Goal: Task Accomplishment & Management: Manage account settings

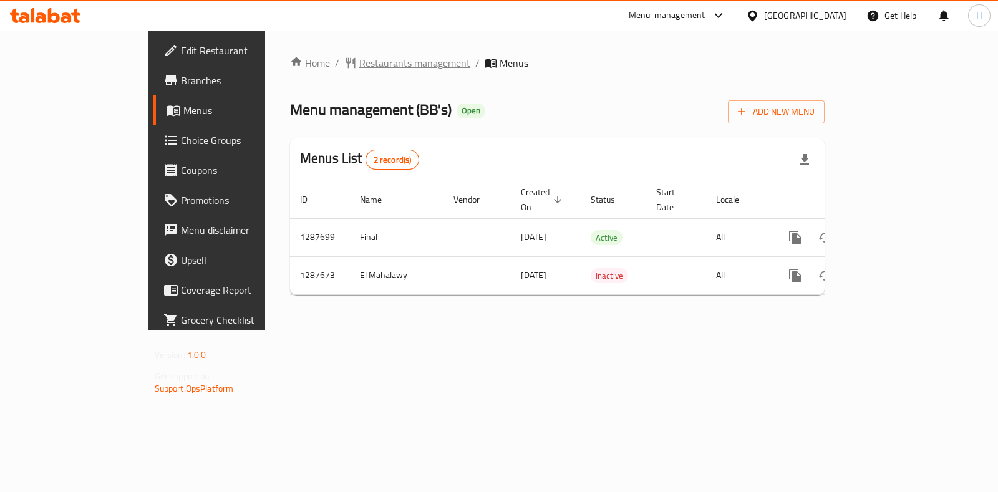
click at [359, 61] on span "Restaurants management" at bounding box center [414, 63] width 111 height 15
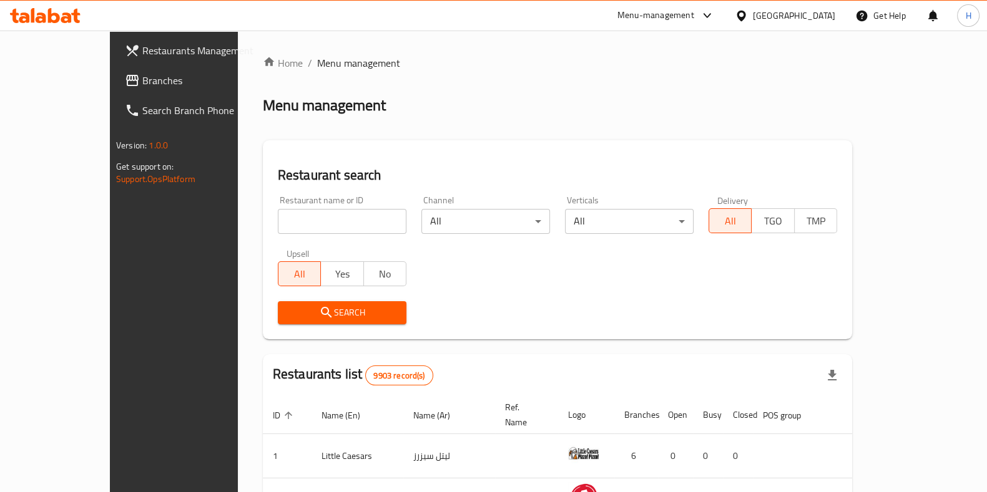
click at [263, 227] on div "Home / Menu management Menu management Restaurant search Restaurant name or ID …" at bounding box center [557, 447] width 589 height 783
click at [278, 227] on input "search" at bounding box center [342, 221] width 129 height 25
type input "bb's"
click at [288, 316] on span "Search" at bounding box center [342, 313] width 109 height 16
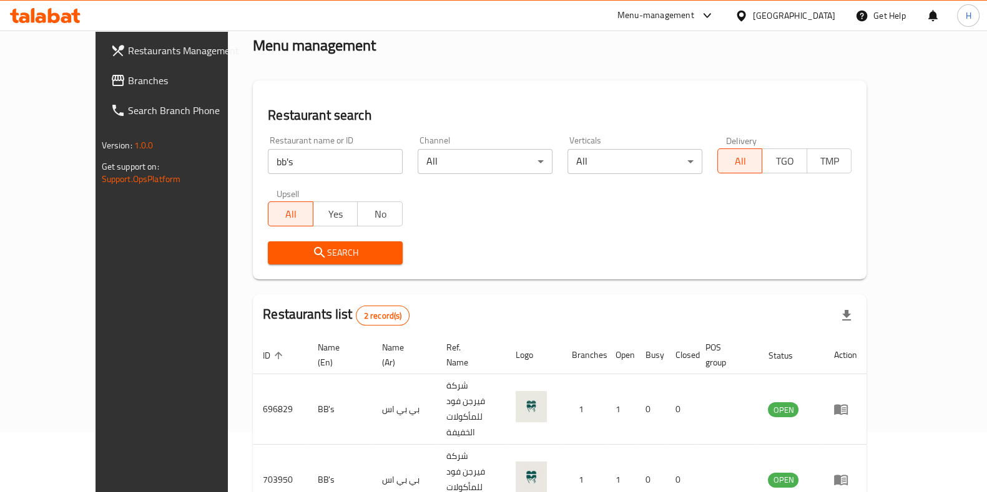
scroll to position [70, 0]
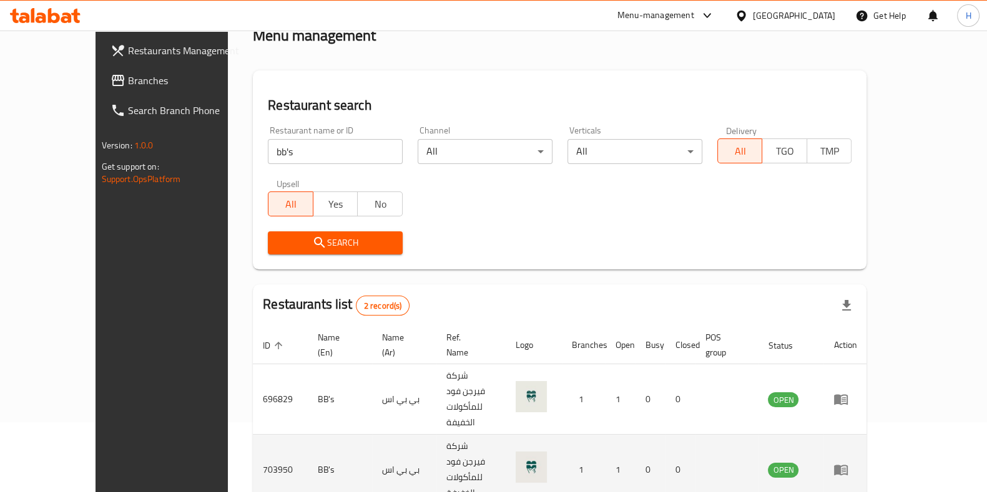
click at [847, 465] on icon "enhanced table" at bounding box center [841, 470] width 14 height 11
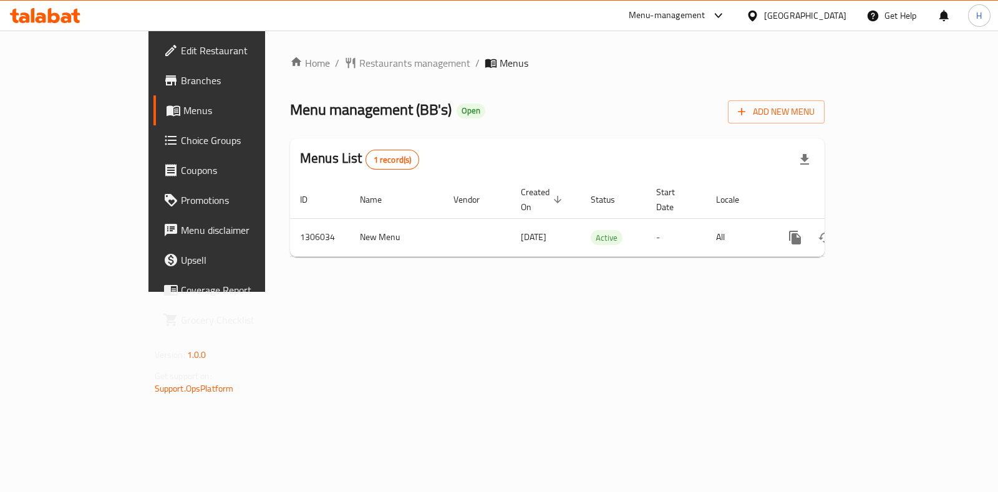
click at [181, 74] on span "Branches" at bounding box center [243, 80] width 124 height 15
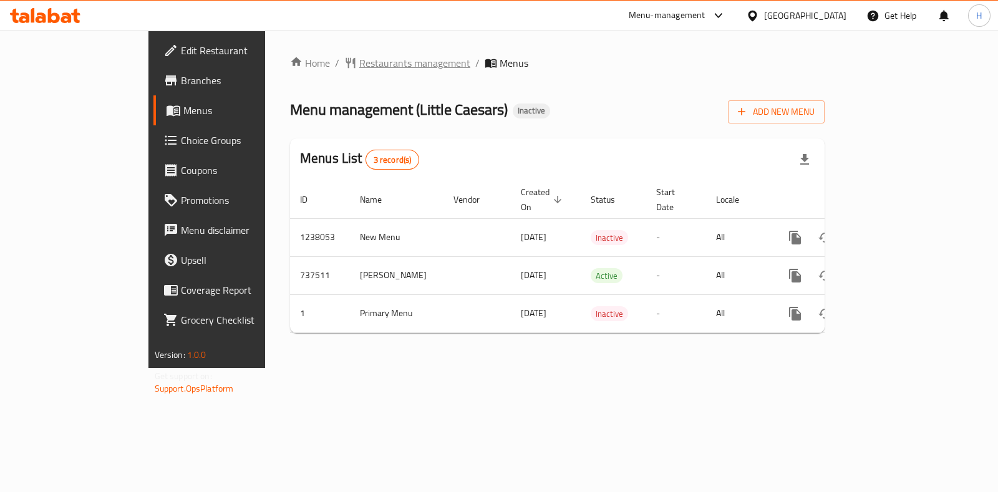
click at [359, 66] on span "Restaurants management" at bounding box center [414, 63] width 111 height 15
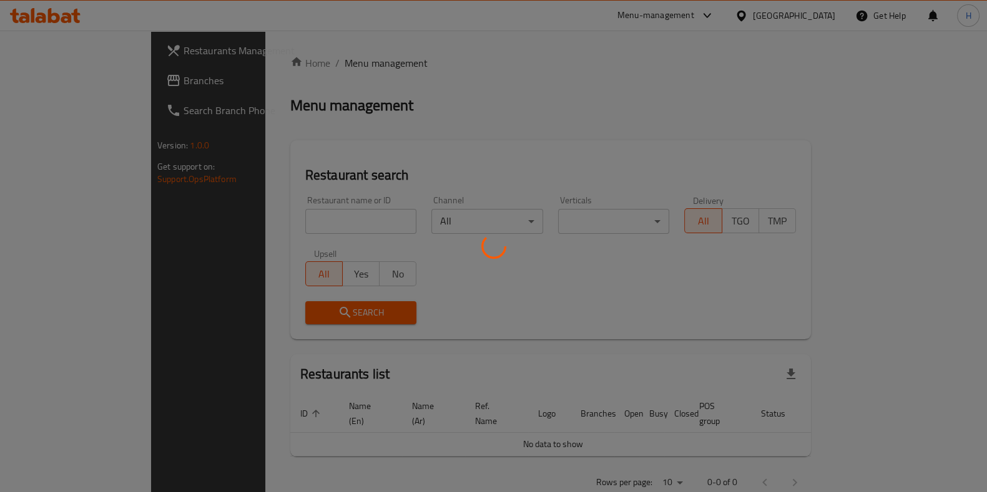
click at [275, 230] on div at bounding box center [493, 246] width 987 height 492
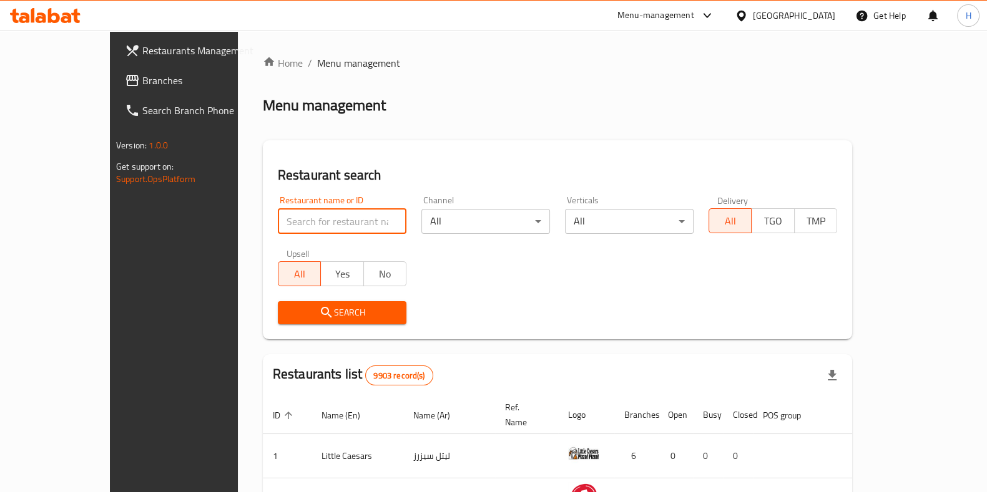
click at [278, 227] on input "search" at bounding box center [342, 221] width 129 height 25
paste input "774340"
type input "774340"
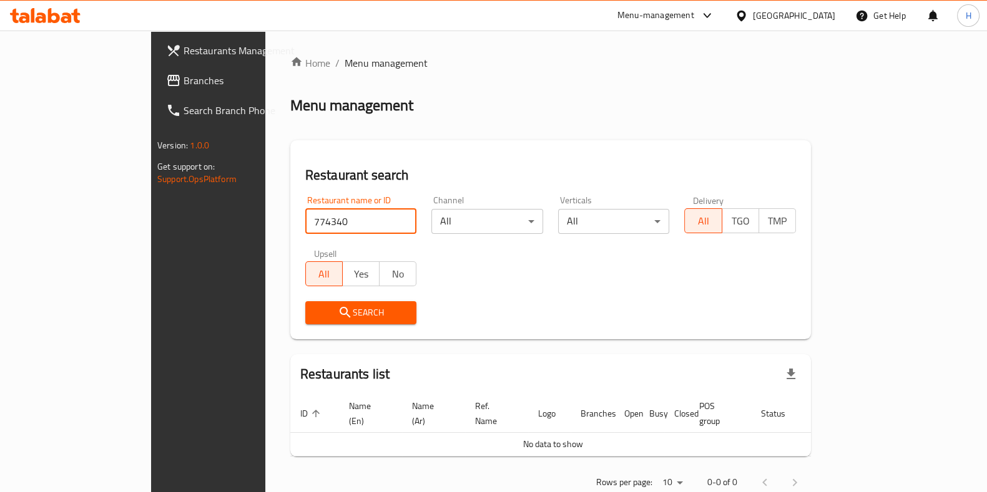
click at [305, 223] on input "774340" at bounding box center [361, 221] width 112 height 25
drag, startPoint x: 279, startPoint y: 230, endPoint x: 154, endPoint y: 226, distance: 124.9
click at [154, 226] on div "Restaurants Management Branches Search Branch Phone Version: 1.0.0 Get support …" at bounding box center [493, 278] width 685 height 494
type input "س"
click at [305, 220] on input "search" at bounding box center [361, 221] width 112 height 25
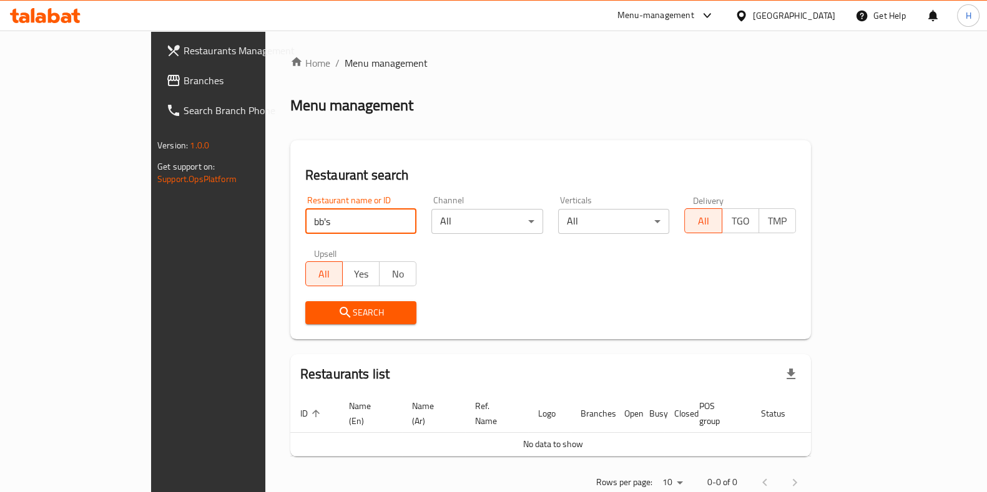
type input "bb's"
click button "Search" at bounding box center [361, 312] width 112 height 23
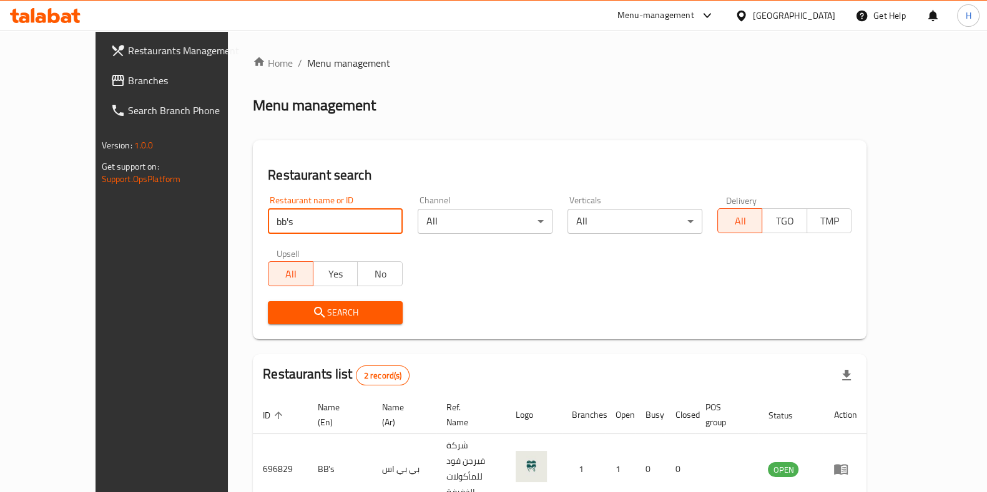
scroll to position [84, 0]
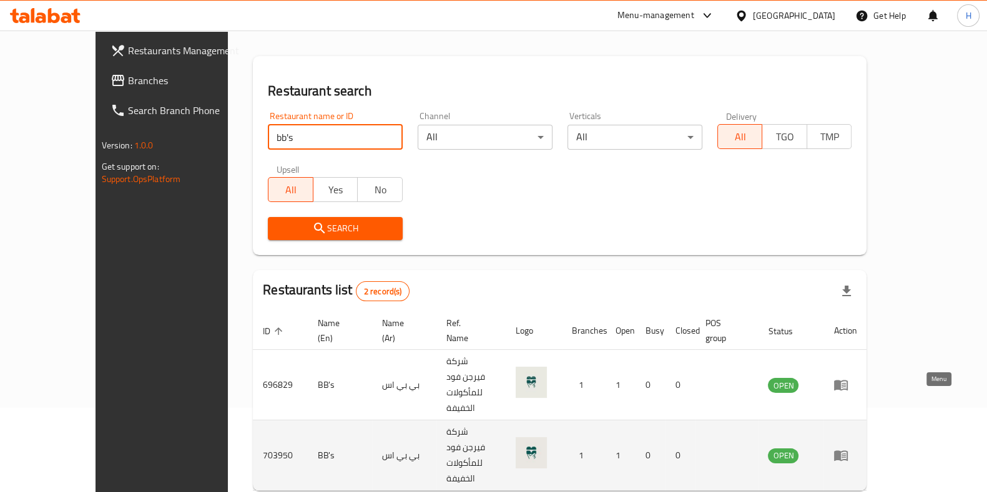
click at [847, 451] on icon "enhanced table" at bounding box center [841, 456] width 14 height 11
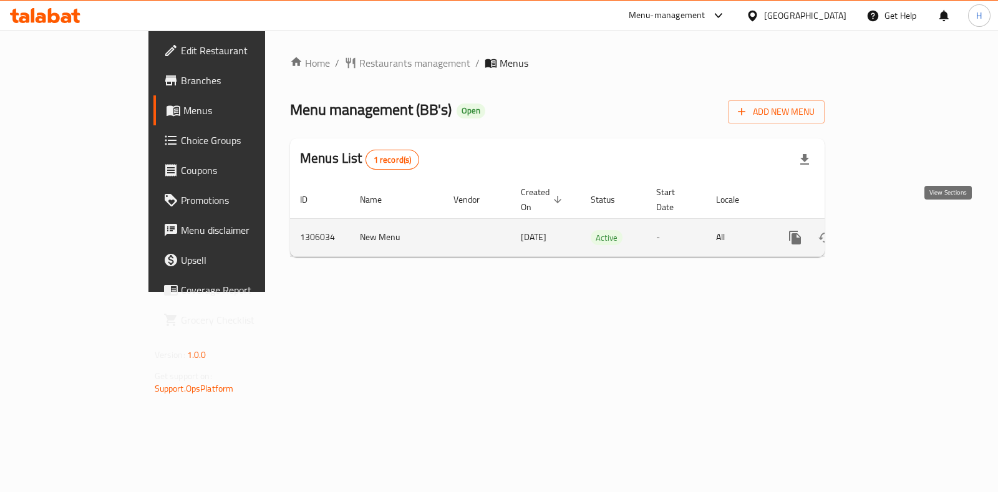
click at [893, 230] on icon "enhanced table" at bounding box center [885, 237] width 15 height 15
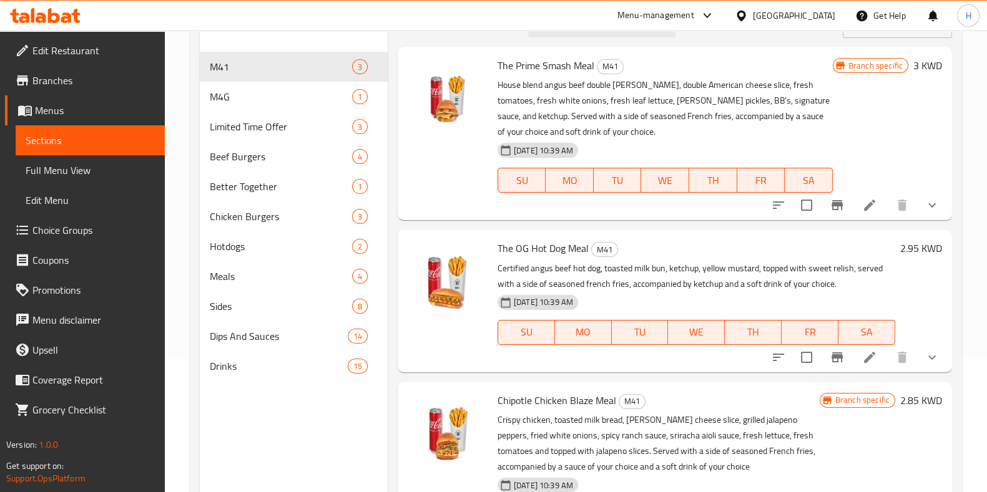
scroll to position [132, 0]
click at [66, 236] on span "Choice Groups" at bounding box center [93, 230] width 122 height 15
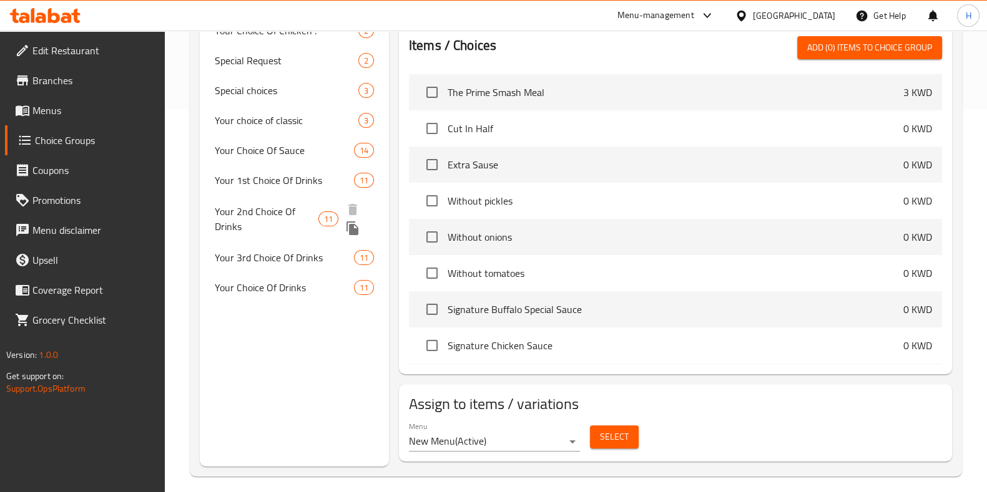
scroll to position [392, 0]
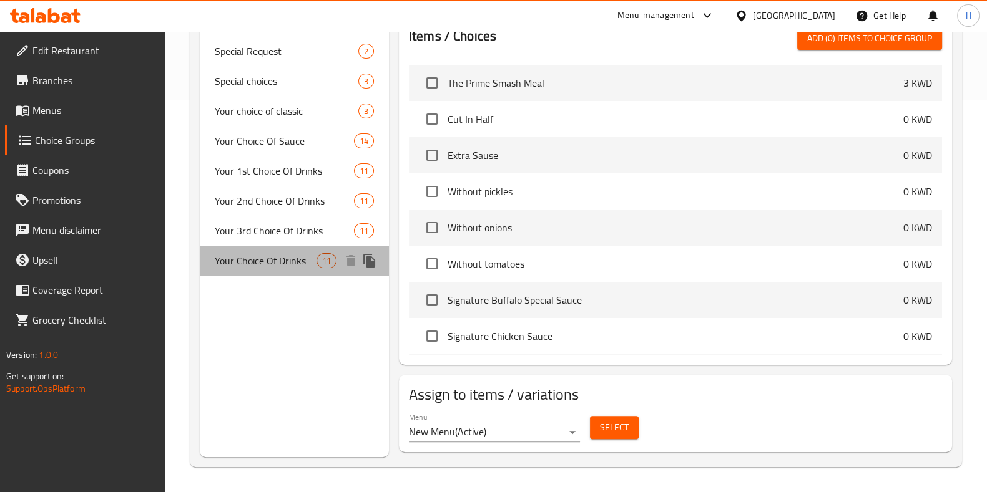
click at [277, 263] on span "Your Choice Of Drinks" at bounding box center [266, 260] width 102 height 15
type input "Your Choice Of Drinks"
type input "اختياركم من المشروبات"
type input "1"
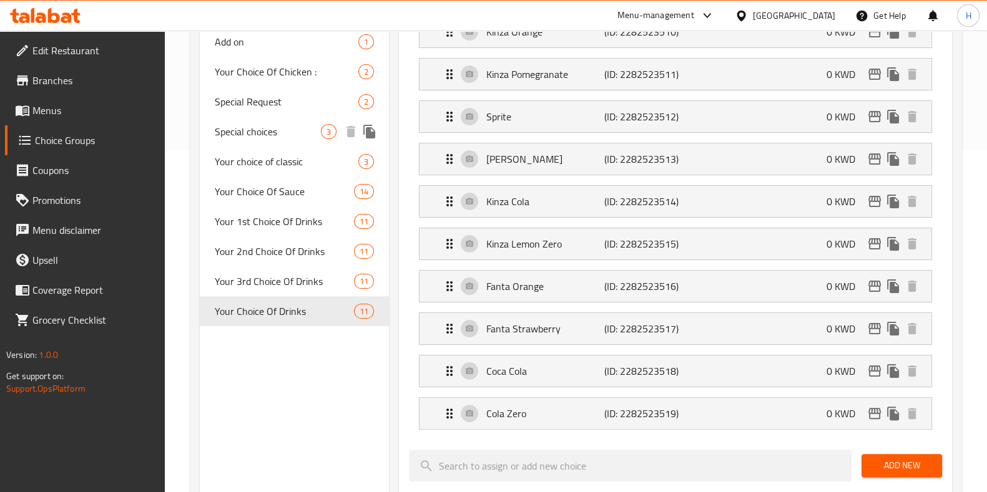
scroll to position [343, 0]
click at [368, 314] on icon "duplicate" at bounding box center [369, 311] width 12 height 14
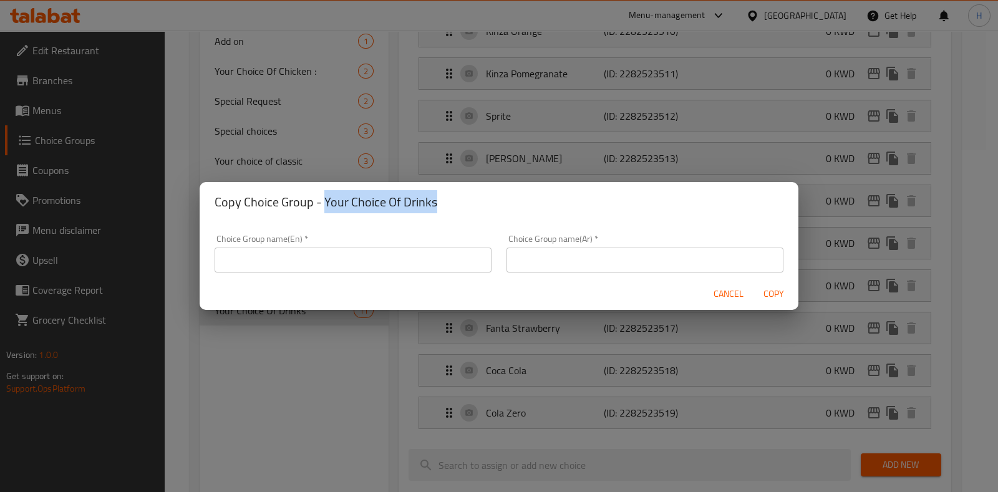
drag, startPoint x: 323, startPoint y: 200, endPoint x: 459, endPoint y: 215, distance: 136.2
click at [459, 215] on div "Copy Choice Group - Your Choice Of Drinks" at bounding box center [499, 202] width 599 height 40
copy h2 "Your Choice Of Drinks"
click at [336, 261] on input "text" at bounding box center [353, 260] width 277 height 25
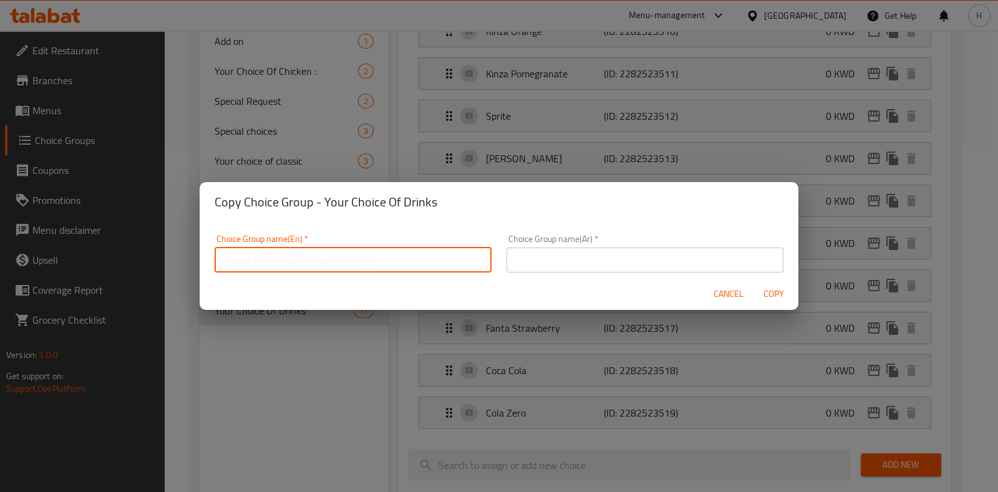
paste input "Your Choice Of Drinks"
type input "Your Choice Of Drinks."
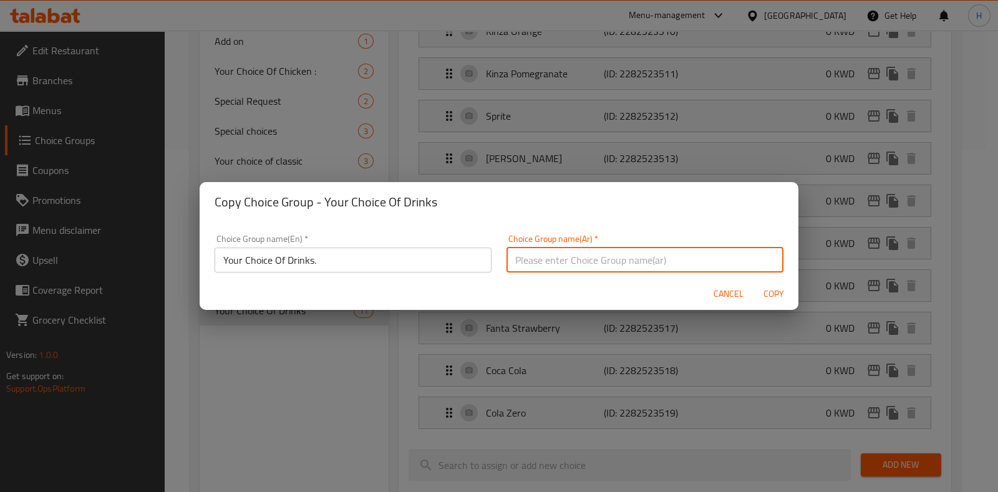
click at [551, 254] on input "text" at bounding box center [645, 260] width 277 height 25
type input "اختيارك من نوع المشروب"
click at [630, 222] on div "Choice Group name(En)   * Your Choice Of Drinks. Choice Group name(En) * Choice…" at bounding box center [499, 250] width 599 height 56
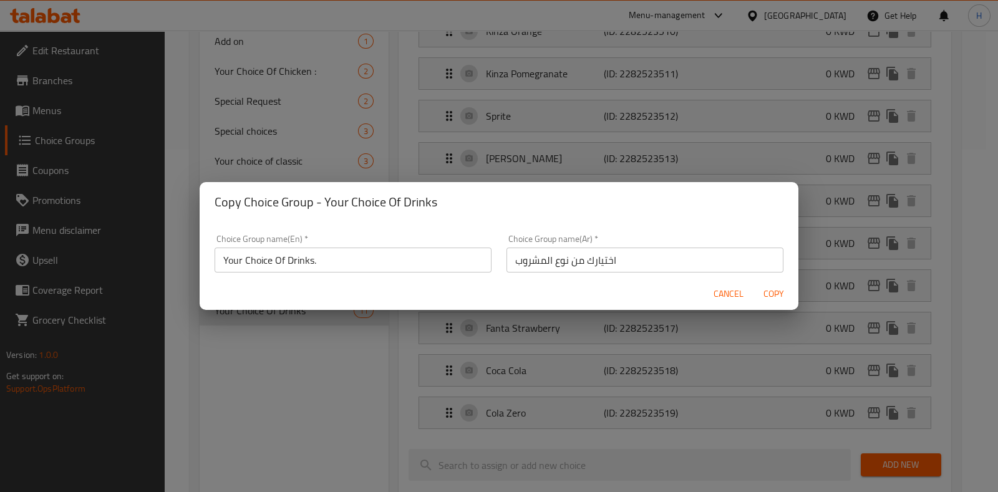
click at [777, 298] on span "Copy" at bounding box center [774, 294] width 30 height 16
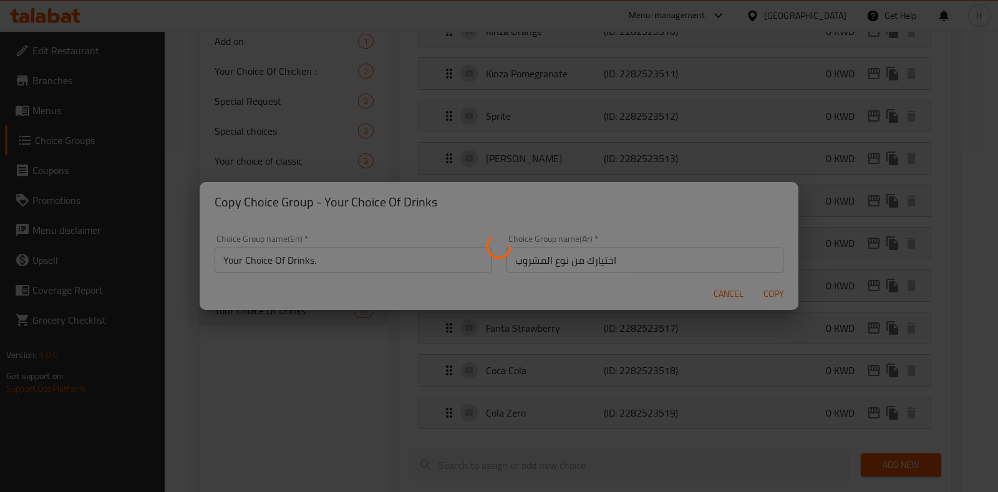
click at [349, 392] on div at bounding box center [499, 246] width 998 height 492
type input "Your Choice Of Drinks."
type input "اختيارك من نوع المشروب"
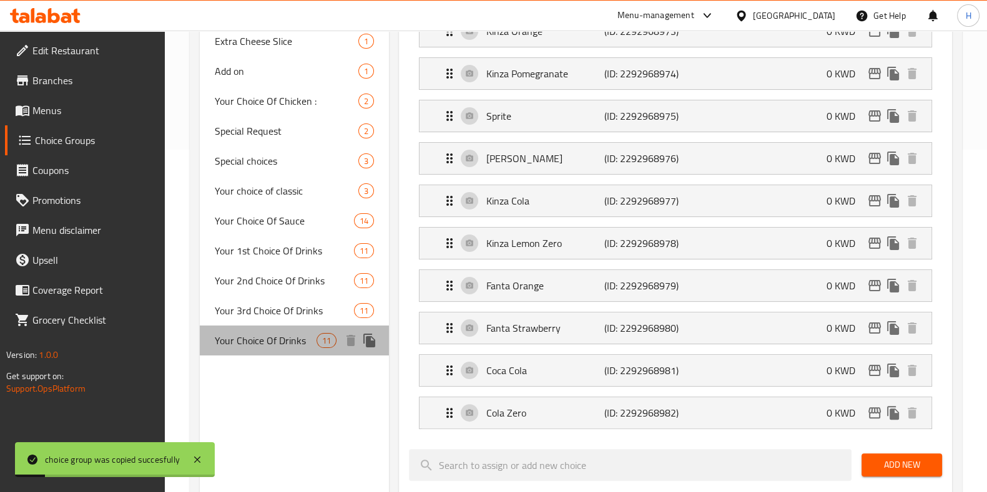
click at [289, 343] on span "Your Choice Of Drinks" at bounding box center [266, 340] width 102 height 15
type input "Your Choice Of Drinks"
type input "اختياركم من المشروبات"
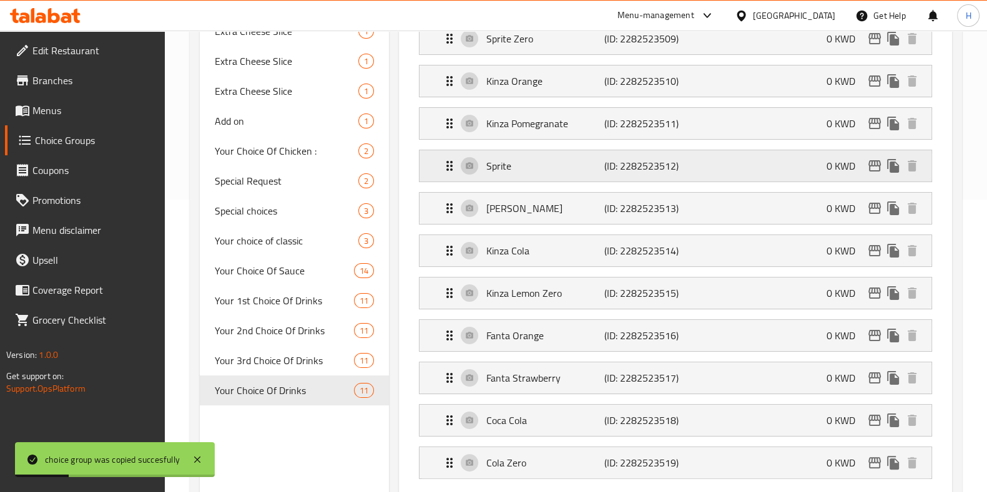
scroll to position [0, 0]
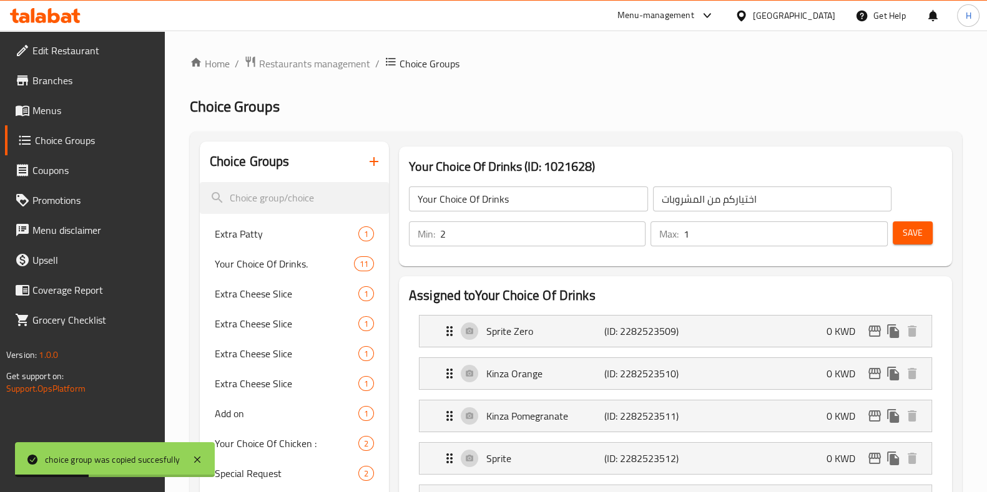
click at [633, 230] on input "2" at bounding box center [542, 234] width 205 height 25
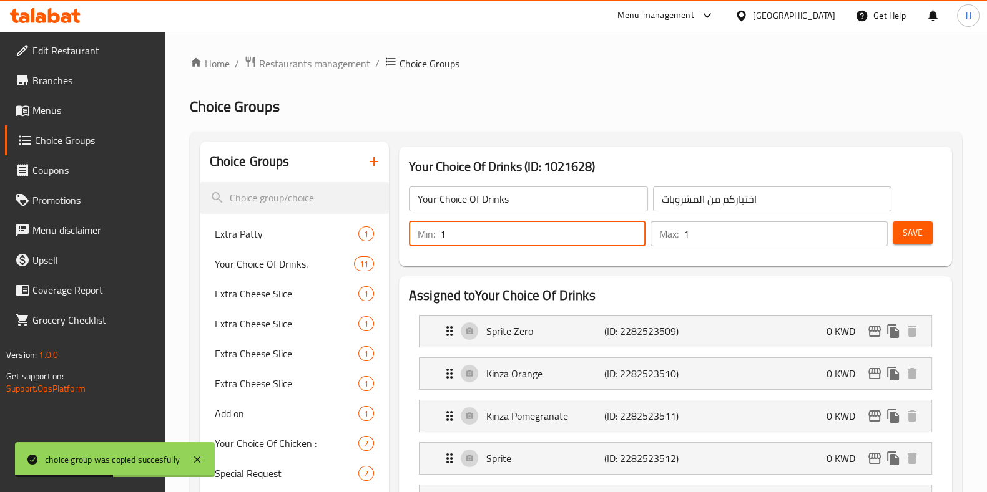
click at [628, 238] on input "1" at bounding box center [542, 234] width 205 height 25
type input "0"
click at [628, 238] on input "0" at bounding box center [542, 234] width 205 height 25
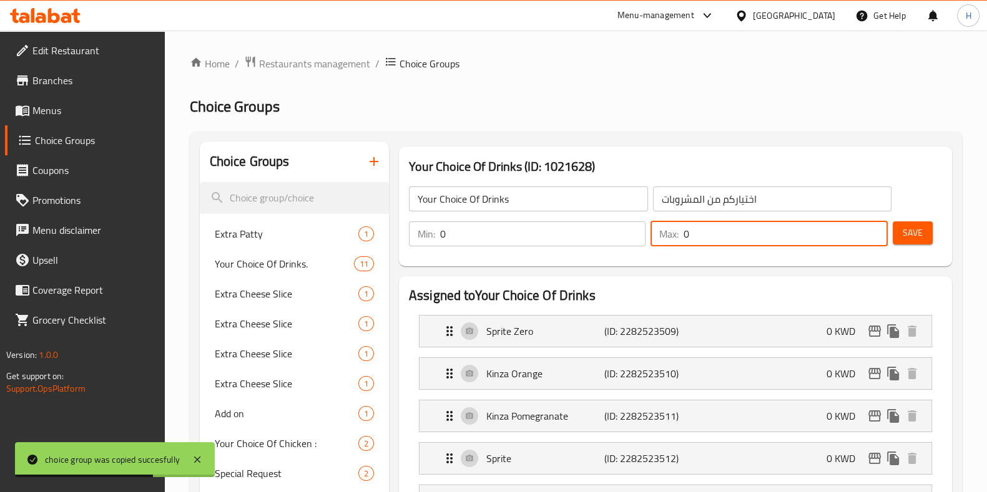
type input "0"
click at [870, 241] on input "0" at bounding box center [784, 234] width 203 height 25
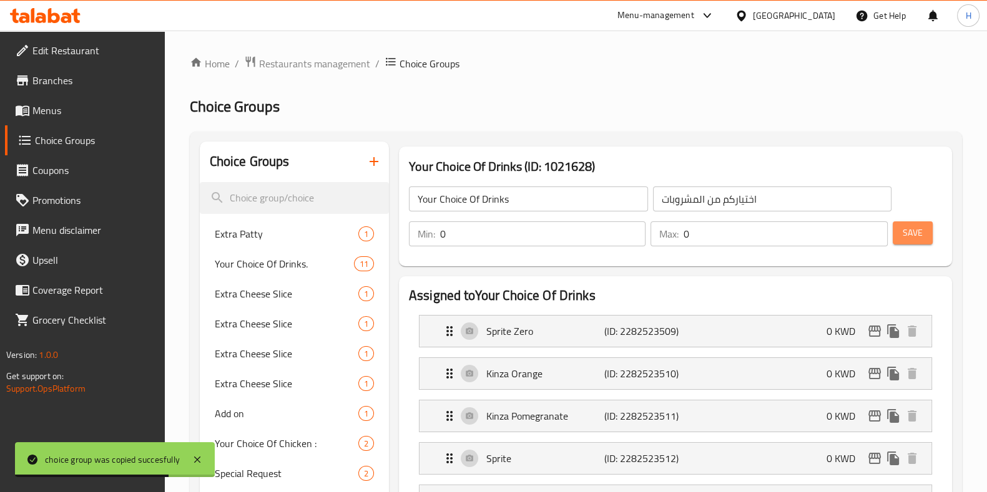
click at [926, 229] on button "Save" at bounding box center [912, 233] width 40 height 23
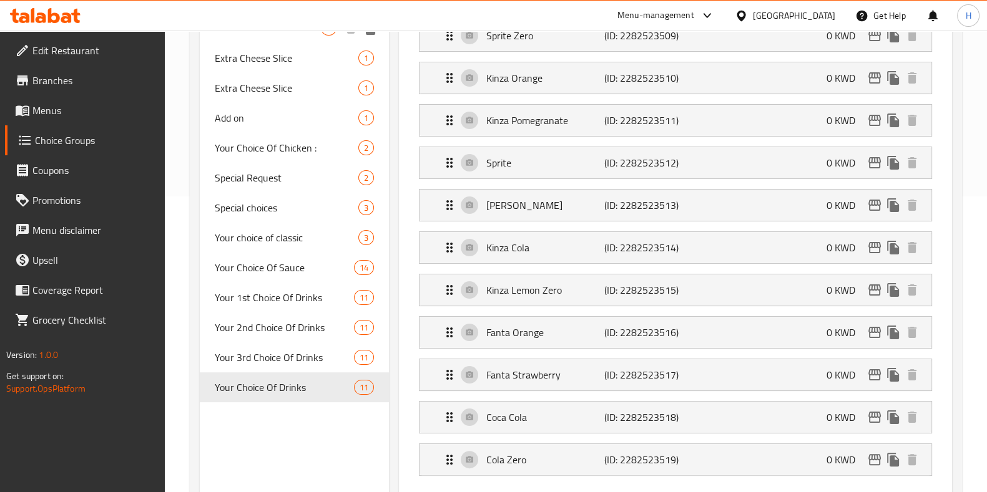
scroll to position [431, 0]
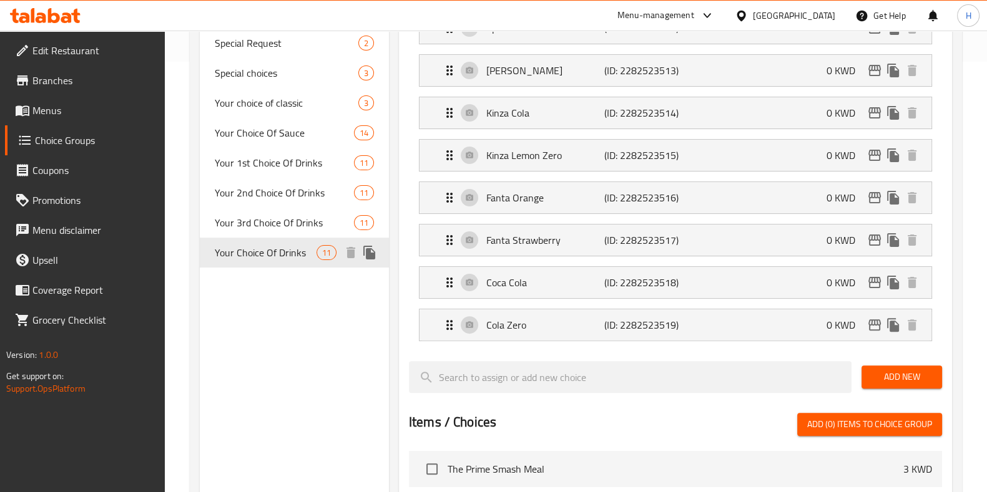
click at [281, 260] on span "Your Choice Of Drinks" at bounding box center [266, 252] width 102 height 15
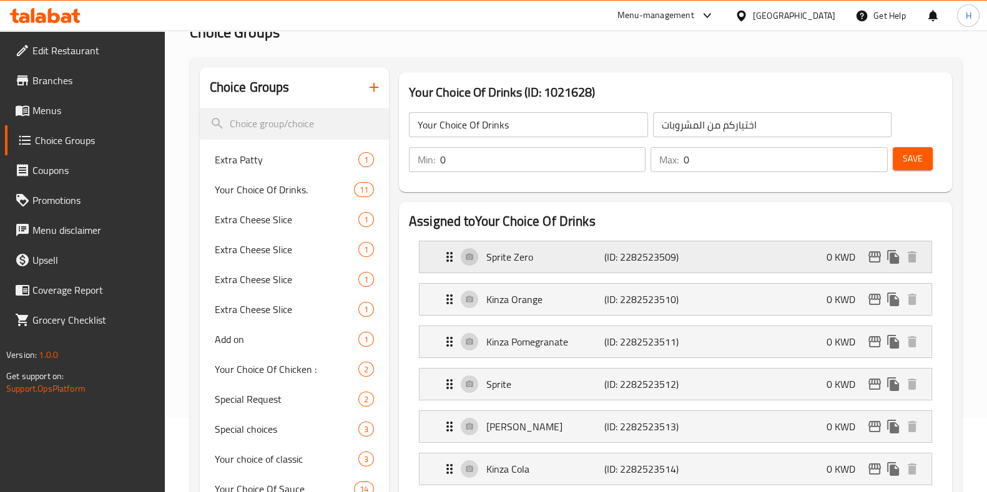
scroll to position [74, 0]
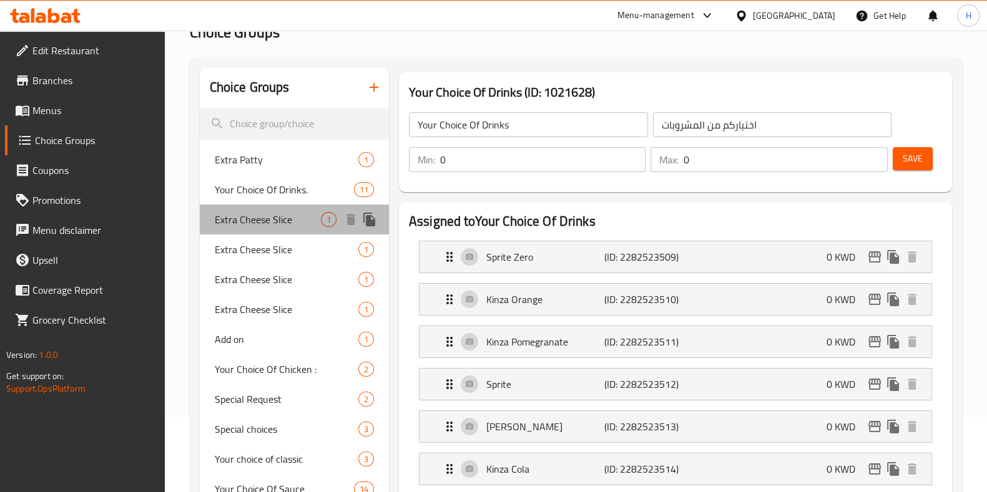
click at [296, 207] on div "Extra Cheese Slice 1" at bounding box center [294, 220] width 189 height 30
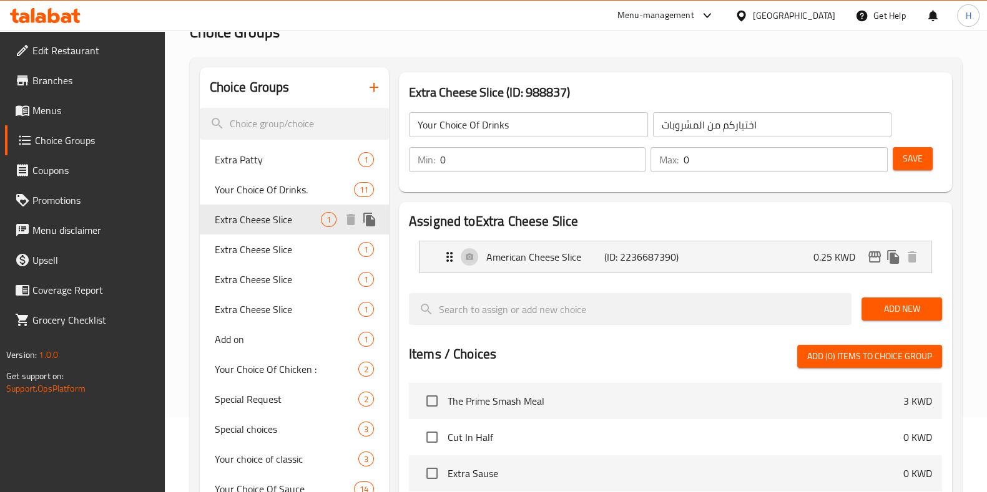
type input "Extra Cheese Slice"
type input "شريحة جبن إضافية"
type input "1"
click at [275, 188] on span "Your Choice Of Drinks." at bounding box center [266, 189] width 102 height 15
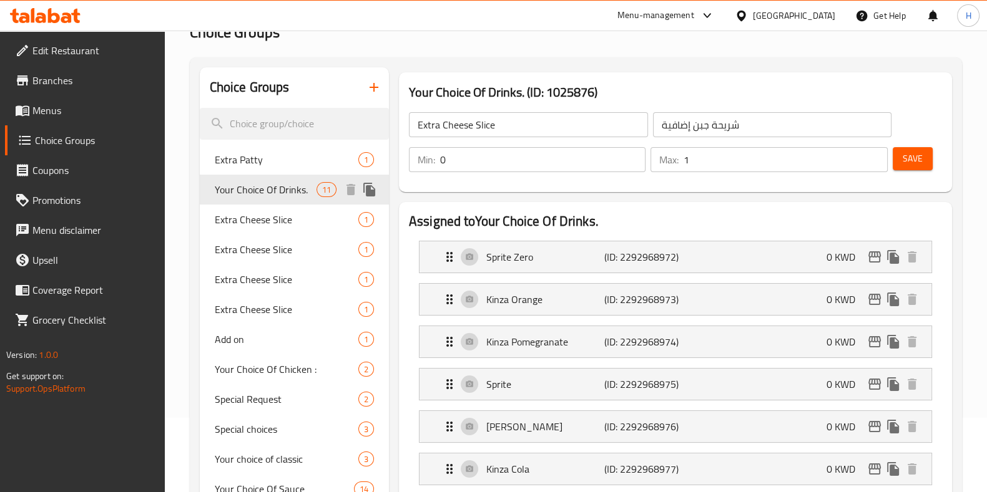
type input "Your Choice Of Drinks."
type input "اختيارك من نوع المشروب"
type input "1"
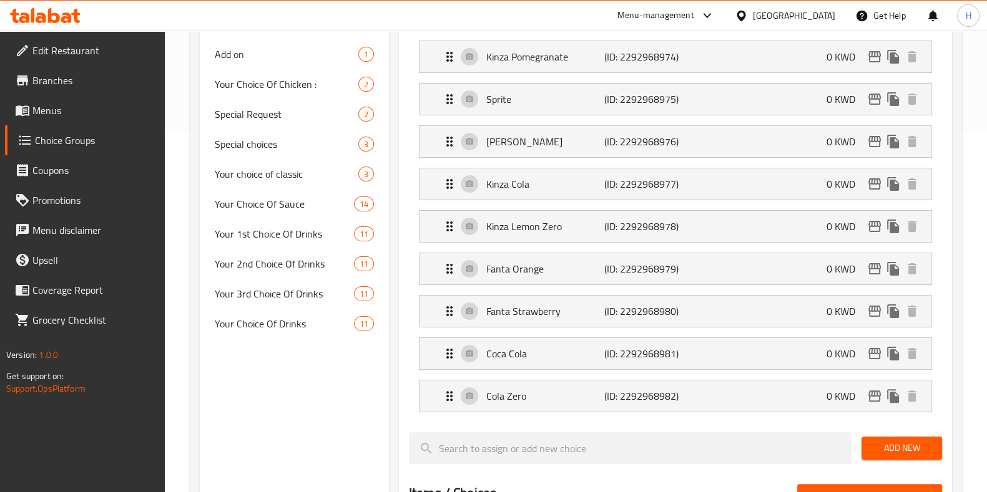
click at [315, 341] on nav "Extra Patty 1 Your Choice Of Drinks. 11 Extra Cheese Slice 1 Extra Cheese Slice…" at bounding box center [294, 99] width 189 height 489
click at [292, 310] on div "Your Choice Of Drinks 11" at bounding box center [294, 323] width 189 height 30
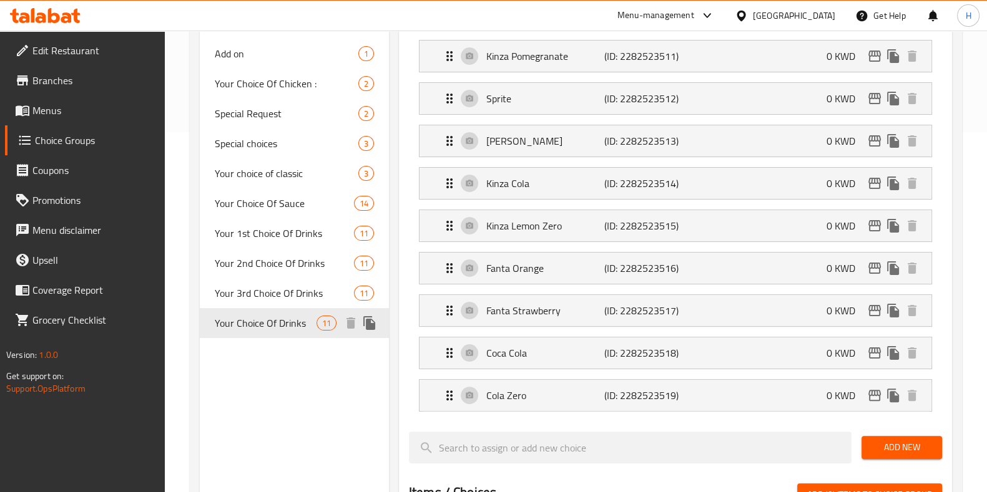
type input "Your Choice Of Drinks"
type input "اختياركم من المشروبات"
type input "0"
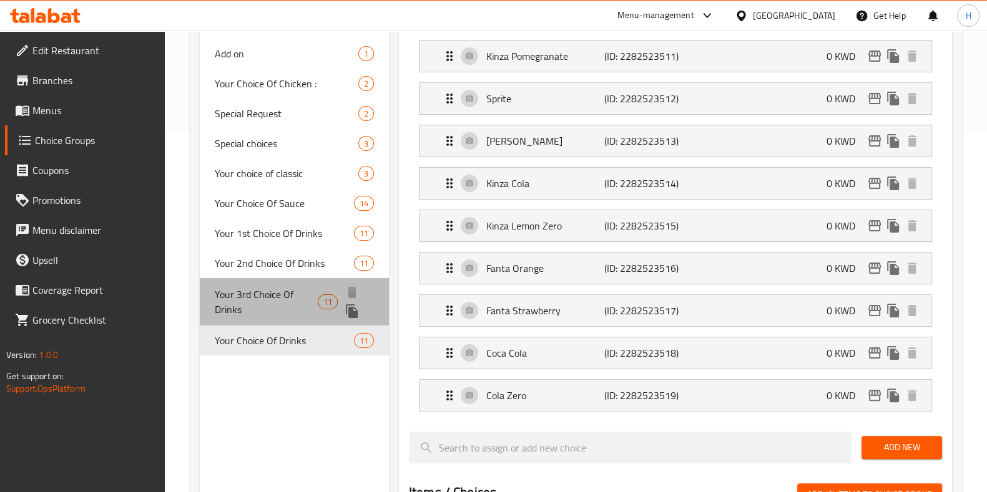
click at [286, 287] on span "Your 3rd Choice Of Drinks" at bounding box center [267, 302] width 104 height 30
type input "Your 3rd Choice Of Drinks"
type input "اختيارك من المشروب الثالث"
type input "1"
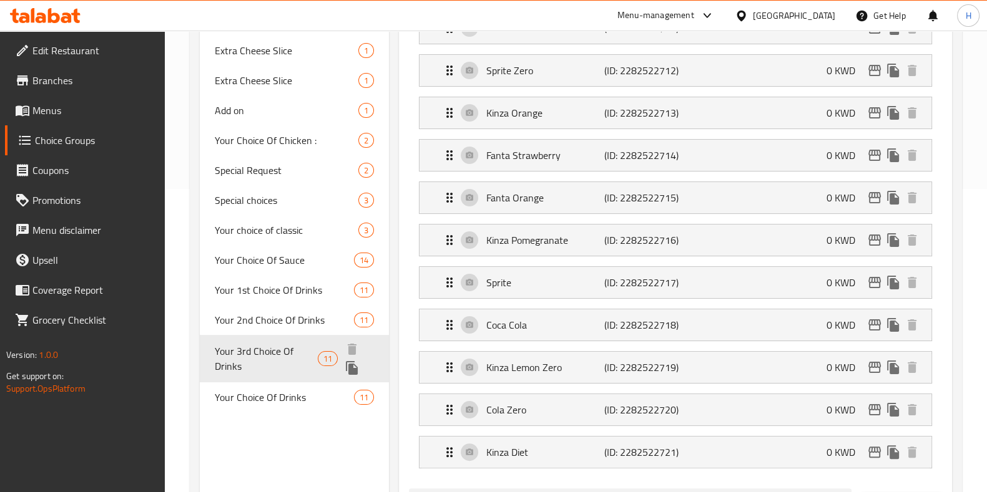
scroll to position [302, 0]
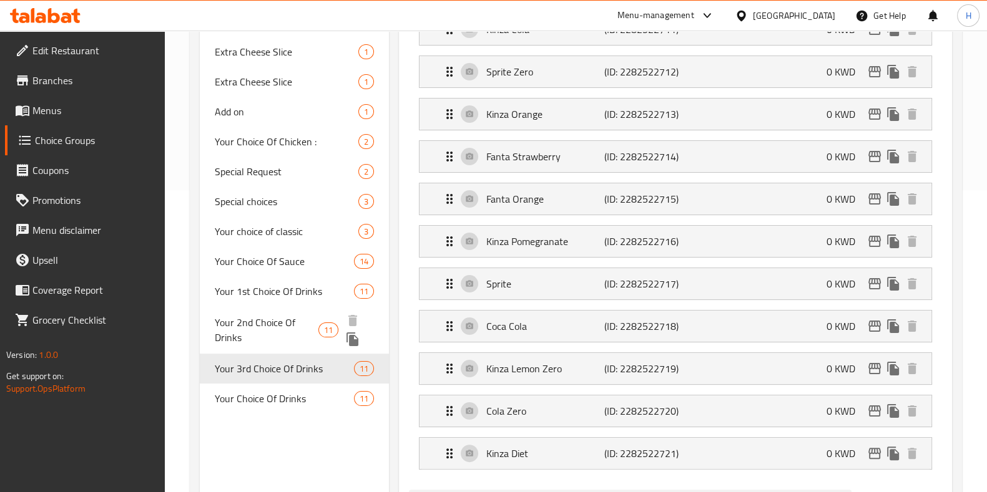
click at [273, 336] on span "Your 2nd Choice Of Drinks" at bounding box center [267, 330] width 104 height 30
type input "Your 2nd Choice Of Drinks"
type input "اختيارك الثاني من المشروبات"
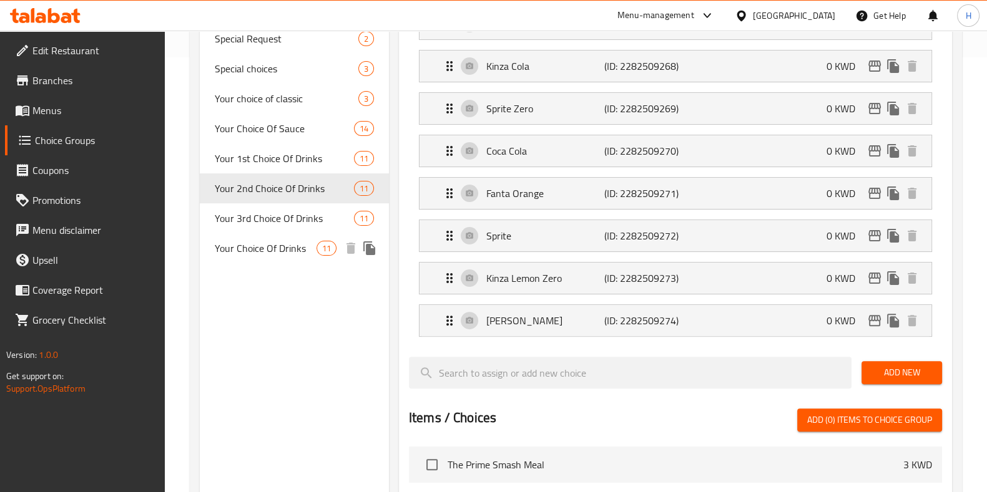
scroll to position [436, 0]
click at [254, 246] on span "Your Choice Of Drinks" at bounding box center [266, 247] width 102 height 15
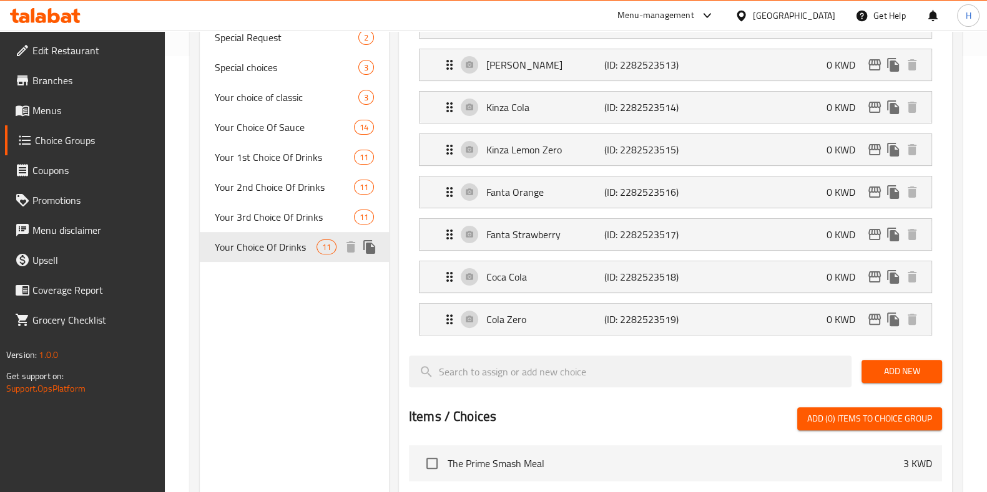
type input "Your Choice Of Drinks"
type input "اختياركم من المشروبات"
type input "0"
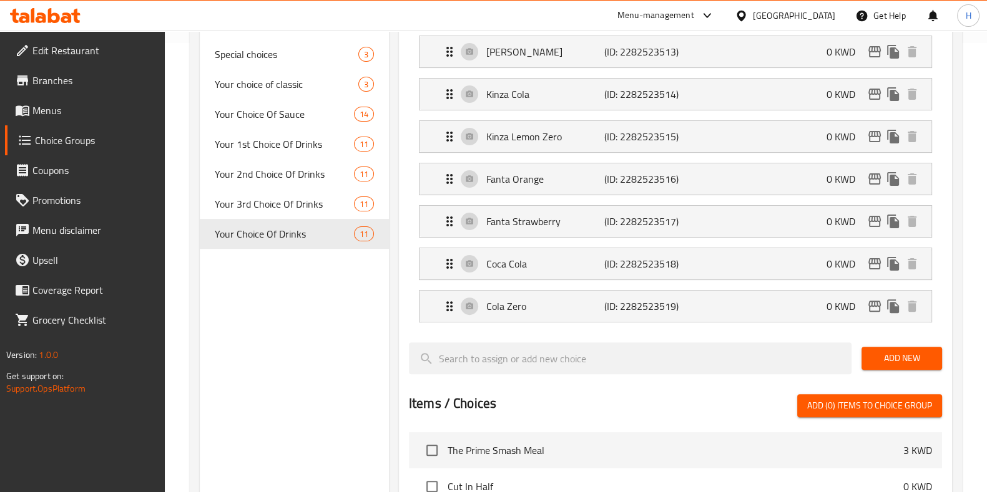
scroll to position [452, 0]
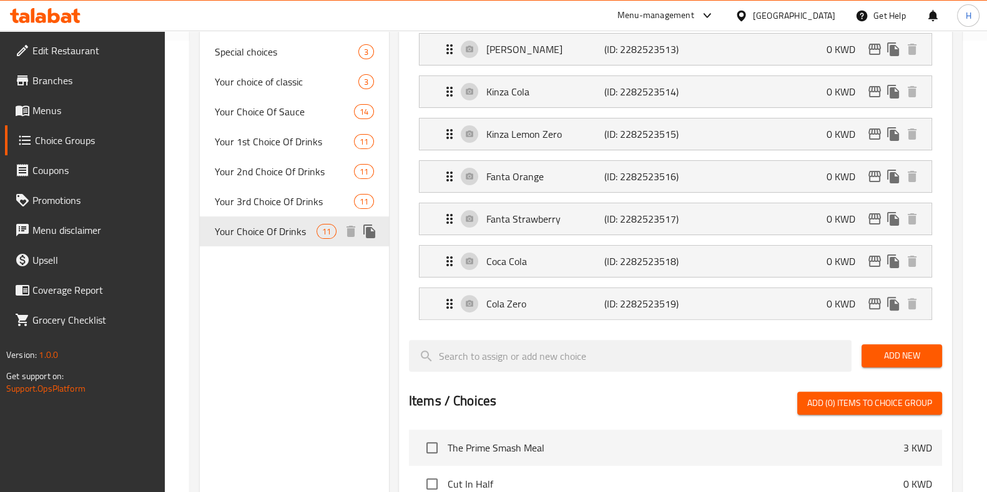
click at [261, 239] on span "Your Choice Of Drinks" at bounding box center [266, 231] width 102 height 15
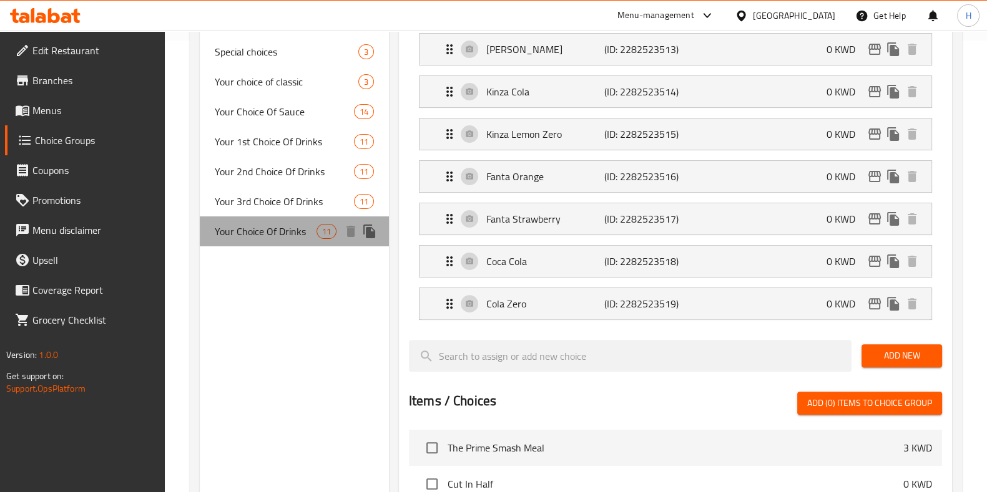
click at [282, 232] on span "Your Choice Of Drinks" at bounding box center [266, 231] width 102 height 15
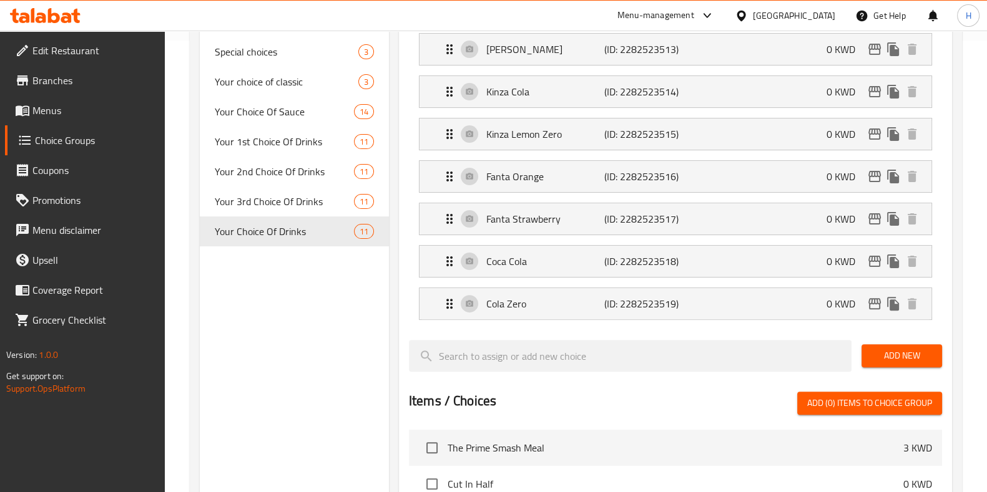
click at [343, 201] on div "Choice Groups Extra Patty 1 Your Choice Of Drinks. 11 Extra Cheese Slice 1 Extr…" at bounding box center [294, 256] width 189 height 1133
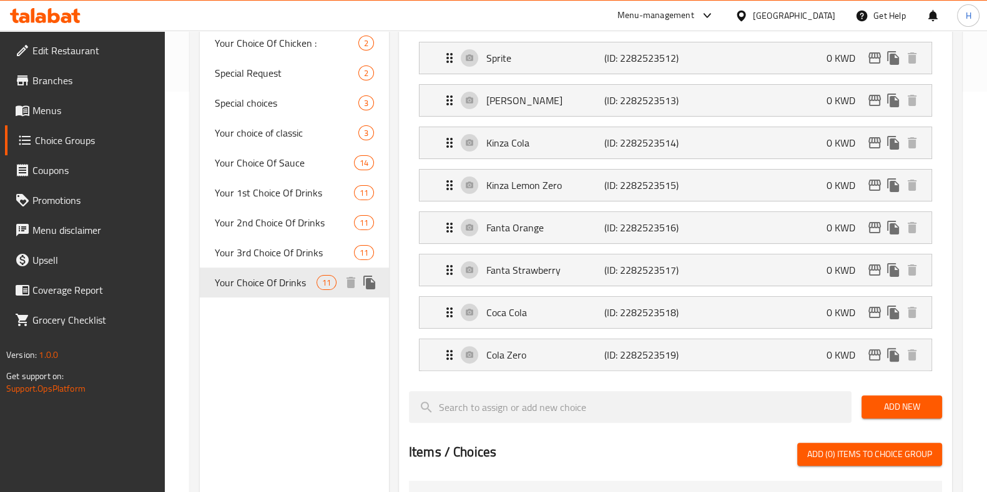
scroll to position [387, 0]
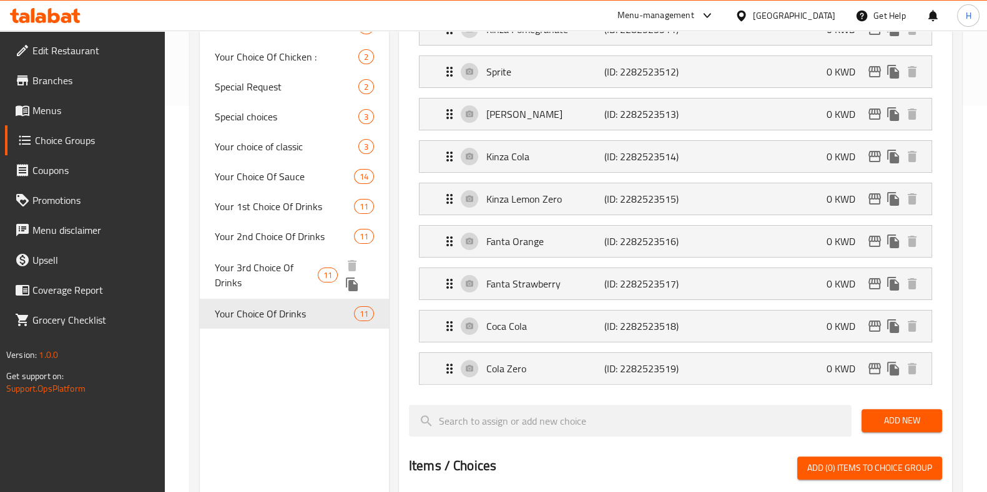
click at [285, 280] on span "Your 3rd Choice Of Drinks" at bounding box center [267, 275] width 104 height 30
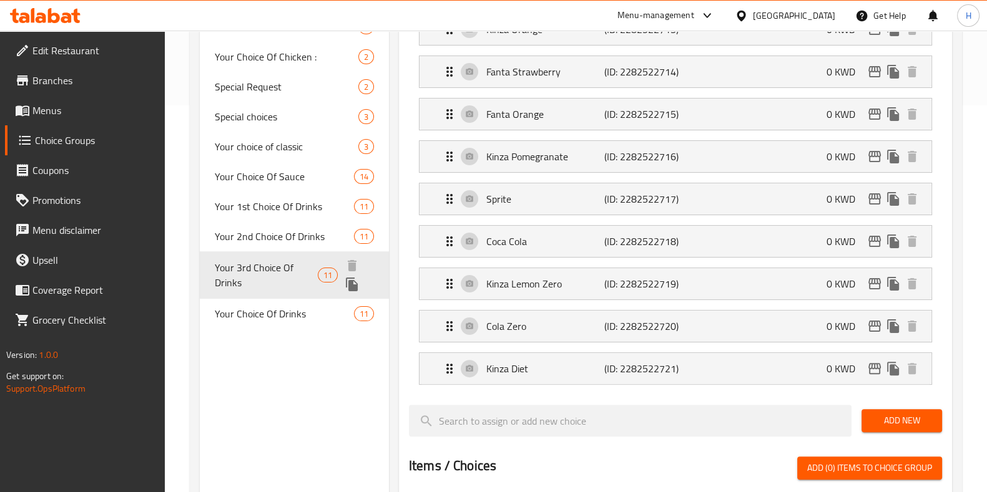
type input "Your 3rd Choice Of Drinks"
type input "اختيارك من المشروب الثالث"
type input "1"
click at [286, 306] on div "Your Choice Of Drinks 11" at bounding box center [294, 296] width 189 height 30
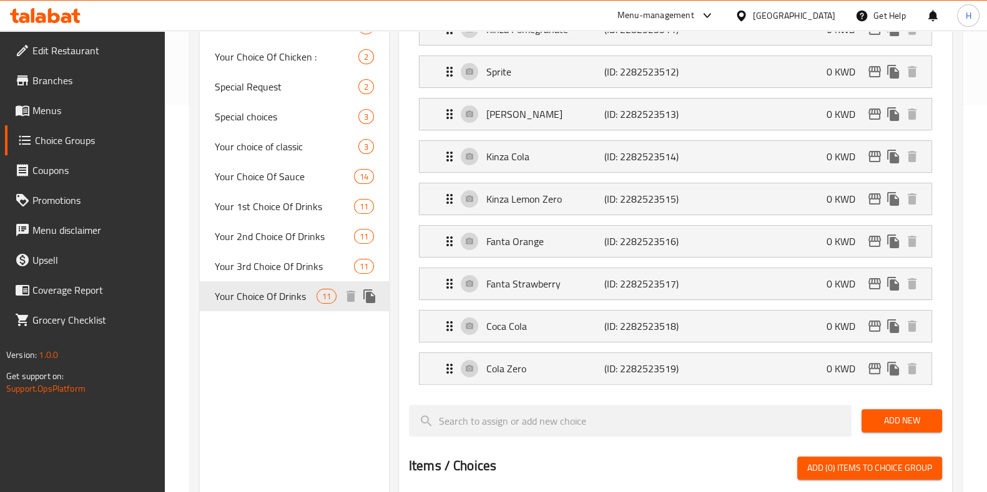
type input "Your Choice Of Drinks"
type input "اختياركم من المشروبات"
type input "0"
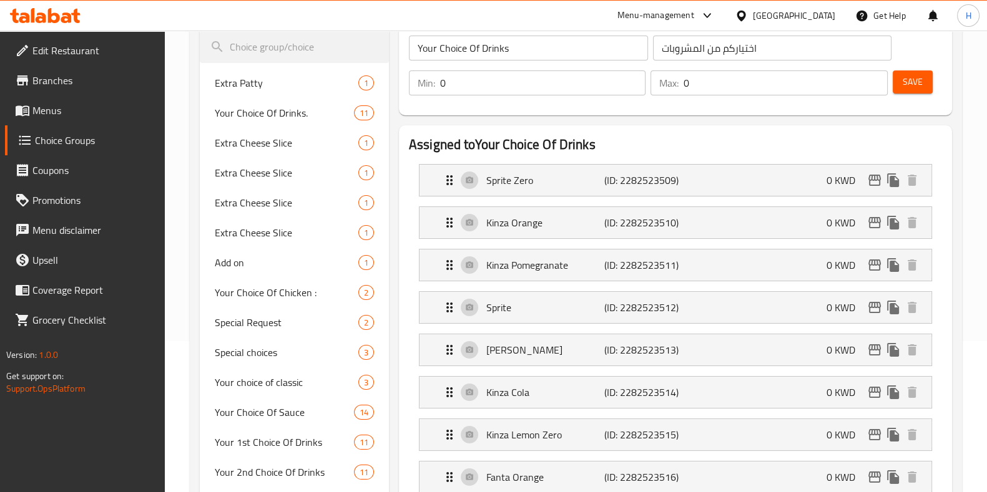
scroll to position [142, 0]
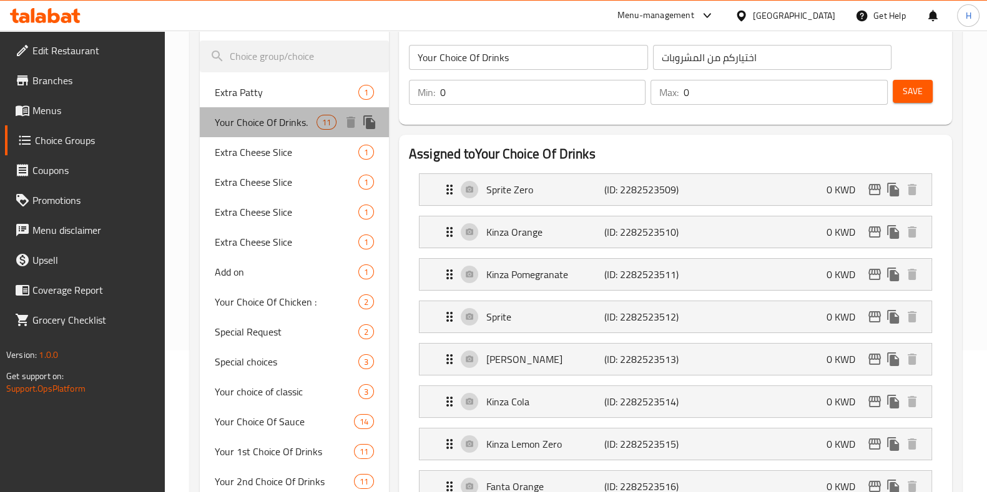
click at [272, 128] on span "Your Choice Of Drinks." at bounding box center [266, 122] width 102 height 15
type input "Your Choice Of Drinks."
type input "اختيارك من نوع المشروب"
type input "1"
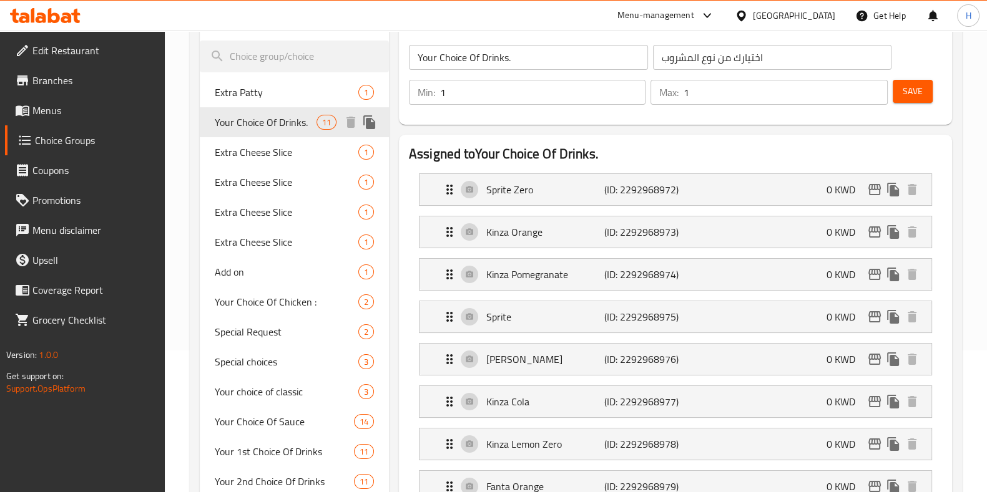
scroll to position [153, 0]
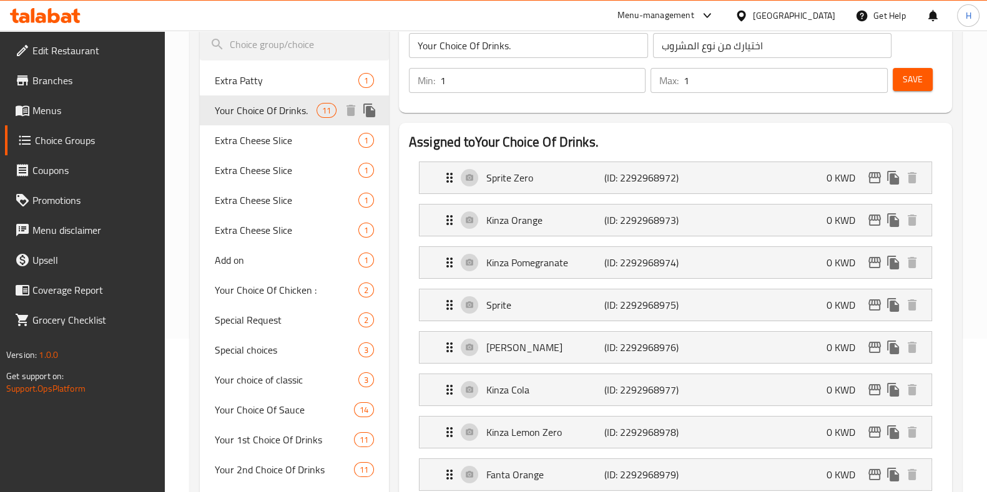
click at [268, 118] on span "Your Choice Of Drinks." at bounding box center [266, 110] width 102 height 15
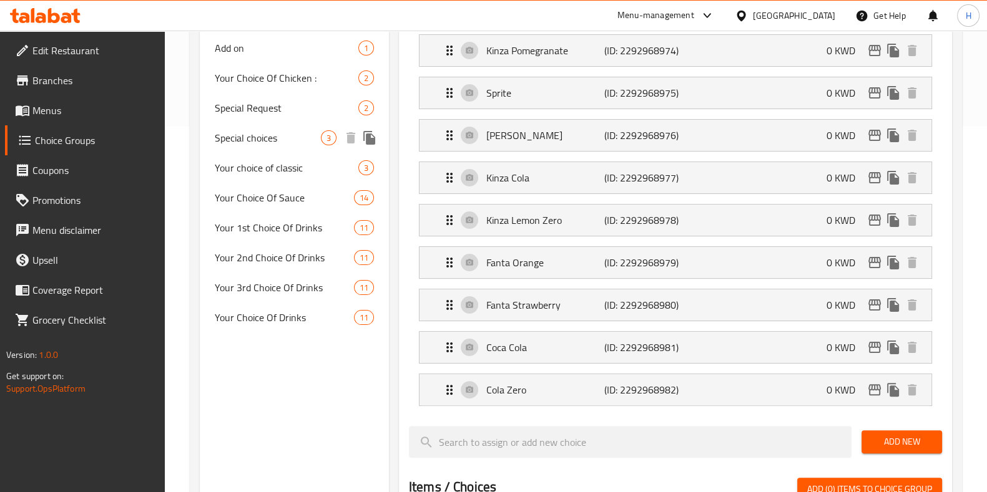
scroll to position [380, 0]
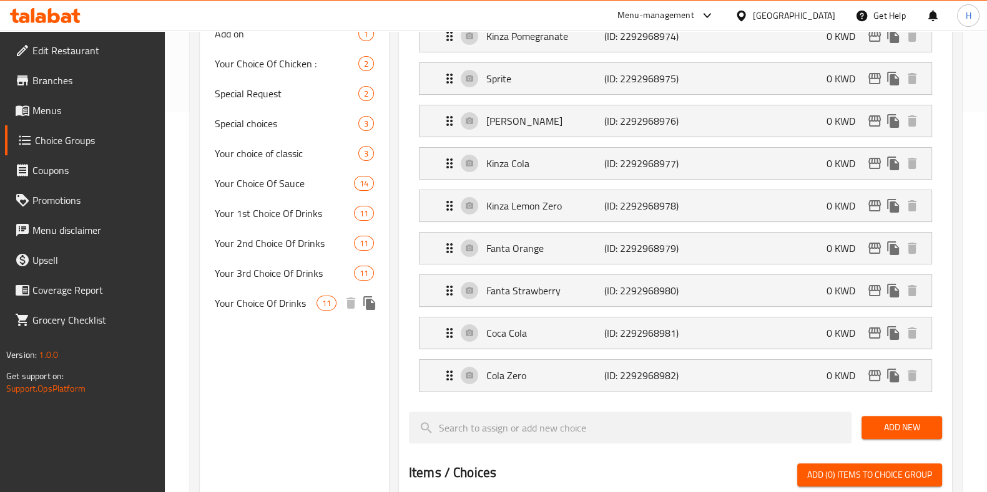
click at [300, 318] on nav "Extra Patty 1 Your Choice Of Drinks. 11 Extra Cheese Slice 1 Extra Cheese Slice…" at bounding box center [294, 78] width 189 height 489
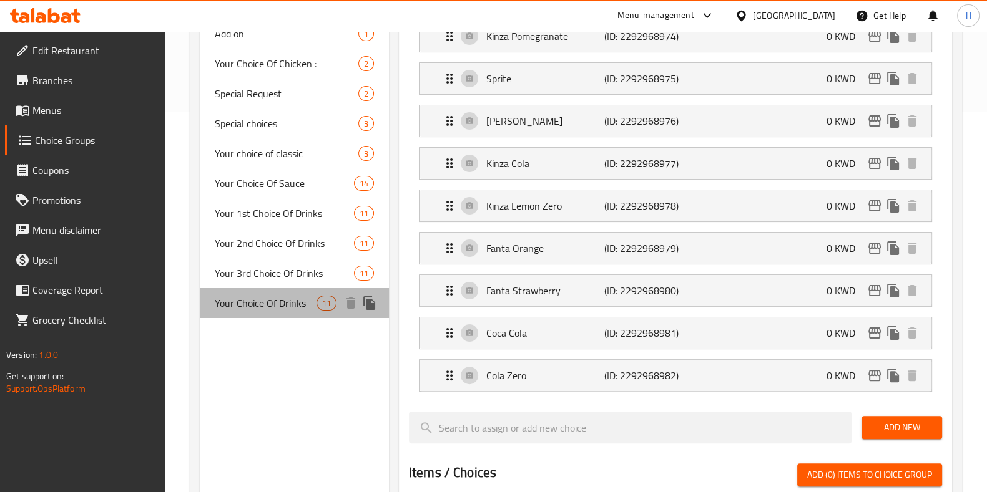
click at [293, 308] on span "Your Choice Of Drinks" at bounding box center [266, 303] width 102 height 15
type input "Your Choice Of Drinks"
type input "اختياركم من المشروبات"
type input "0"
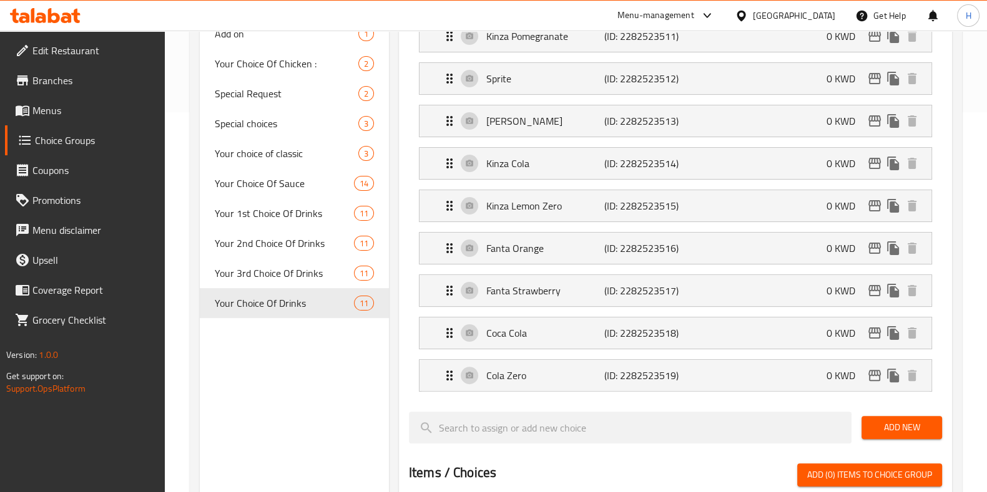
scroll to position [0, 0]
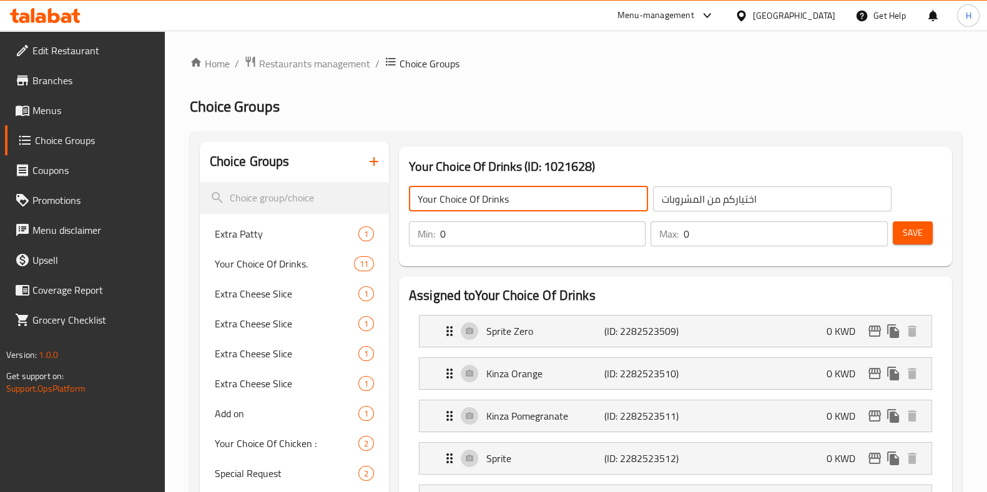
click at [462, 202] on input "Your Choice Of Drinks" at bounding box center [528, 199] width 239 height 25
click at [475, 241] on input "0" at bounding box center [542, 234] width 205 height 25
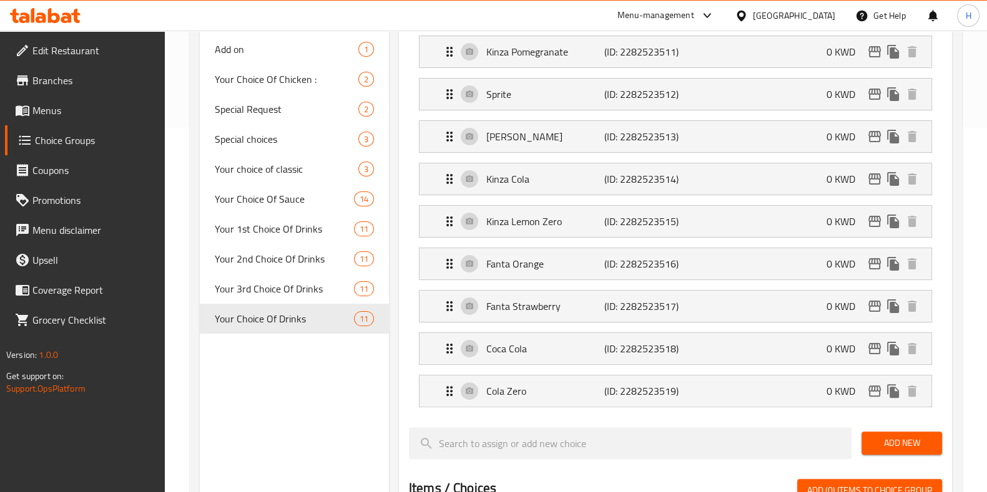
scroll to position [371, 0]
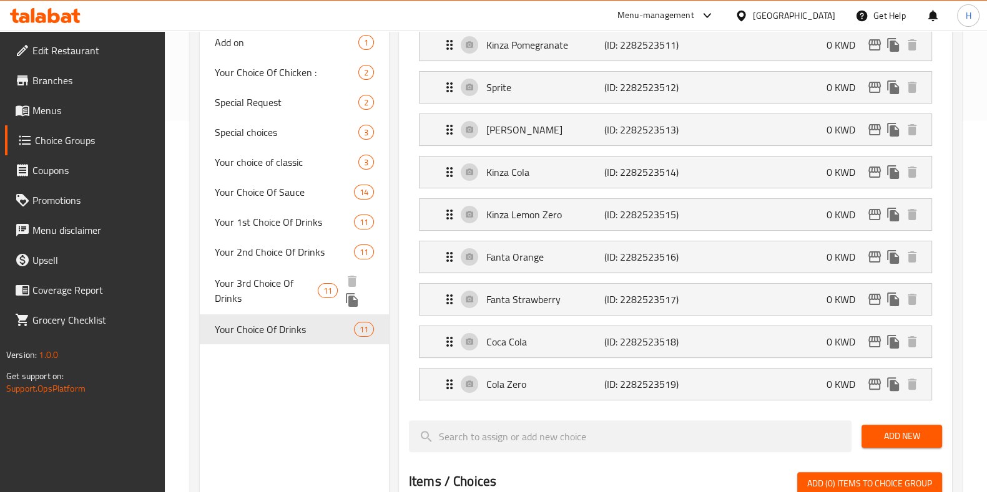
click at [258, 281] on span "Your 3rd Choice Of Drinks" at bounding box center [267, 291] width 104 height 30
type input "Your 3rd Choice Of Drinks"
type input "اختيارك من المشروب الثالث"
type input "1"
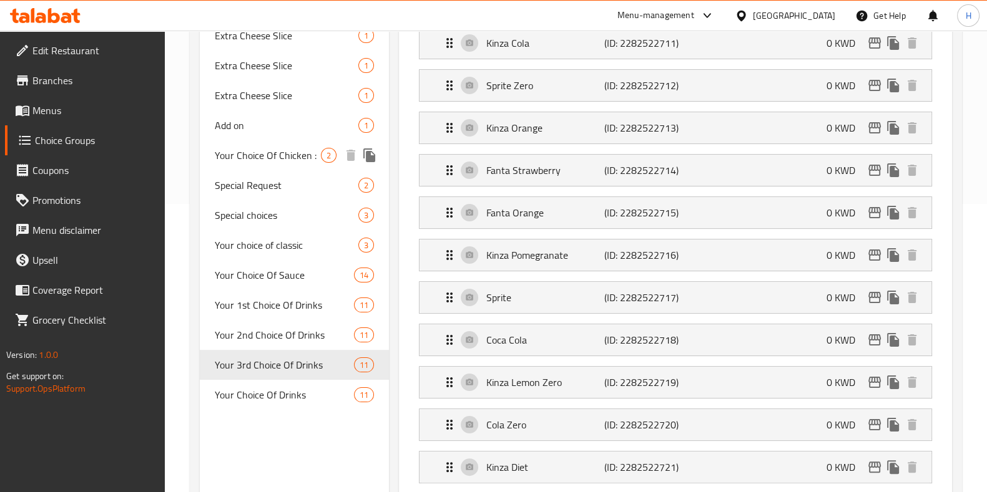
scroll to position [308, 0]
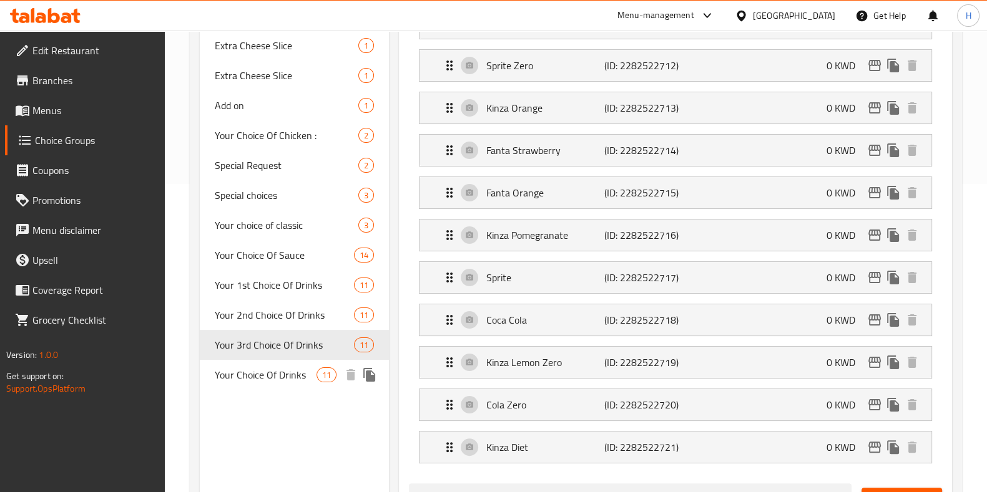
click at [284, 378] on span "Your Choice Of Drinks" at bounding box center [266, 375] width 102 height 15
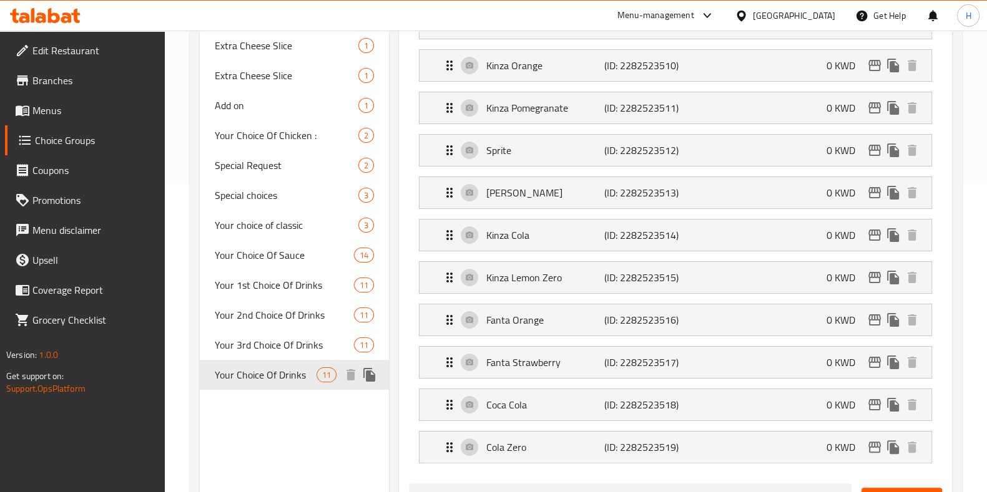
type input "Your Choice Of Drinks"
type input "اختياركم من المشروبات"
type input "0"
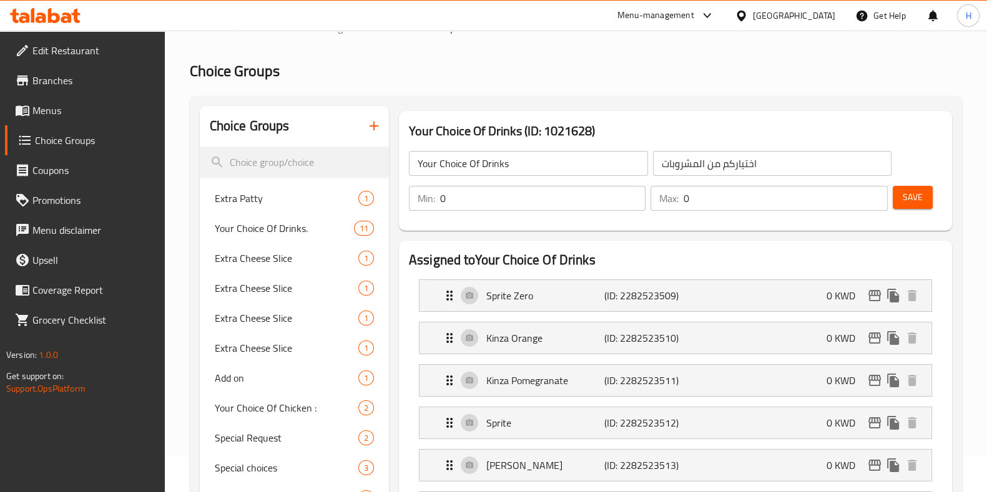
scroll to position [25, 0]
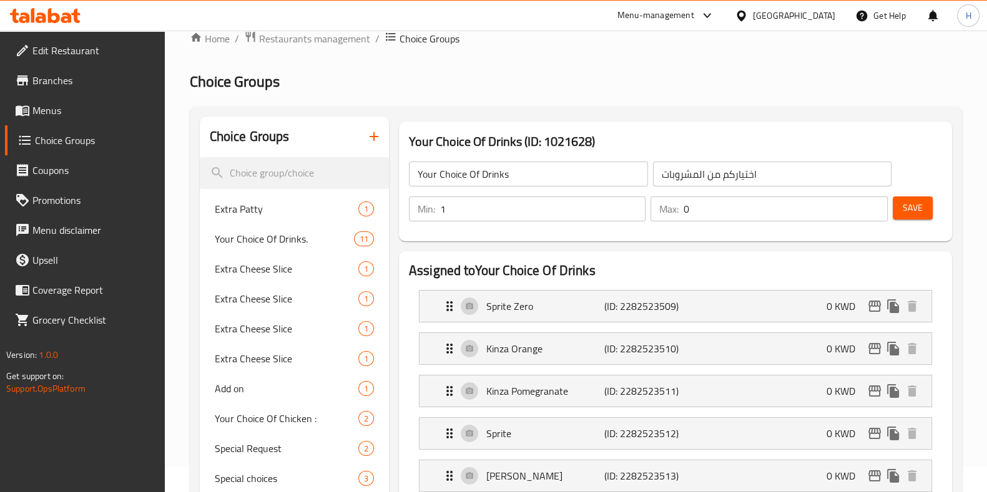
type input "1"
click at [633, 206] on input "1" at bounding box center [542, 209] width 205 height 25
type input "1"
click at [874, 202] on input "1" at bounding box center [784, 209] width 203 height 25
click at [914, 205] on span "Save" at bounding box center [912, 208] width 20 height 16
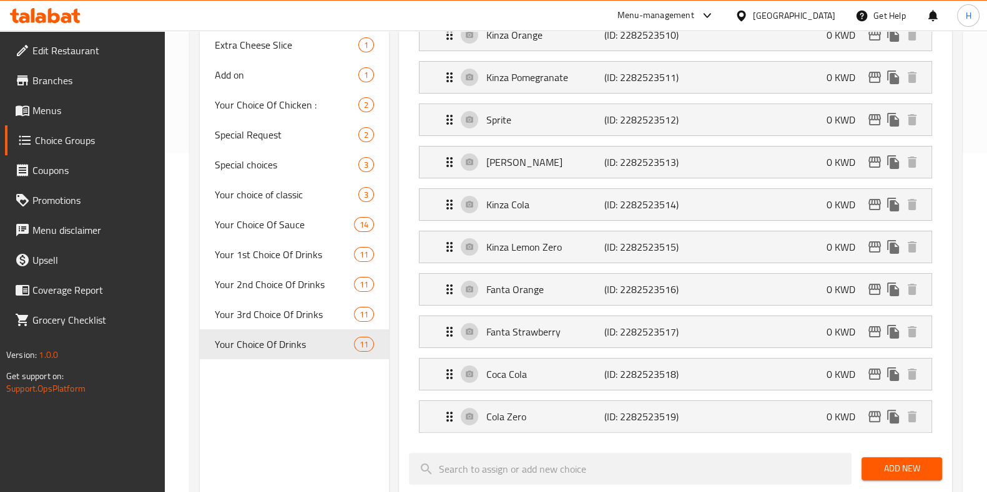
scroll to position [0, 0]
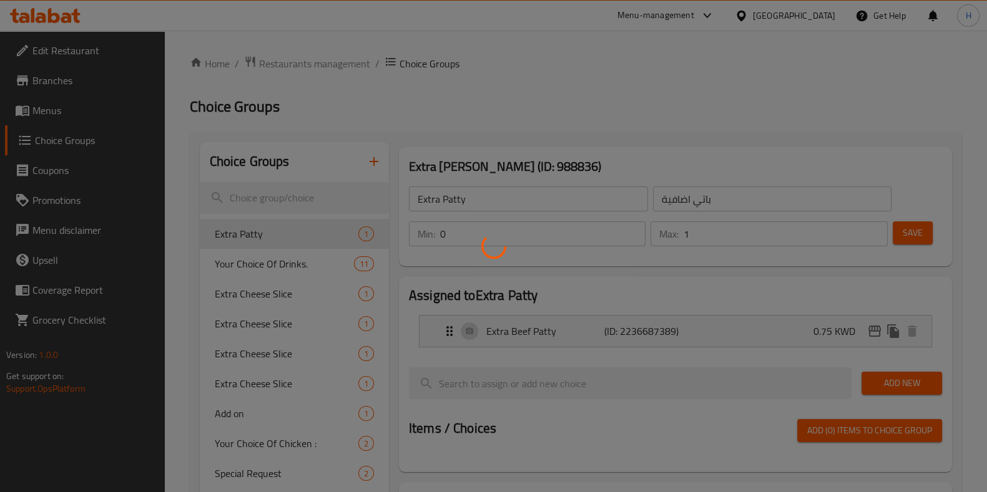
scroll to position [246, 0]
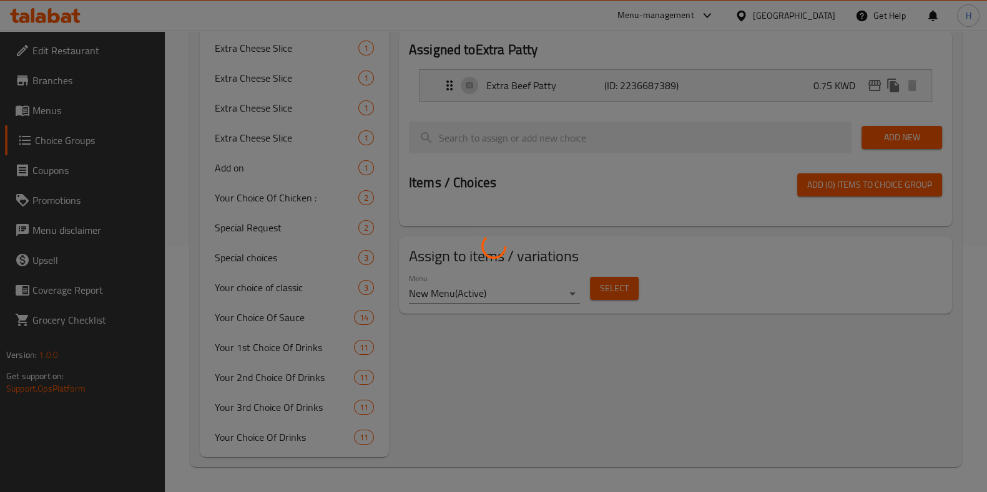
click at [265, 437] on div at bounding box center [493, 246] width 987 height 492
click at [278, 438] on div at bounding box center [493, 246] width 987 height 492
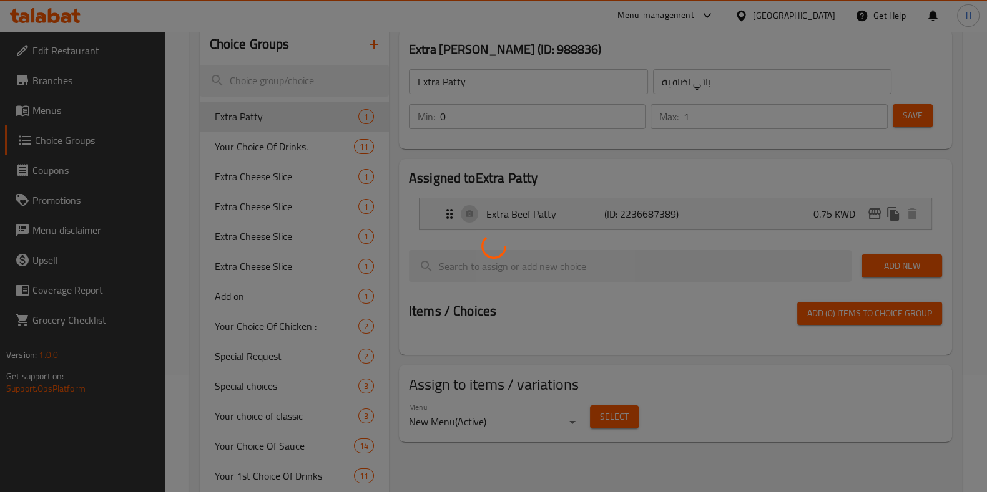
scroll to position [0, 0]
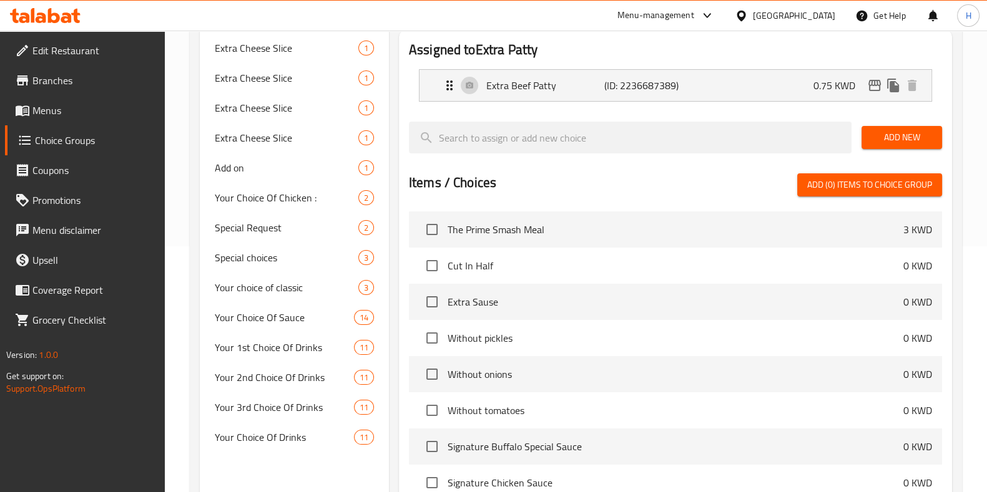
scroll to position [246, 0]
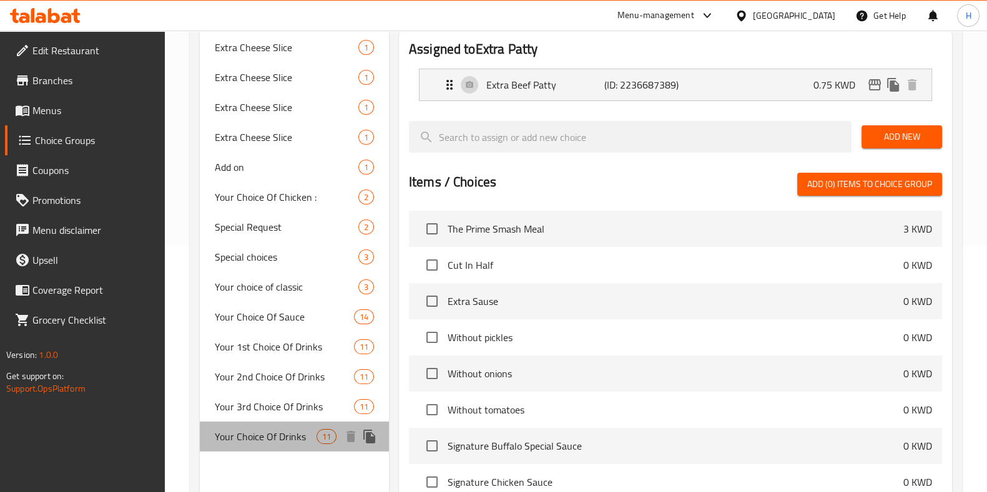
click at [268, 433] on span "Your Choice Of Drinks" at bounding box center [266, 436] width 102 height 15
type input "Your Choice Of Drinks"
type input "اختياركم من المشروبات"
type input "1"
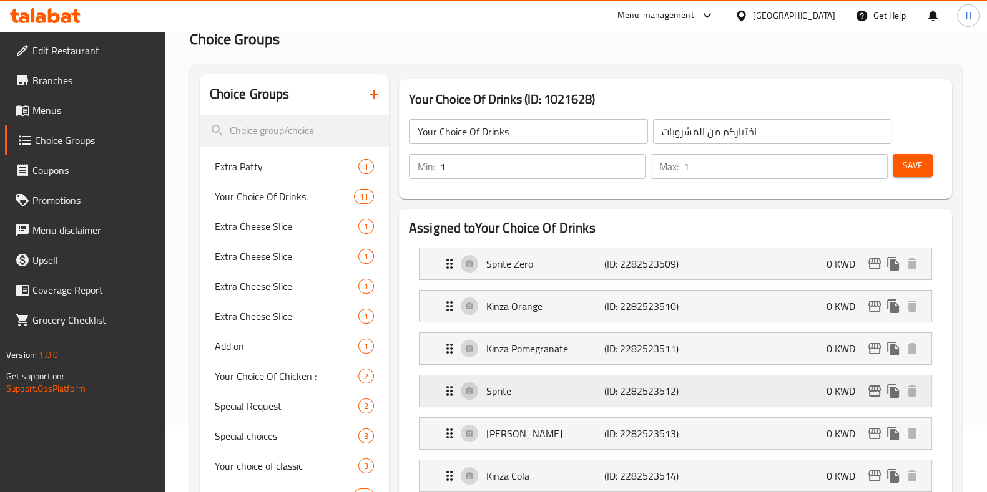
scroll to position [46, 0]
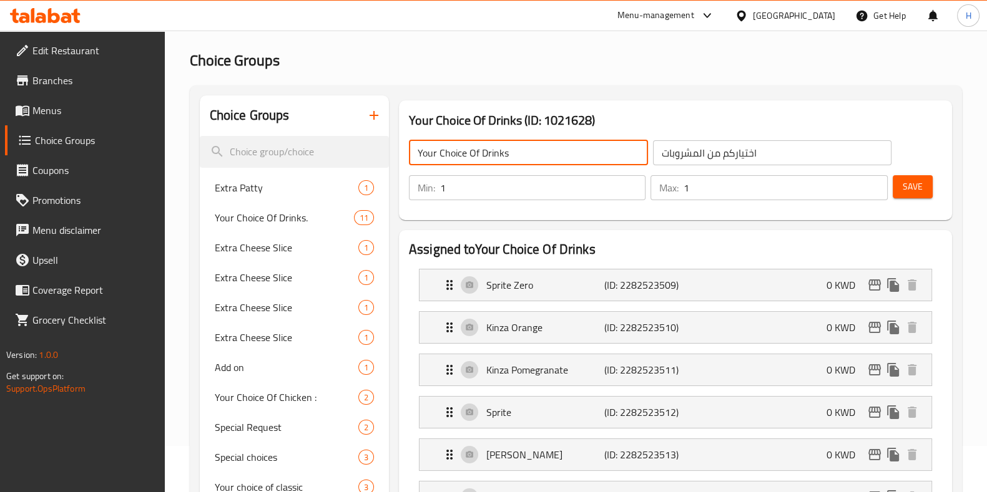
click at [440, 149] on input "Your Choice Of Drinks" at bounding box center [528, 152] width 239 height 25
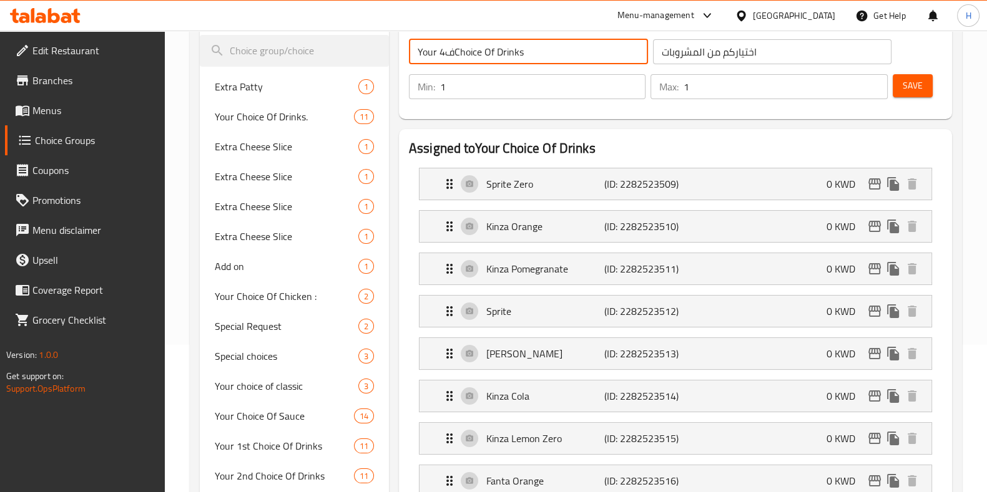
scroll to position [149, 0]
click at [477, 201] on li "Sprite Zero (ID: 2282523509) 0 KWD Name (En) Sprite Zero Name (En) Name (Ar) سب…" at bounding box center [675, 183] width 533 height 42
type input "Your 4th Choice Of Drinks"
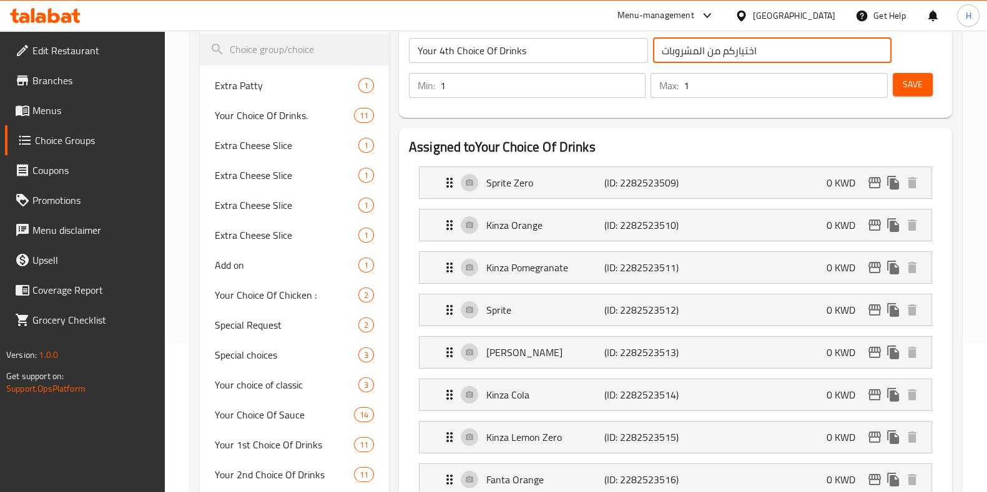
drag, startPoint x: 720, startPoint y: 49, endPoint x: 565, endPoint y: 59, distance: 155.7
click at [565, 59] on div "Your 4th Choice Of Drinks ​ اختياركم من المشروبات ​" at bounding box center [650, 51] width 498 height 40
type input "ا"
type input "اختيارك من المشروب الرابع"
click at [917, 85] on span "Save" at bounding box center [912, 85] width 20 height 16
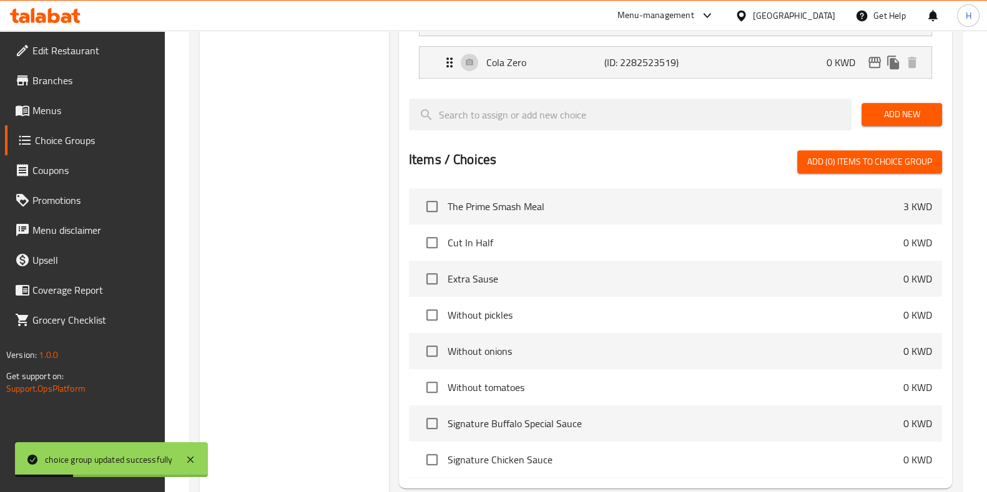
click at [375, 304] on div "Choice Groups Extra Patty 1 Your Choice Of Drinks. 11 Extra Cheese Slice 1 Extr…" at bounding box center [294, 14] width 189 height 1133
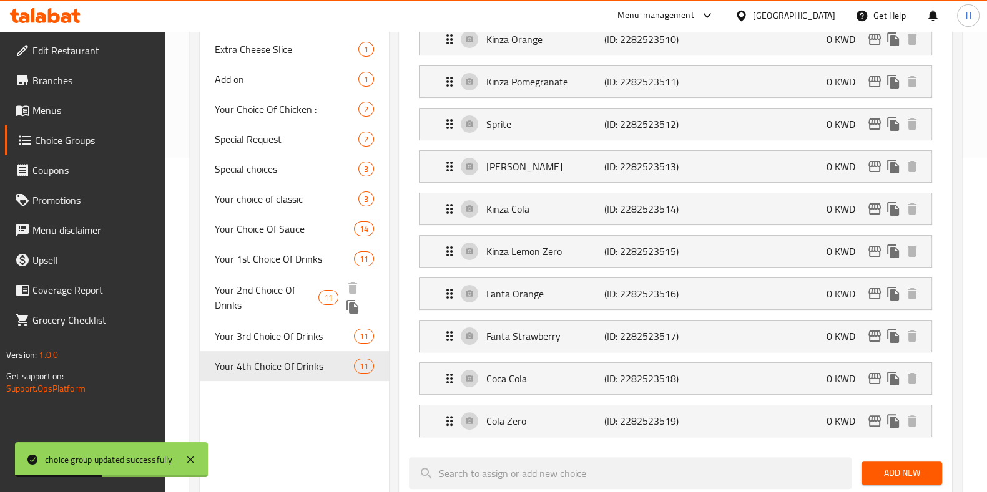
scroll to position [321, 0]
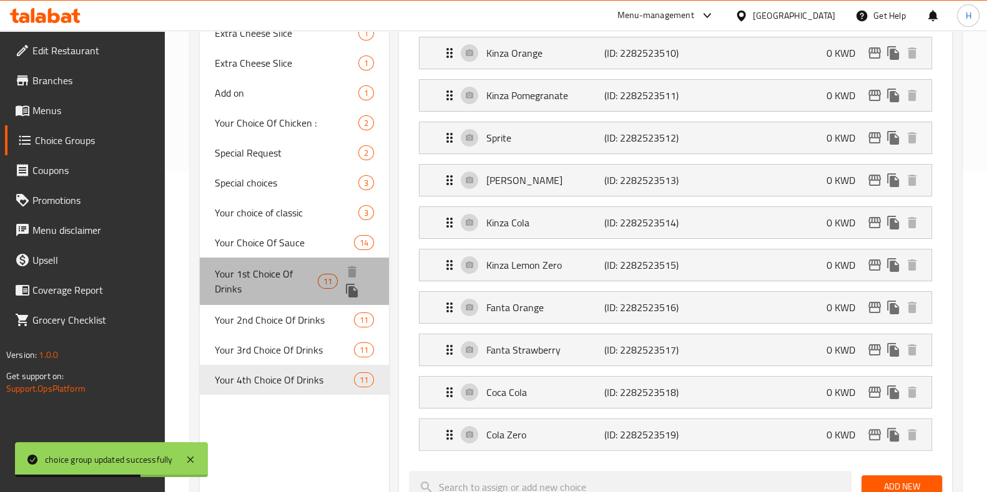
click at [250, 279] on span "Your 1st Choice Of Drinks" at bounding box center [266, 281] width 103 height 30
type input "Your 1st Choice Of Drinks"
type input "اختياركم من المشروبات"
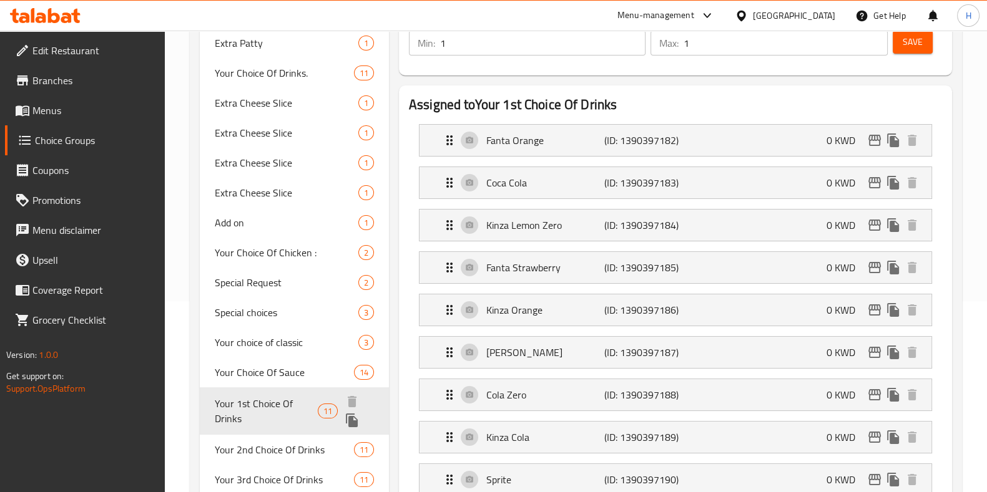
scroll to position [165, 0]
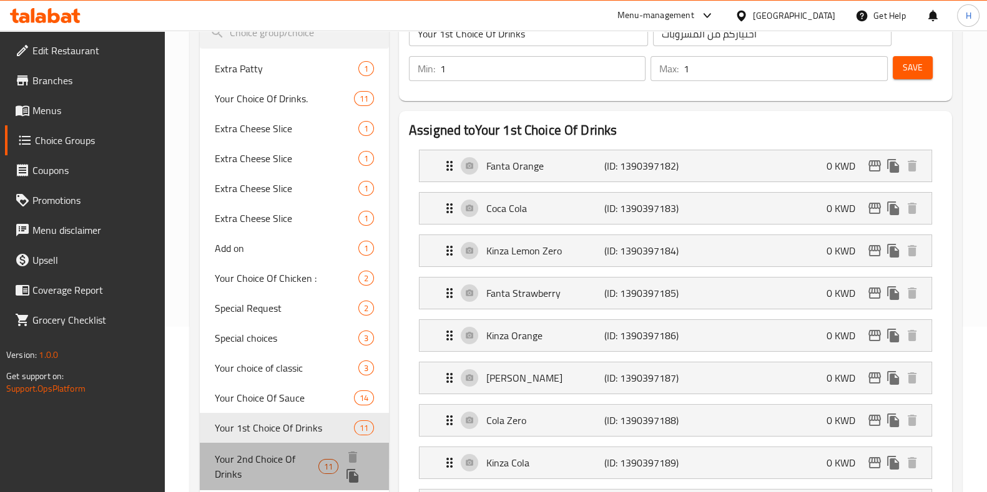
click at [258, 472] on span "Your 2nd Choice Of Drinks" at bounding box center [267, 467] width 104 height 30
type input "Your 2nd Choice Of Drinks"
type input "اختيارك الثاني من المشروبات"
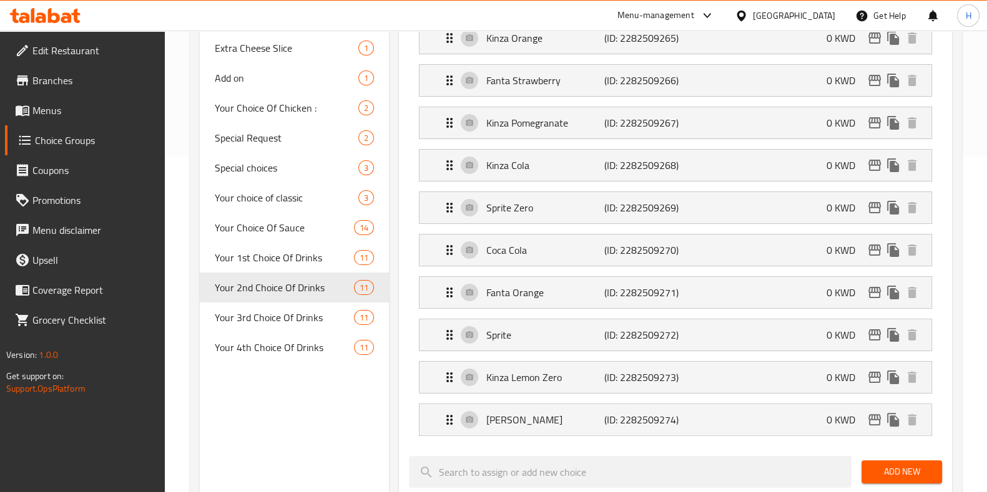
scroll to position [346, 0]
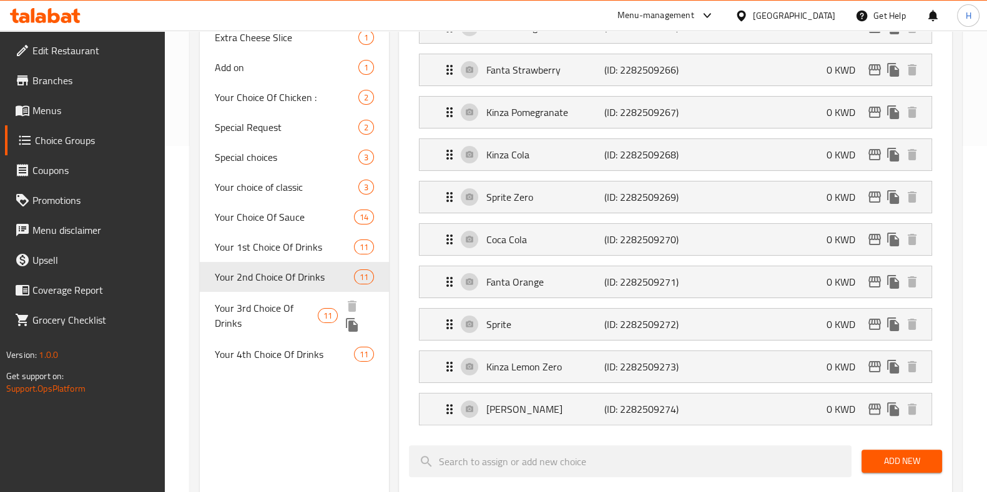
click at [233, 310] on span "Your 3rd Choice Of Drinks" at bounding box center [267, 316] width 104 height 30
type input "Your 3rd Choice Of Drinks"
type input "اختيارك من المشروب الثالث"
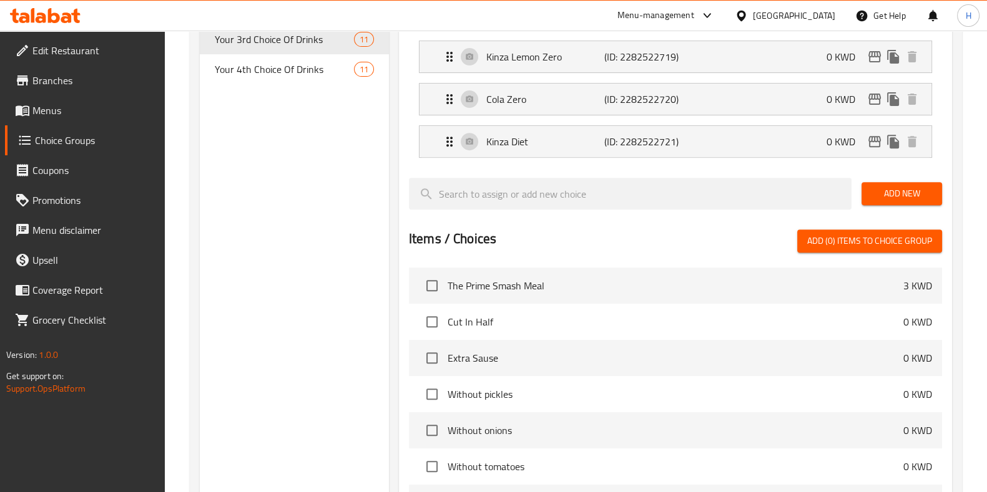
scroll to position [618, 0]
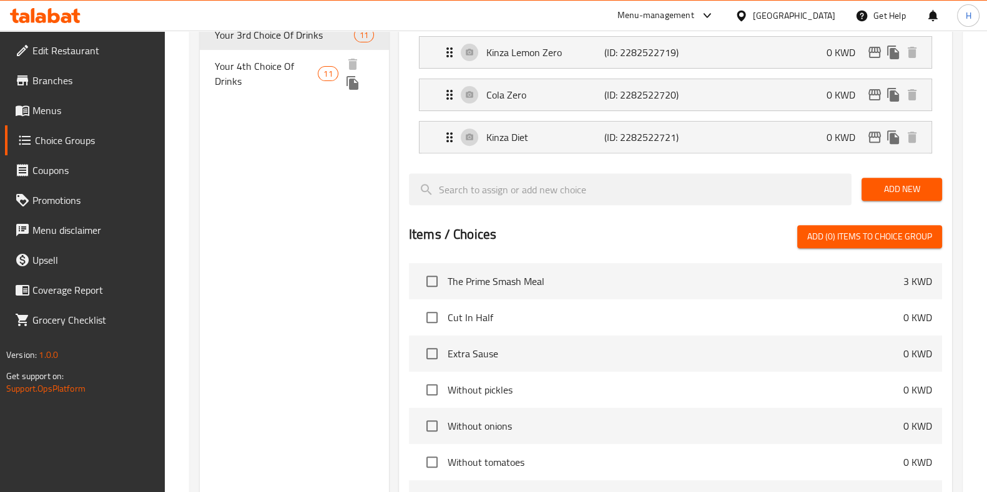
click at [245, 72] on span "Your 4th Choice Of Drinks" at bounding box center [267, 74] width 104 height 30
type input "Your 4th Choice Of Drinks"
type input "اختيارك من المشروب الرابع"
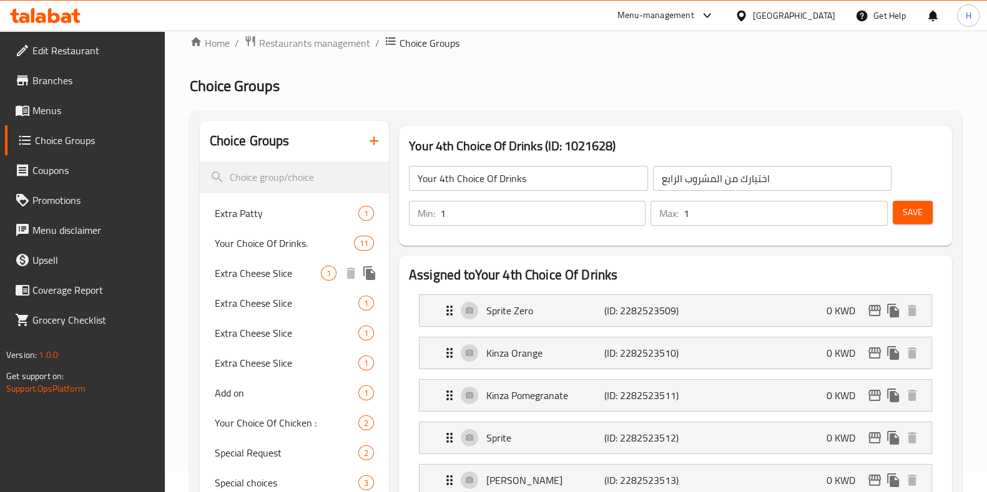
scroll to position [19, 0]
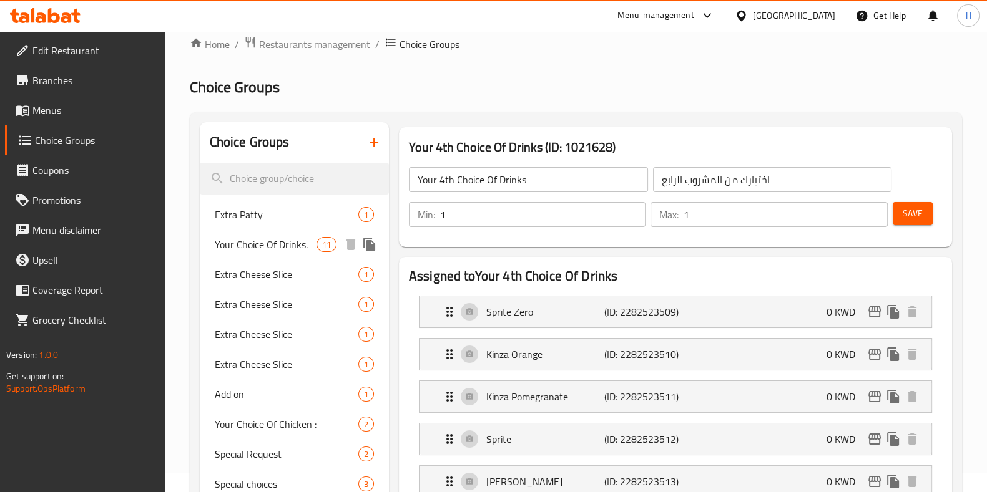
click at [273, 258] on div "Your Choice Of Drinks. 11" at bounding box center [294, 245] width 189 height 30
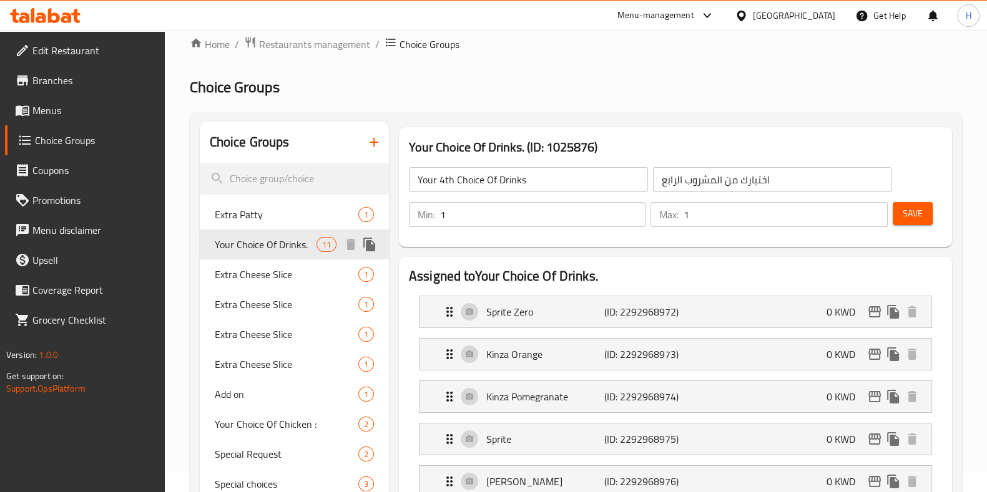
type input "Your Choice Of Drinks."
type input "اختيارك من نوع المشروب"
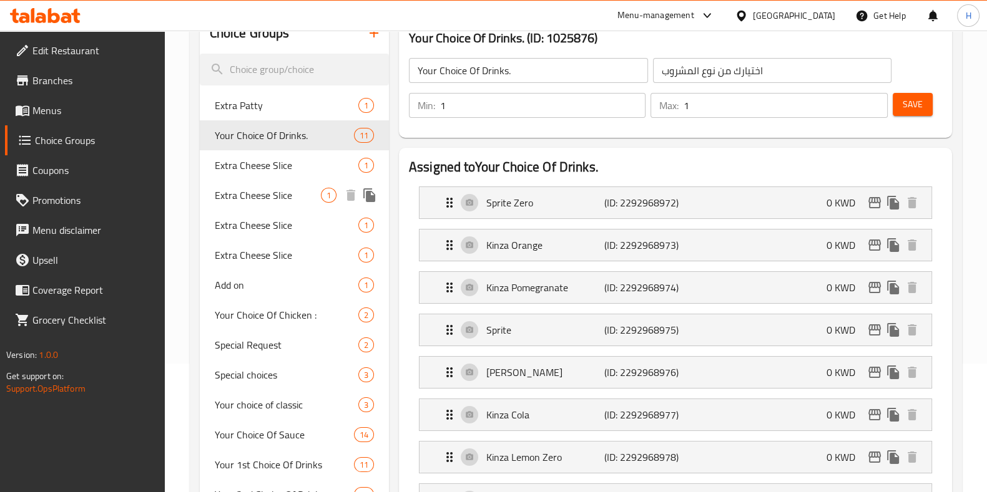
scroll to position [0, 0]
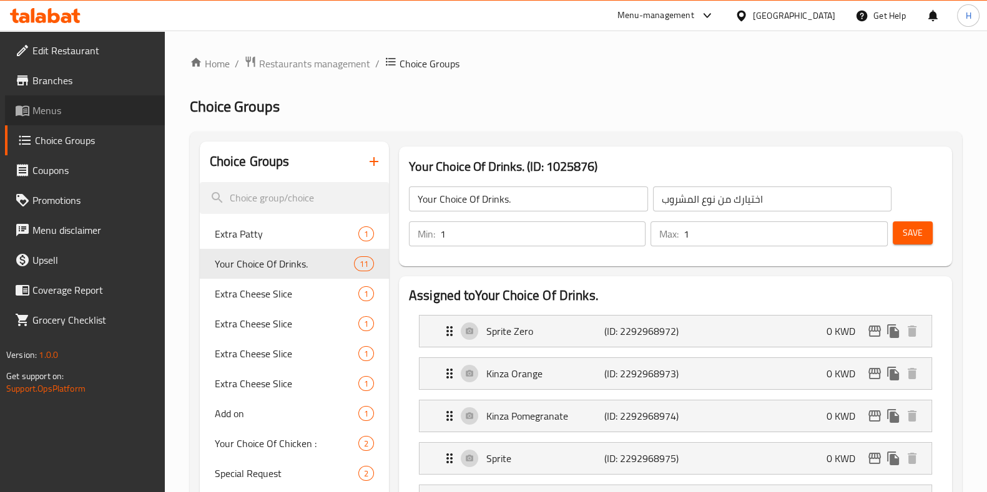
click at [80, 109] on span "Menus" at bounding box center [93, 110] width 122 height 15
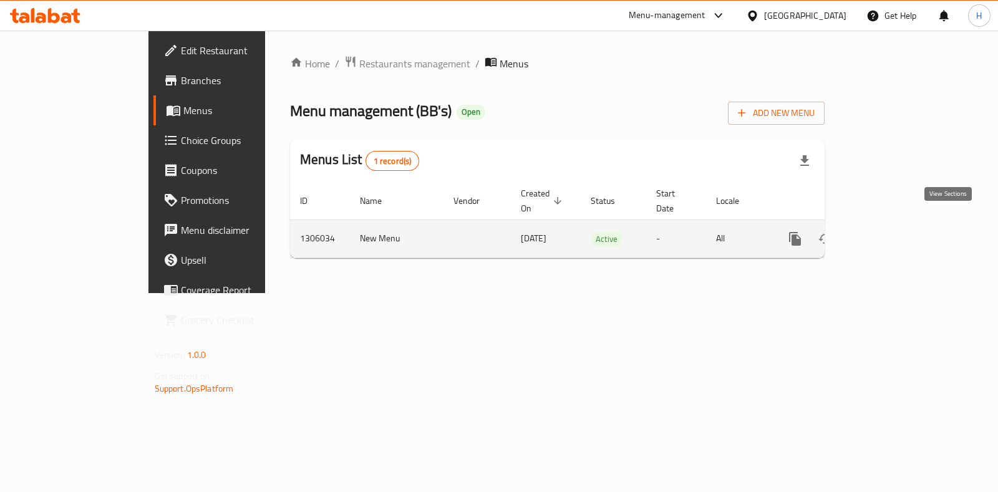
click at [900, 234] on link "enhanced table" at bounding box center [885, 239] width 30 height 30
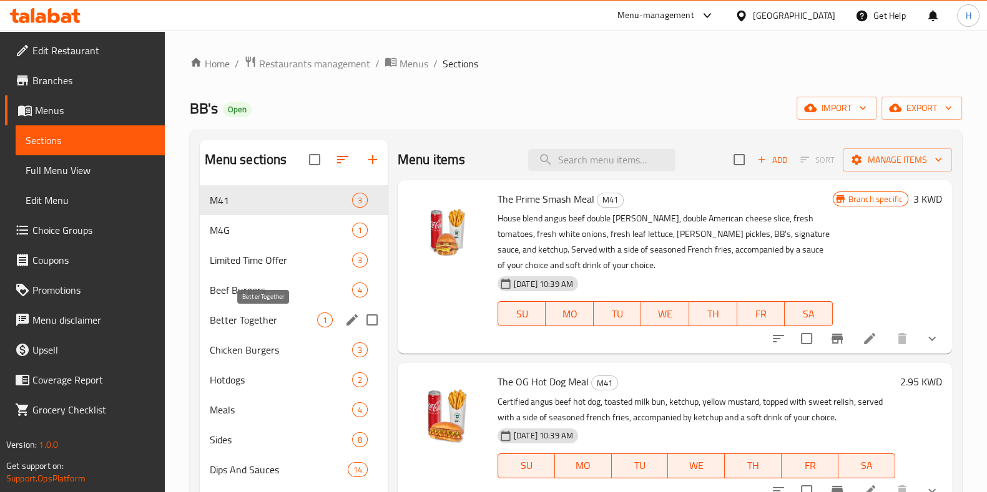
click at [276, 323] on span "Better Together" at bounding box center [263, 320] width 107 height 15
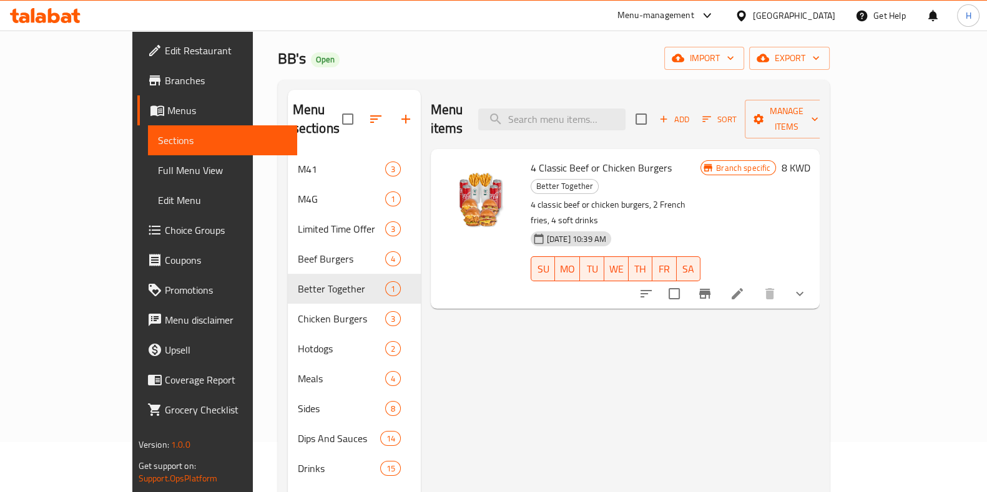
scroll to position [51, 0]
click at [743, 287] on icon at bounding box center [736, 292] width 11 height 11
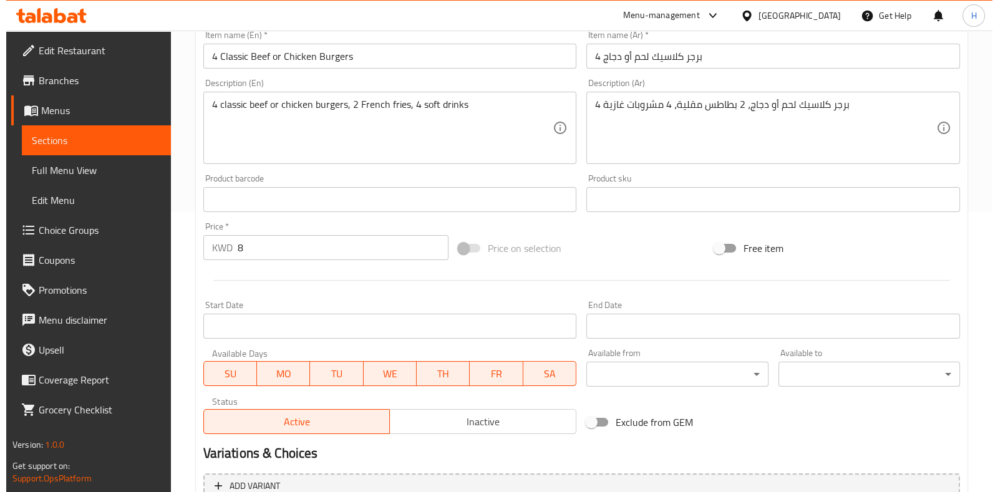
scroll to position [631, 0]
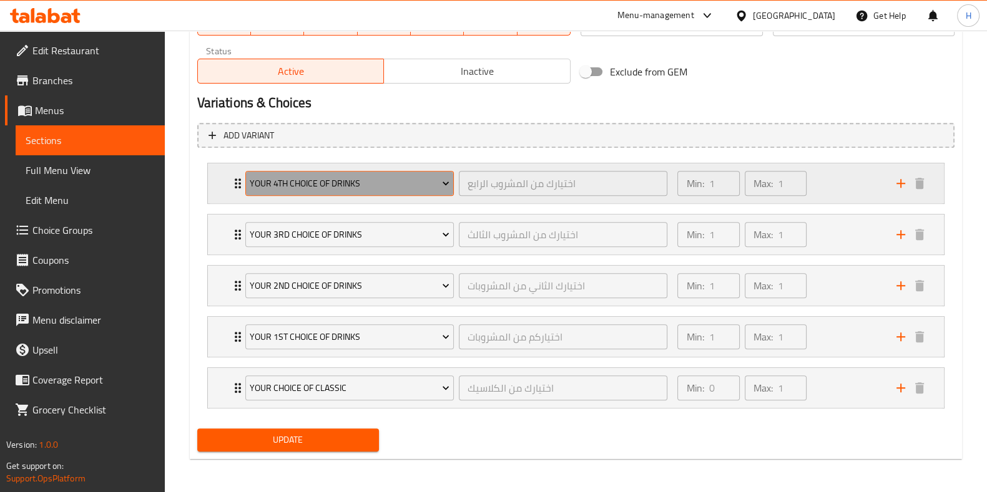
click at [348, 185] on span "Your 4th Choice Of Drinks" at bounding box center [350, 184] width 200 height 16
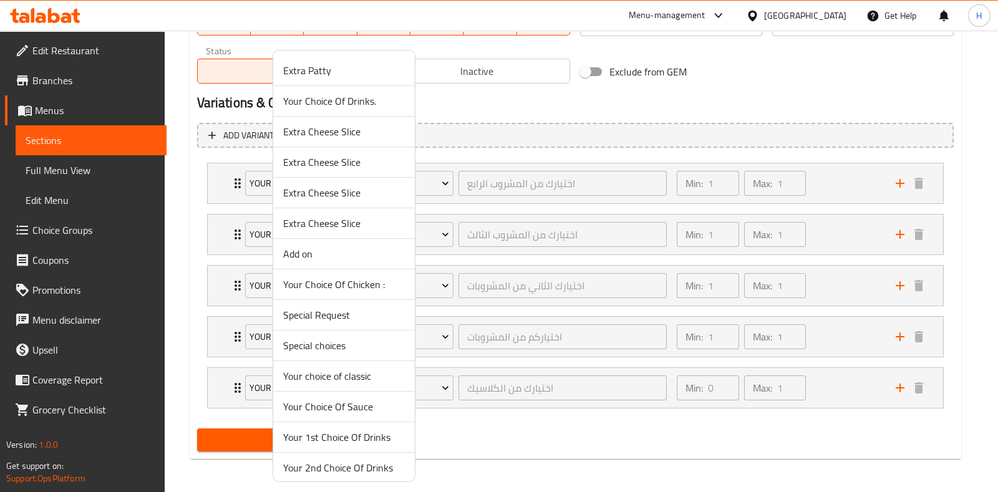
scroll to position [65, 0]
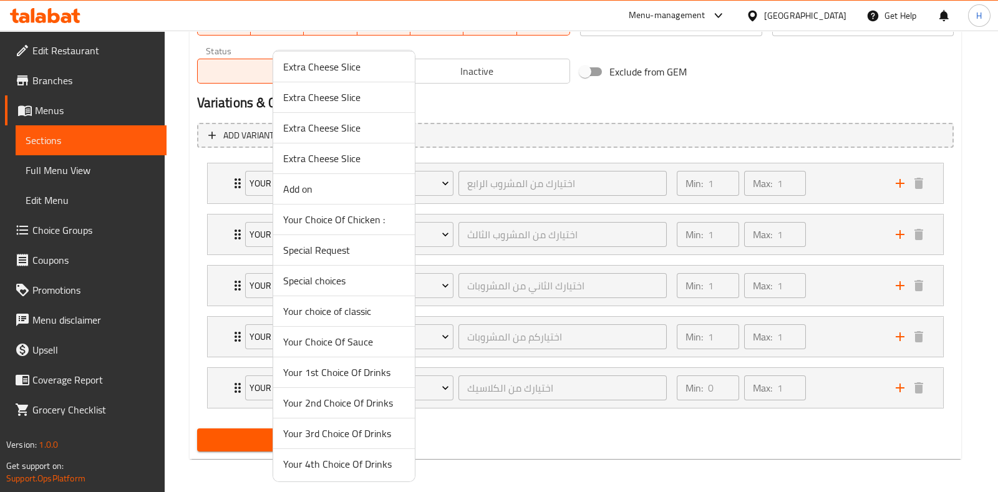
click at [352, 381] on li "Your 1st Choice Of Drinks" at bounding box center [344, 373] width 142 height 31
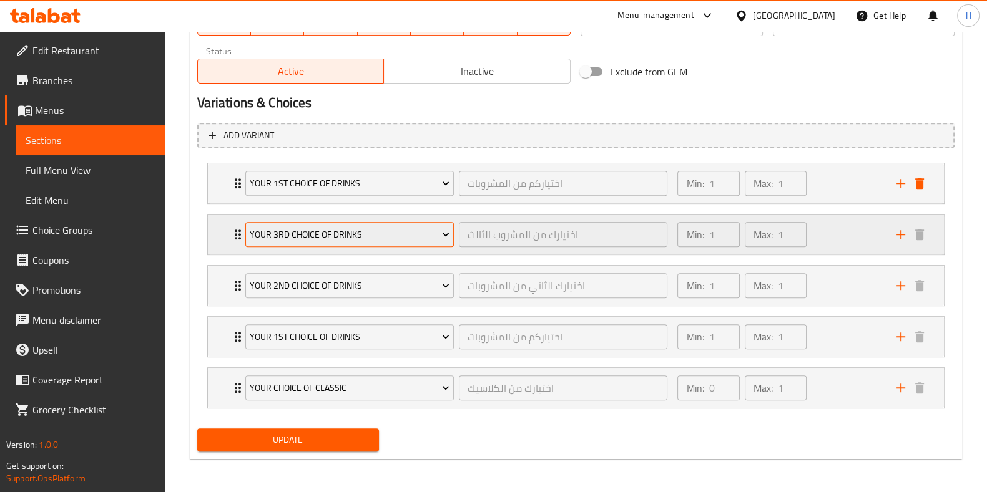
click at [318, 230] on span "Your 3rd Choice Of Drinks" at bounding box center [350, 235] width 200 height 16
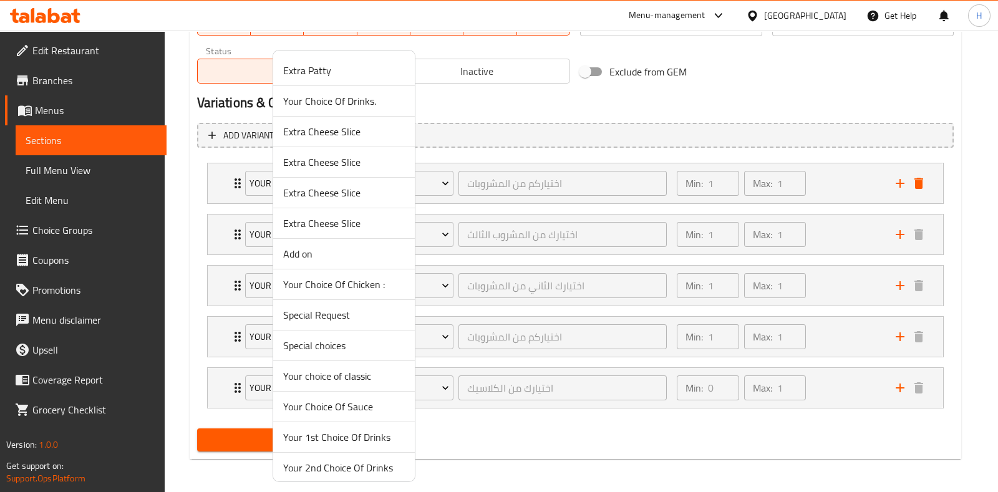
scroll to position [47, 0]
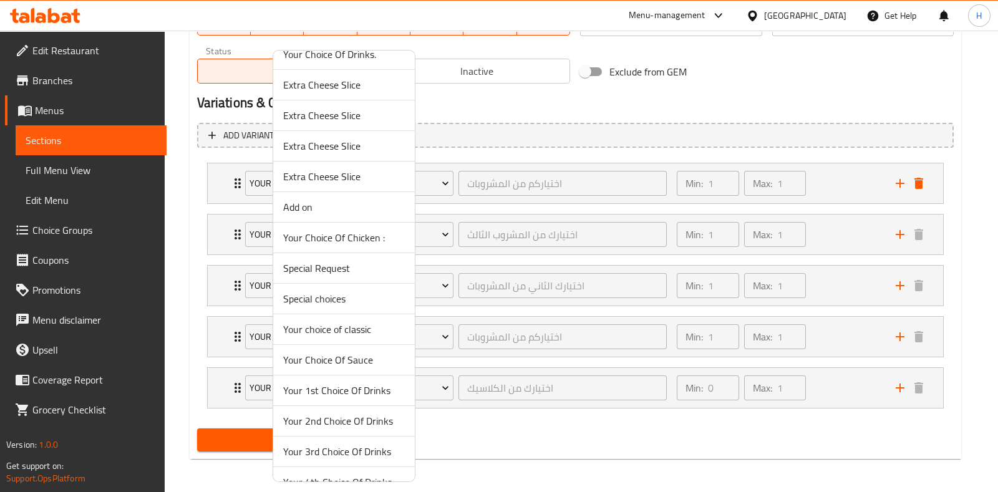
click at [312, 437] on li "Your 3rd Choice Of Drinks" at bounding box center [344, 452] width 142 height 31
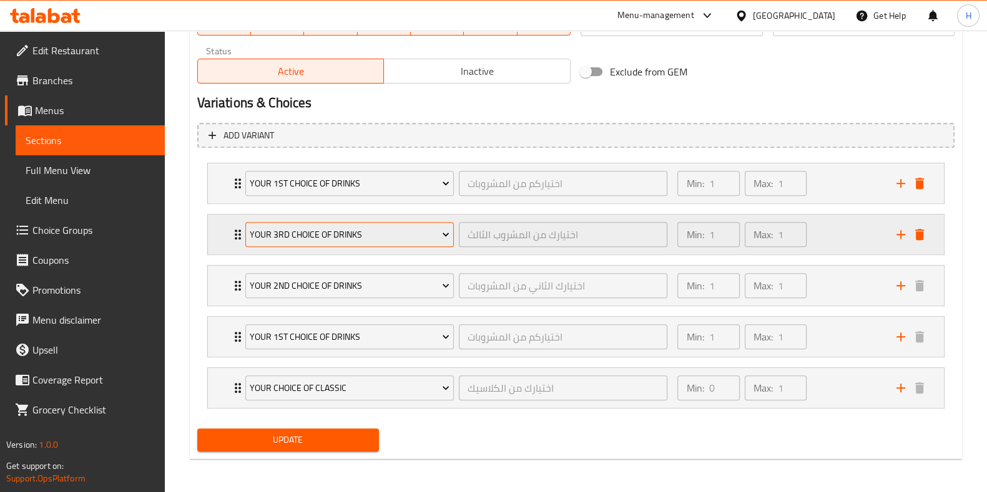
click at [289, 238] on span "Your 3rd Choice Of Drinks" at bounding box center [350, 235] width 200 height 16
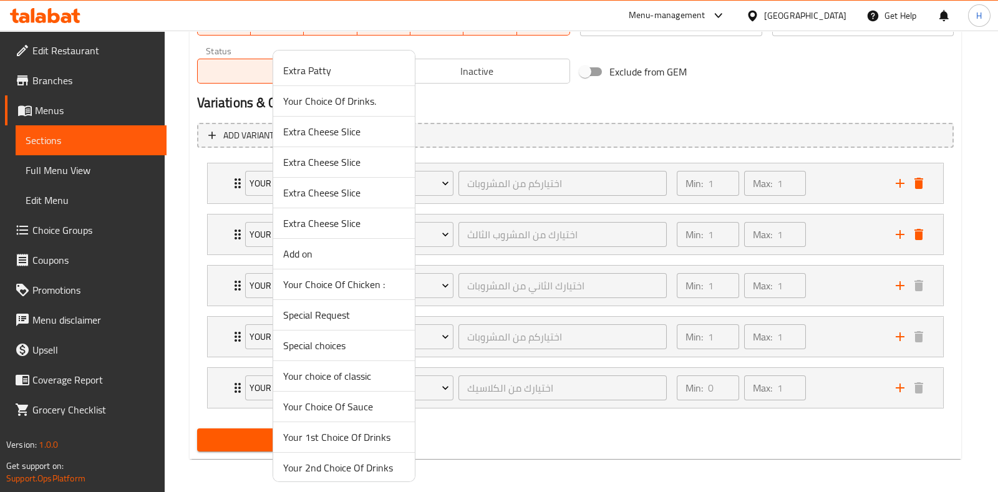
click at [328, 467] on span "Your 2nd Choice Of Drinks" at bounding box center [344, 467] width 122 height 15
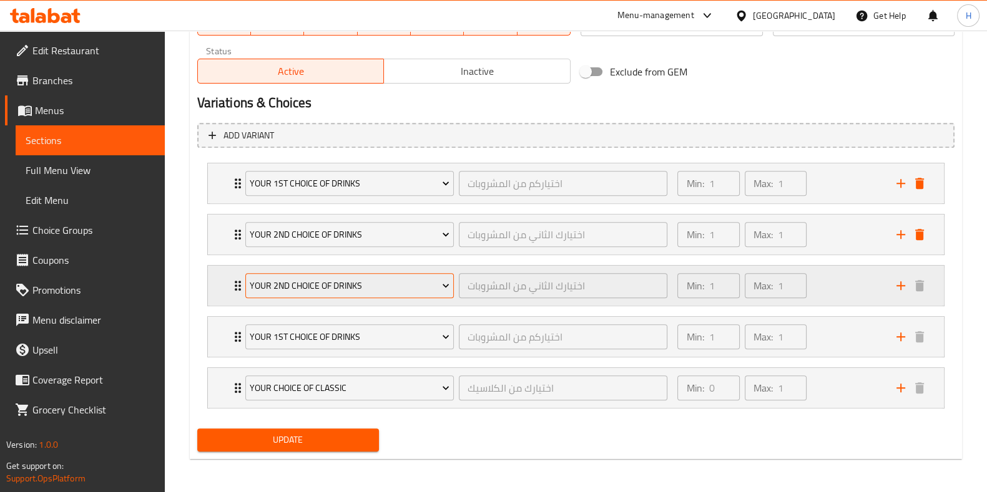
click at [306, 293] on button "Your 2nd Choice Of Drinks" at bounding box center [349, 285] width 208 height 25
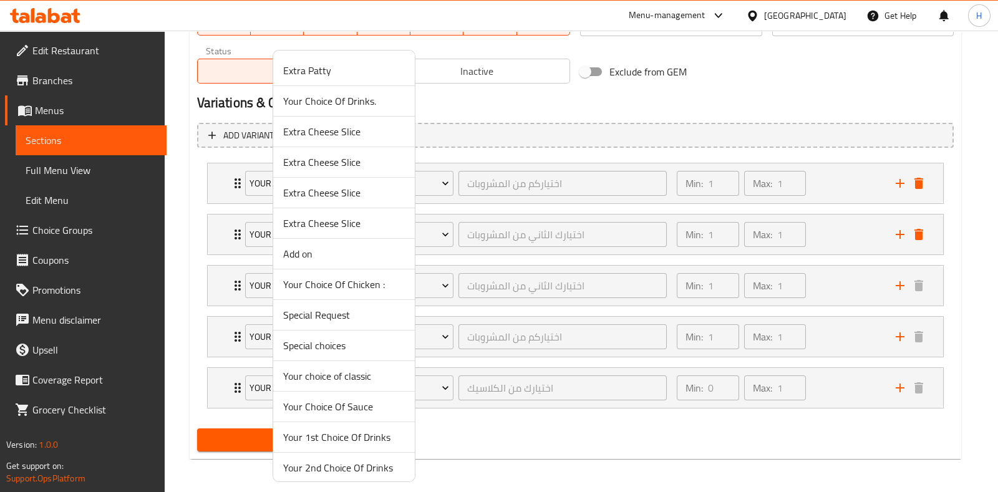
scroll to position [65, 0]
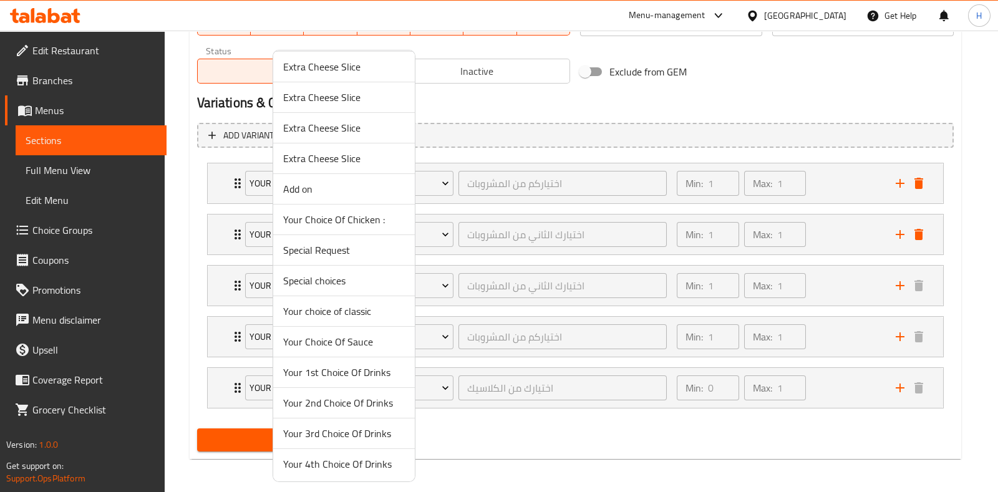
click at [334, 432] on span "Your 3rd Choice Of Drinks" at bounding box center [344, 433] width 122 height 15
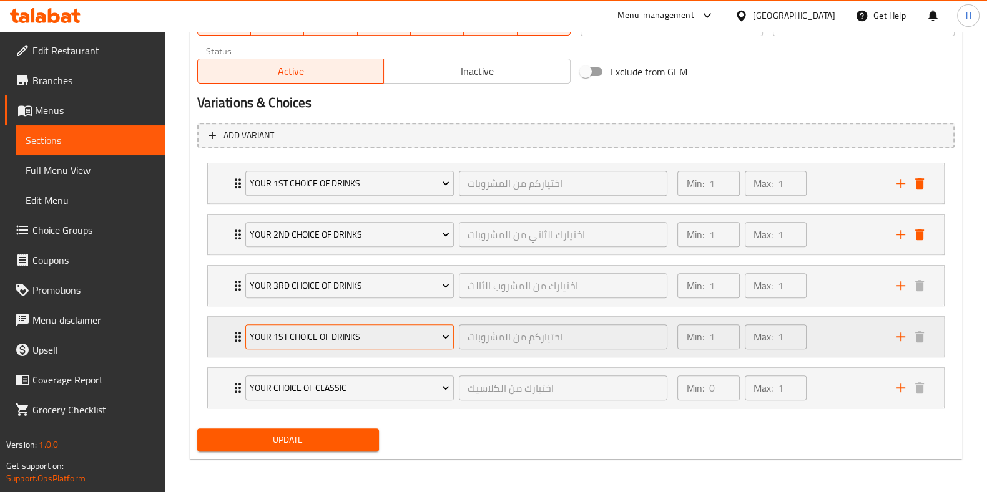
click at [318, 341] on span "Your 1st Choice Of Drinks" at bounding box center [350, 337] width 200 height 16
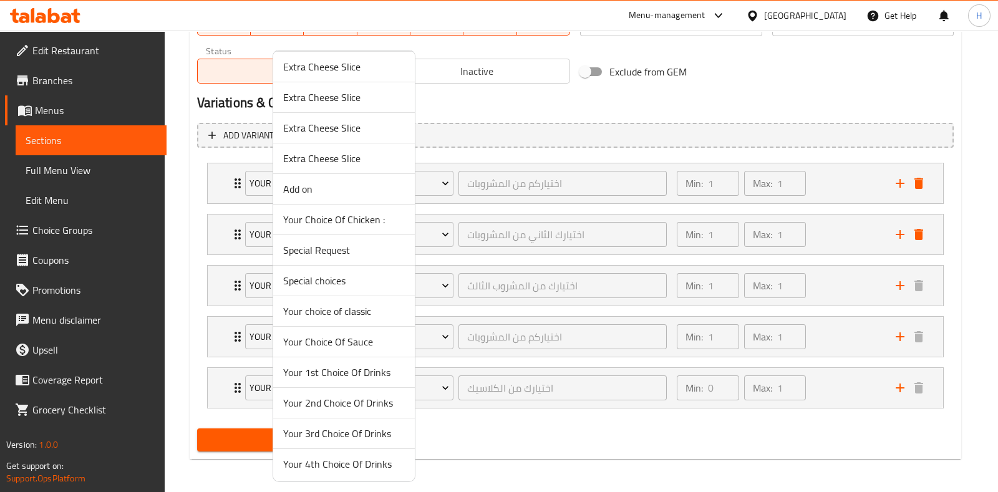
click at [333, 468] on span "Your 4th Choice Of Drinks" at bounding box center [344, 464] width 122 height 15
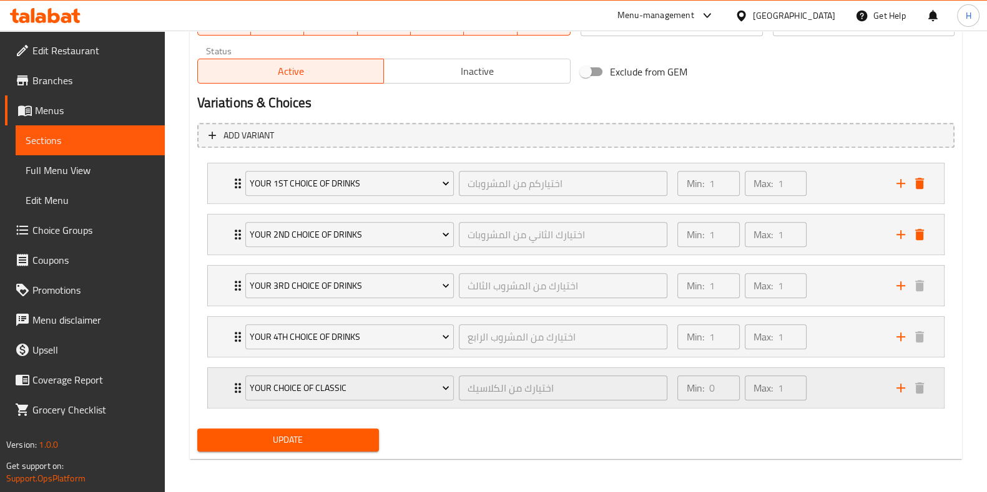
click at [833, 386] on div "Min: 0 ​ Max: 1 ​" at bounding box center [779, 388] width 218 height 40
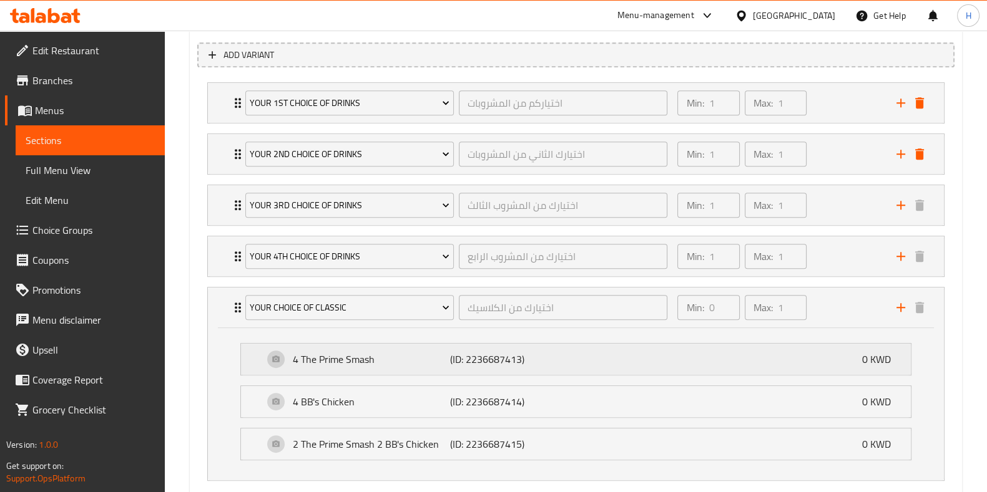
scroll to position [719, 0]
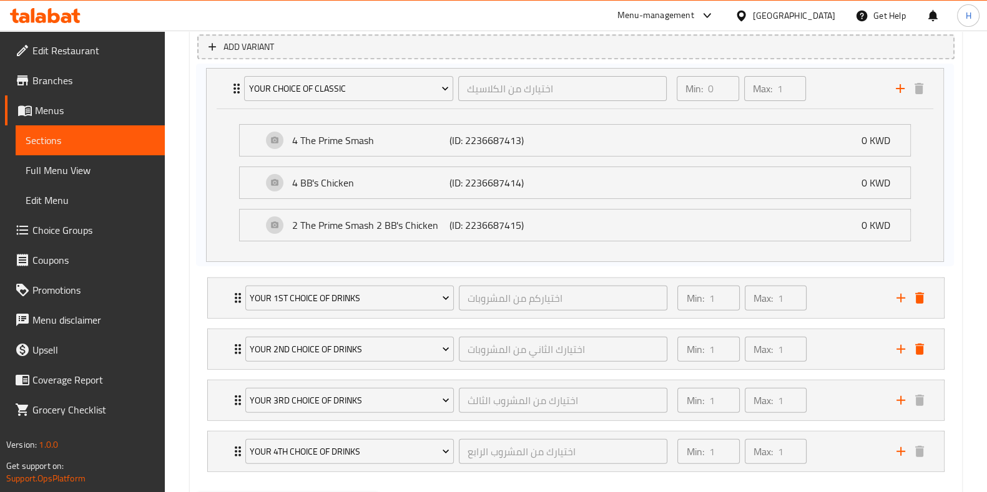
drag, startPoint x: 231, startPoint y: 294, endPoint x: 231, endPoint y: 73, distance: 220.9
click at [231, 73] on div "Your 1st Choice Of Drinks اختياركم من المشروبات ​ Min: 1 ​ Max: 1 ​ Fanta Orang…" at bounding box center [575, 273] width 757 height 408
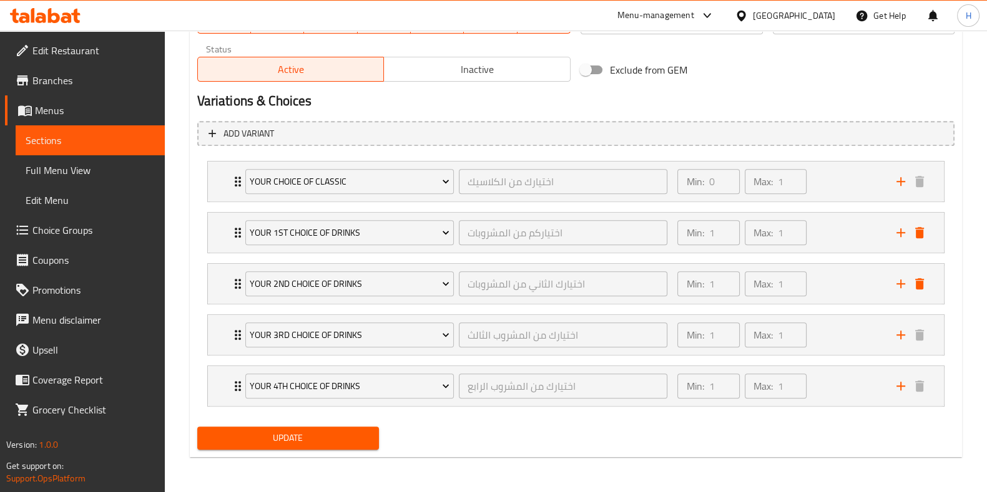
scroll to position [631, 0]
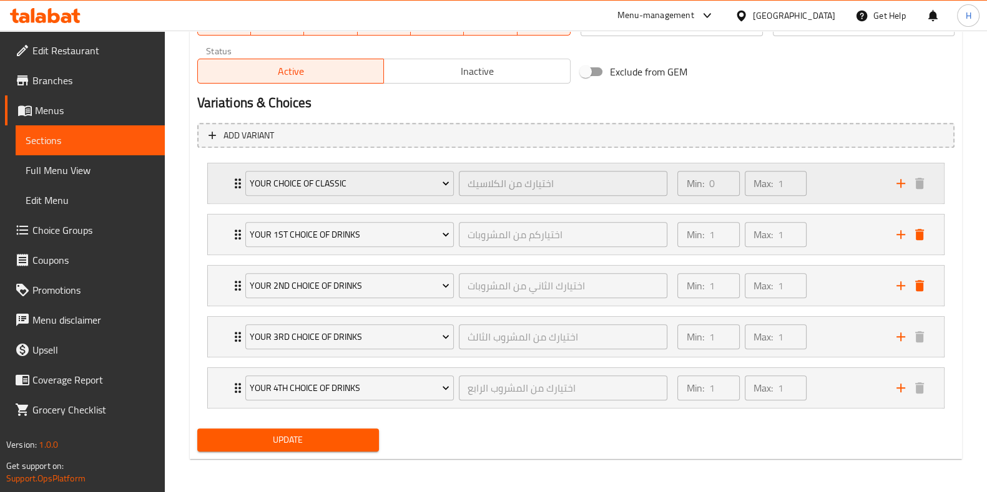
click at [822, 192] on div "Min: 0 ​ Max: 1 ​" at bounding box center [779, 183] width 218 height 40
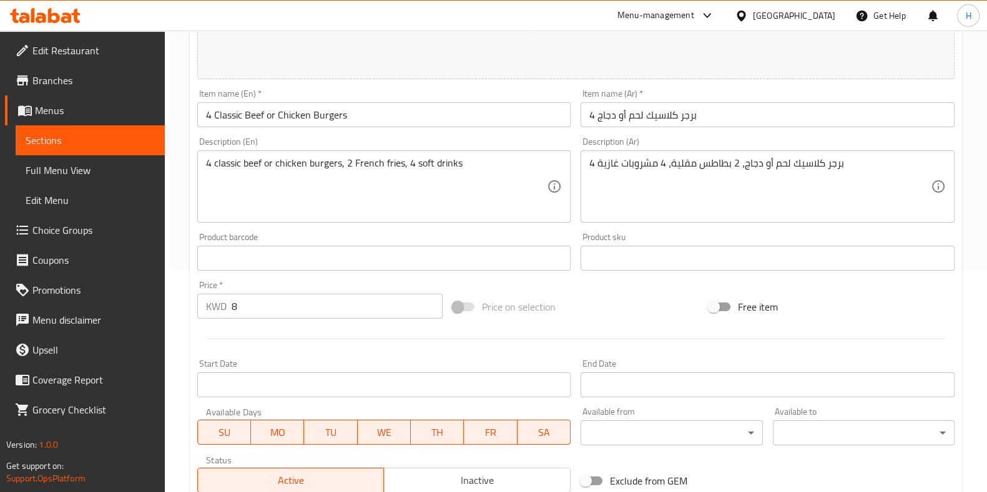
scroll to position [0, 0]
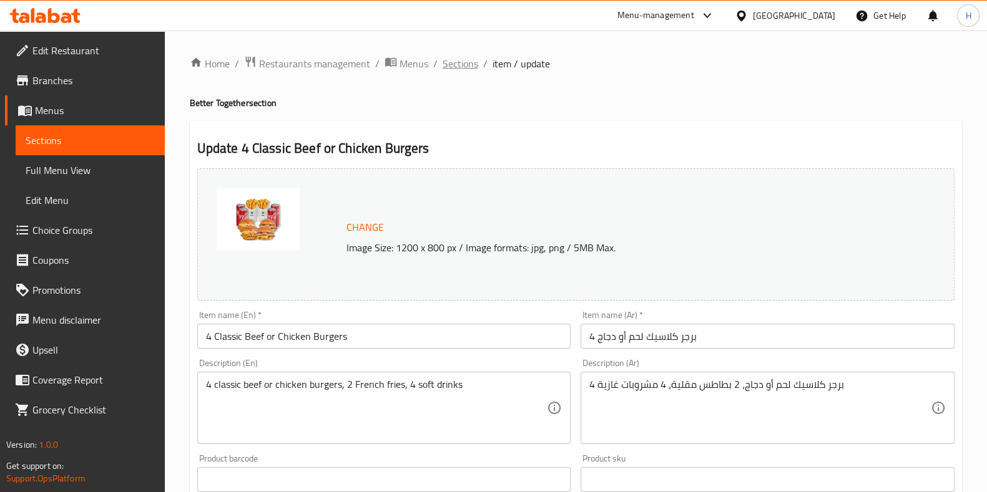
click at [465, 70] on span "Sections" at bounding box center [460, 63] width 36 height 15
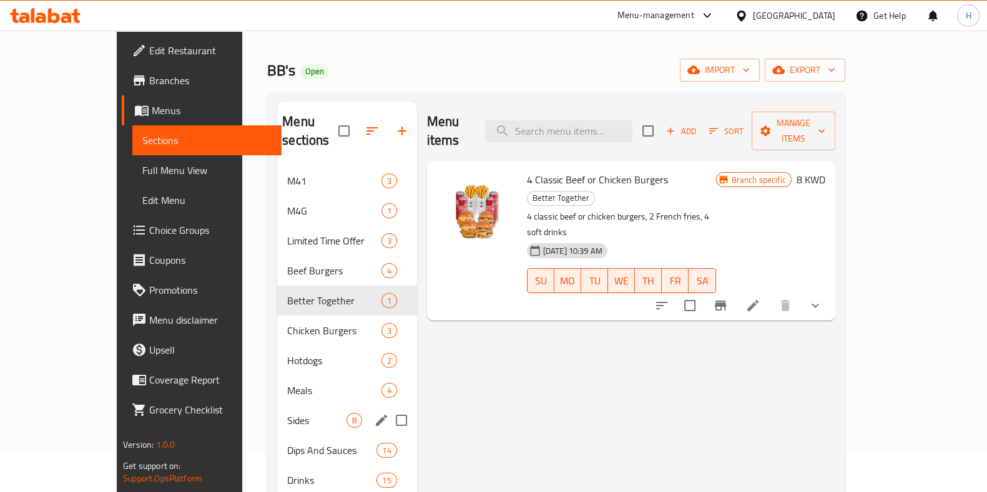
scroll to position [36, 0]
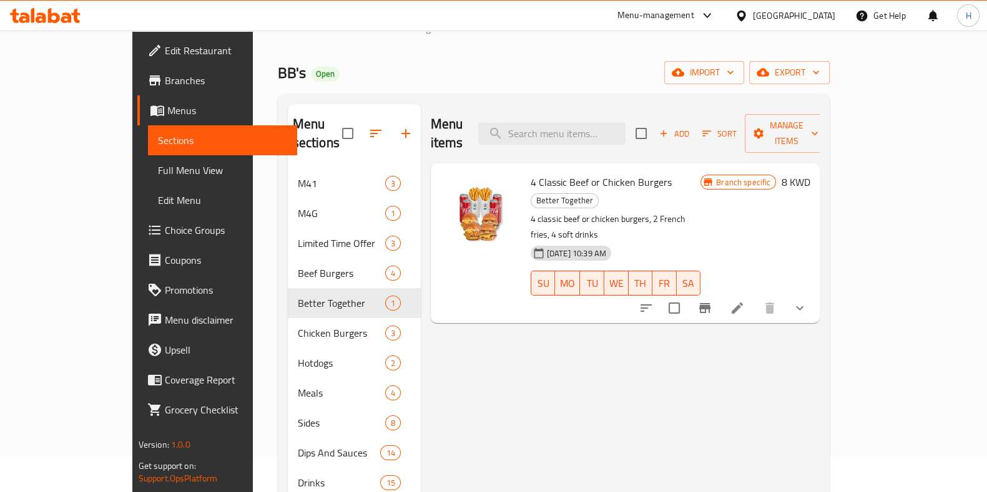
click at [820, 272] on div "Menu items Add Sort Manage items 4 Classic Beef or Chicken Burgers Better Toget…" at bounding box center [620, 350] width 399 height 492
click at [744, 301] on icon at bounding box center [736, 308] width 15 height 15
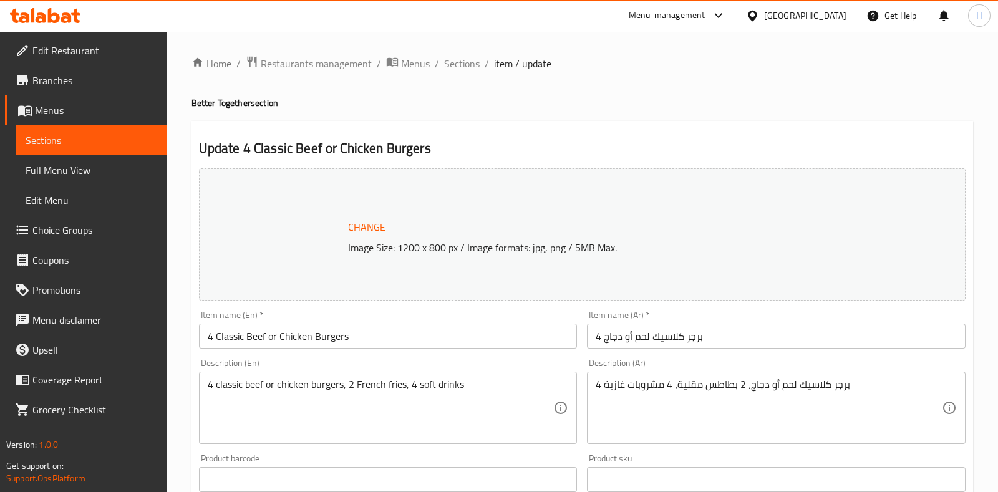
type input "اختيارك من المشروبات:"
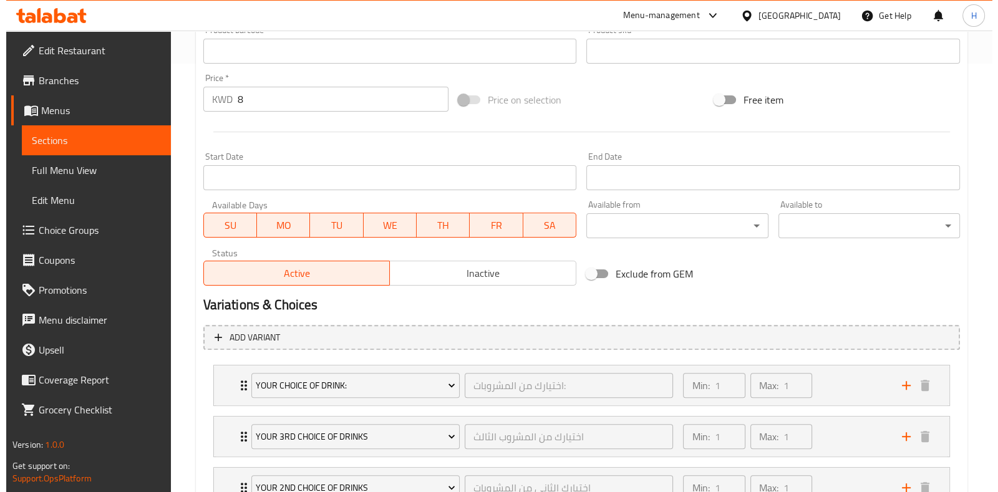
scroll to position [631, 0]
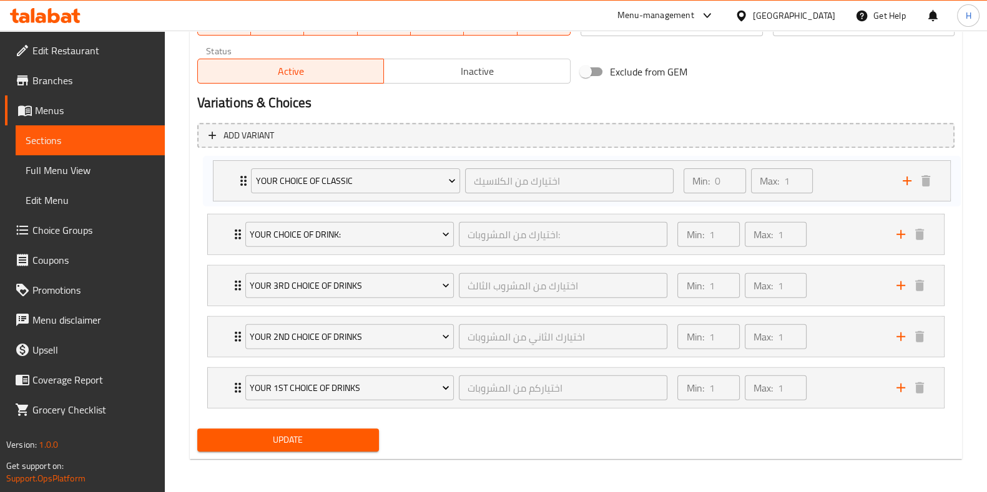
drag, startPoint x: 231, startPoint y: 388, endPoint x: 235, endPoint y: 180, distance: 207.8
click at [235, 180] on div "Your Choice Of Drink: اختيارك من المشروبات: ​ Min: 1 ​ Max: 1 ​ Sprite Zero (ID…" at bounding box center [575, 286] width 757 height 256
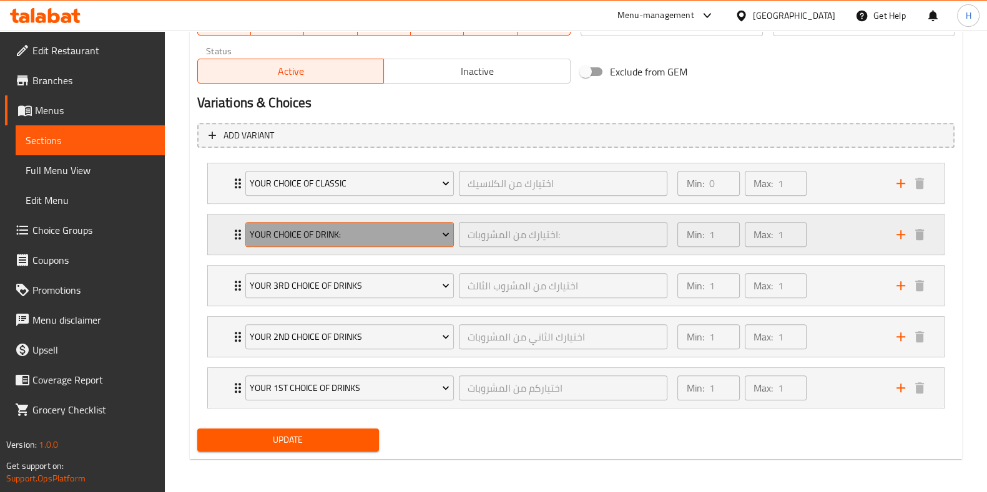
click at [284, 238] on span "Your Choice Of Drink:" at bounding box center [350, 235] width 200 height 16
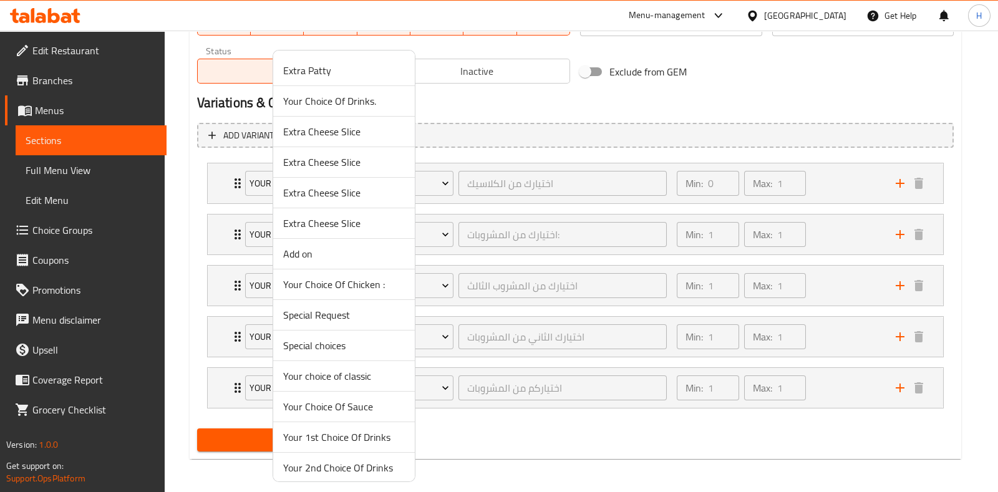
scroll to position [65, 0]
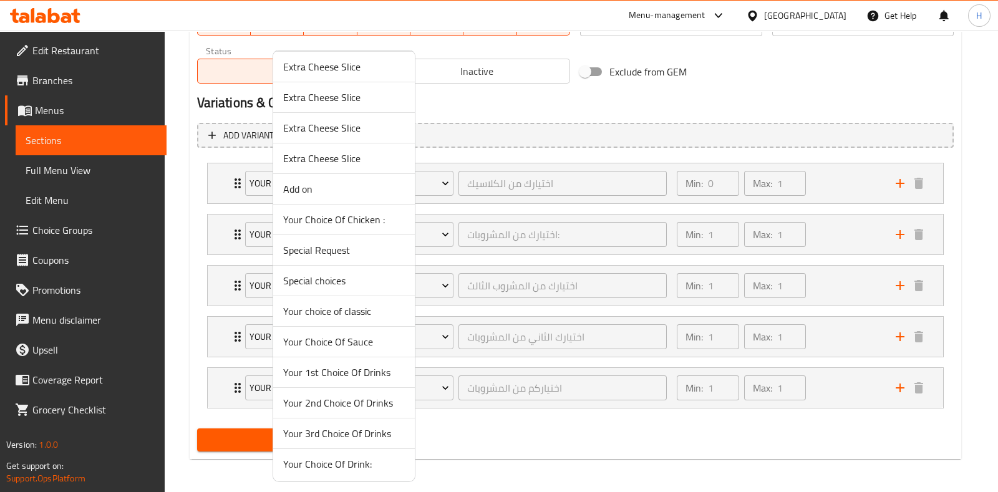
click at [340, 373] on span "Your 1st Choice Of Drinks" at bounding box center [344, 372] width 122 height 15
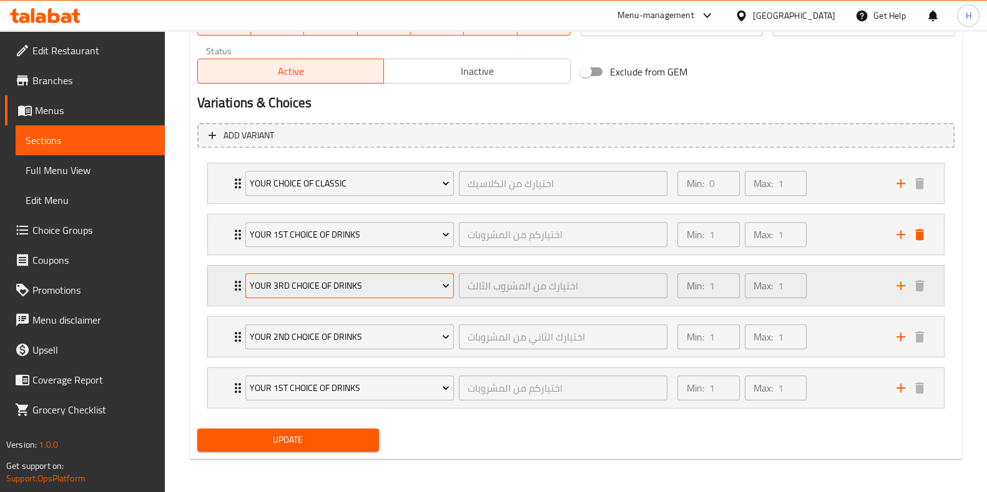
click at [309, 279] on span "Your 3rd Choice Of Drinks" at bounding box center [350, 286] width 200 height 16
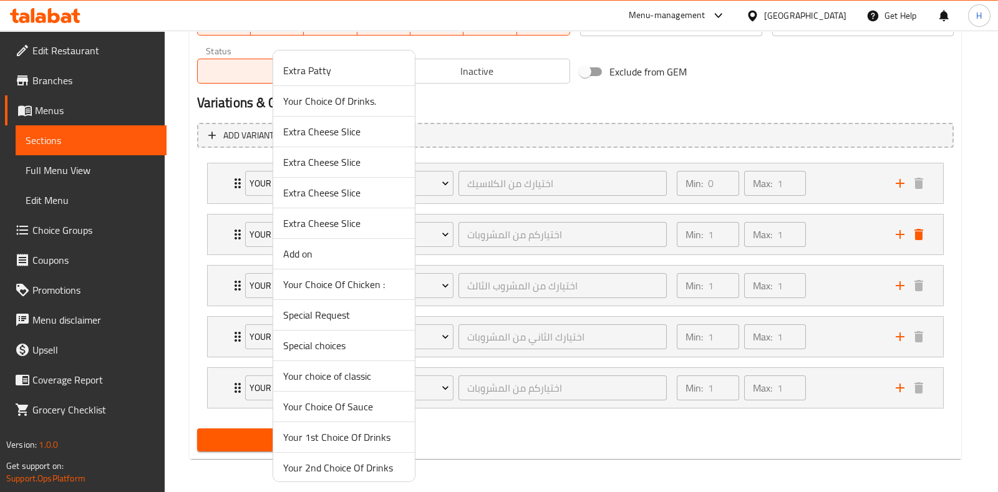
scroll to position [57, 0]
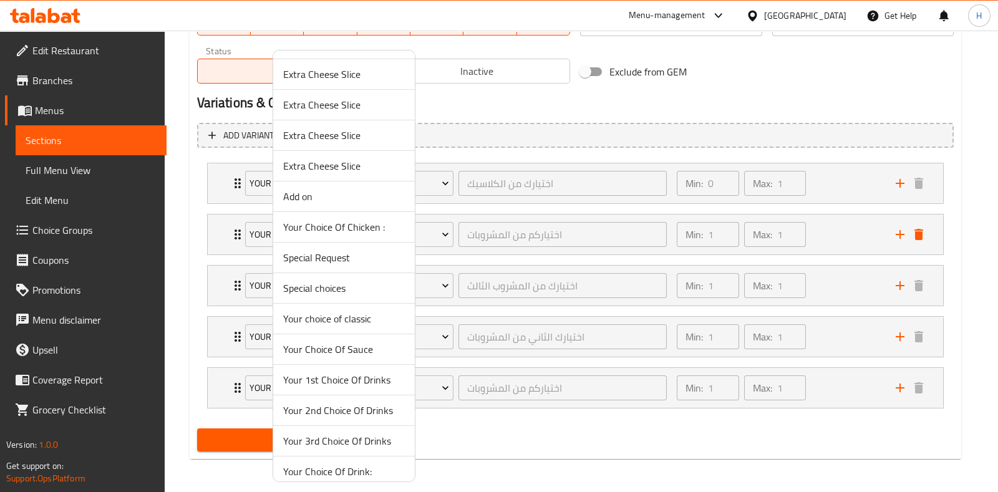
click at [331, 407] on span "Your 2nd Choice Of Drinks" at bounding box center [344, 410] width 122 height 15
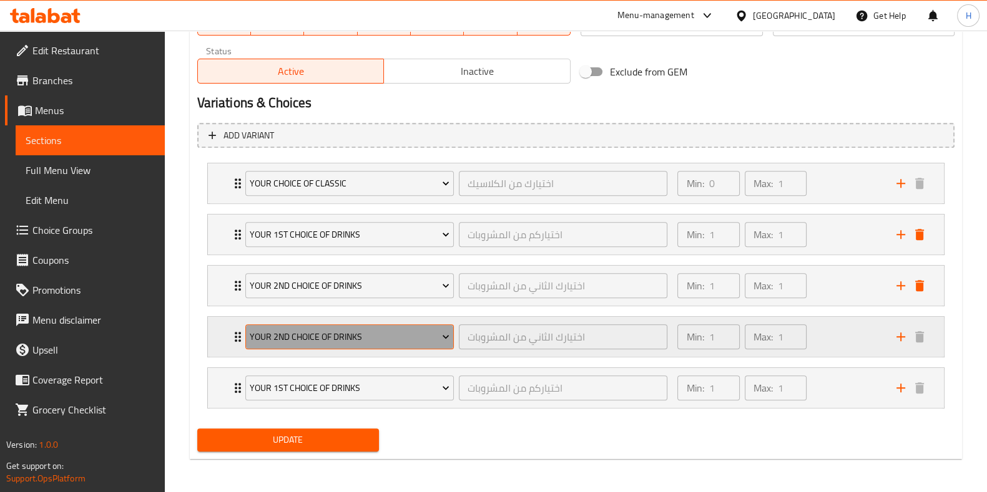
click at [304, 333] on span "Your 2nd Choice Of Drinks" at bounding box center [350, 337] width 200 height 16
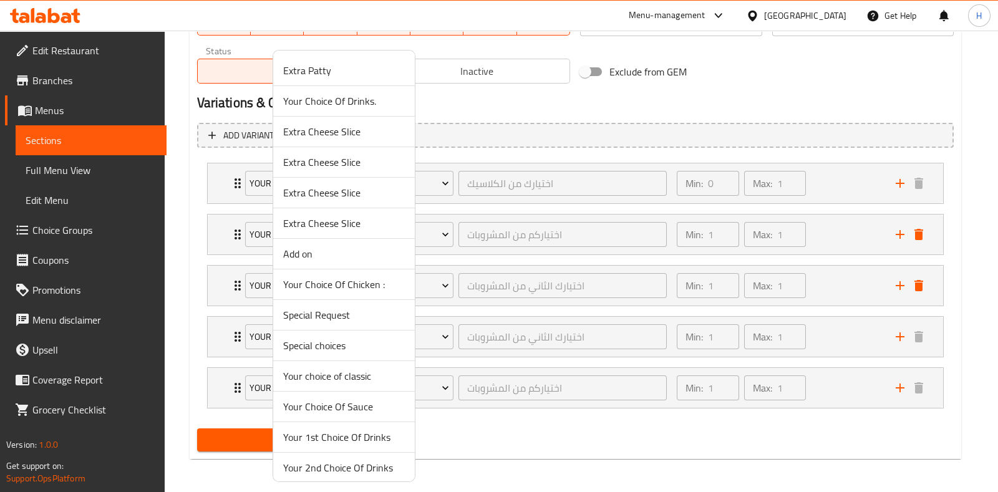
scroll to position [65, 0]
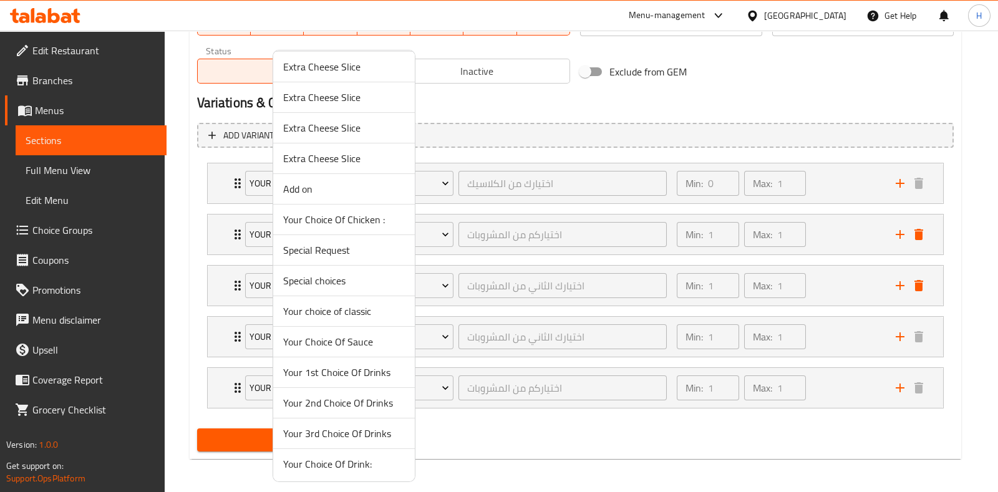
drag, startPoint x: 332, startPoint y: 447, endPoint x: 328, endPoint y: 436, distance: 11.8
click at [328, 436] on ul "Extra Patty Your Choice Of Drinks. Extra Cheese Slice Extra Cheese Slice Extra …" at bounding box center [344, 235] width 142 height 489
click at [328, 436] on span "Your 3rd Choice Of Drinks" at bounding box center [344, 433] width 122 height 15
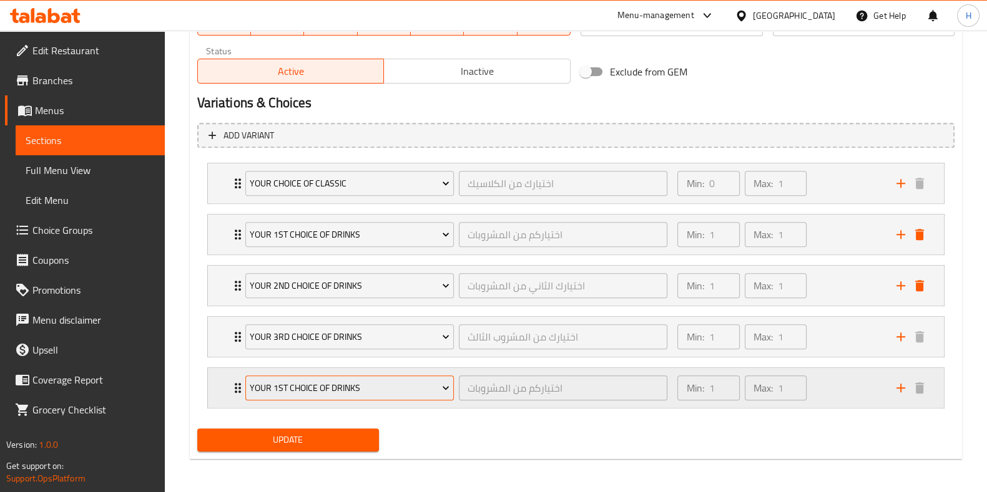
click at [317, 391] on span "Your 1st Choice Of Drinks" at bounding box center [350, 389] width 200 height 16
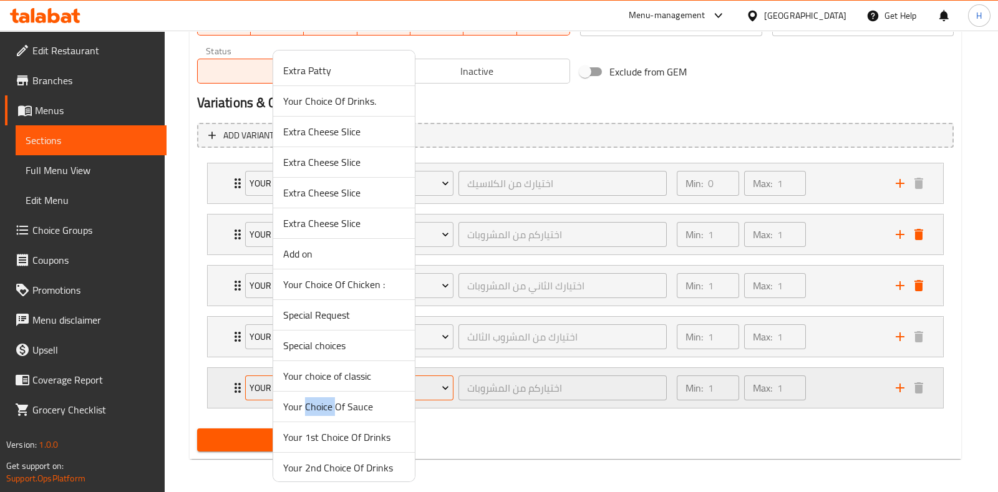
click at [317, 392] on li "Your Choice Of Sauce" at bounding box center [344, 407] width 142 height 31
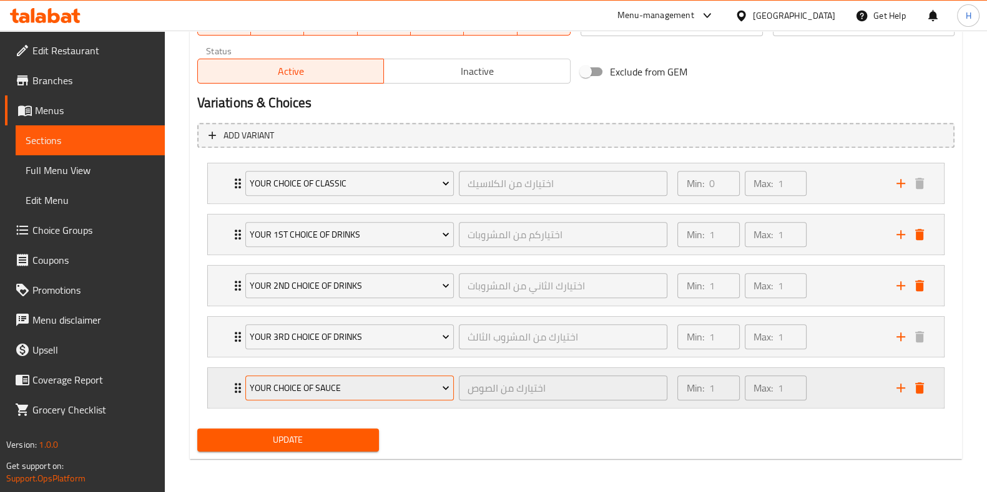
click at [313, 382] on span "Your Choice Of Sauce" at bounding box center [350, 389] width 200 height 16
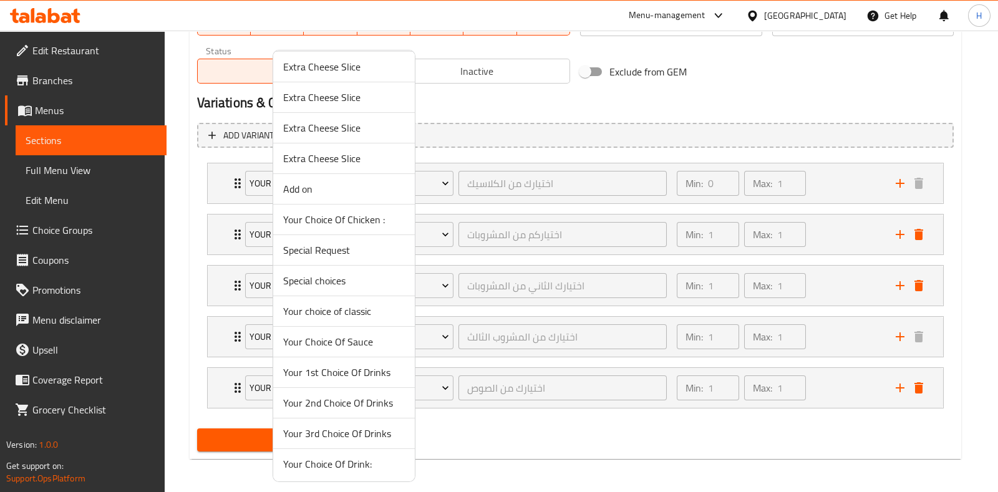
click at [358, 460] on span "Your Choice Of Drink:" at bounding box center [344, 464] width 122 height 15
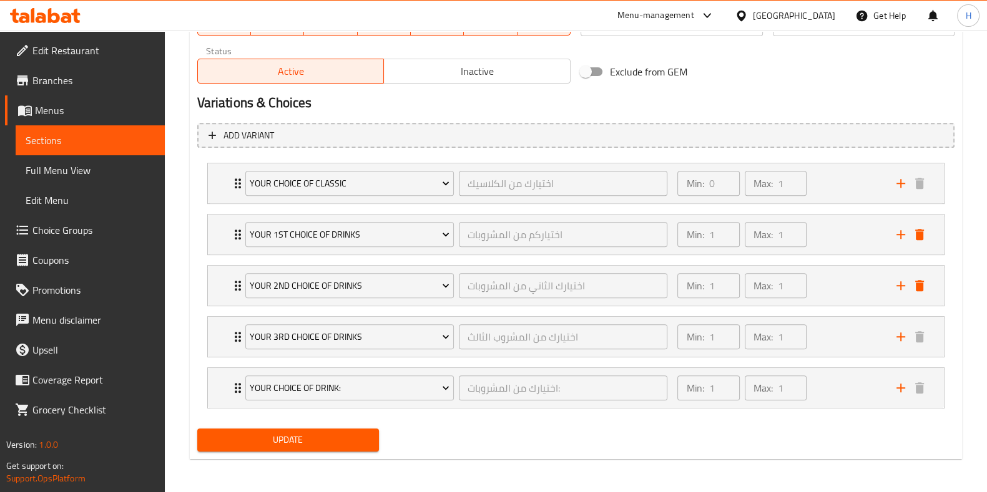
click at [275, 432] on span "Update" at bounding box center [288, 440] width 162 height 16
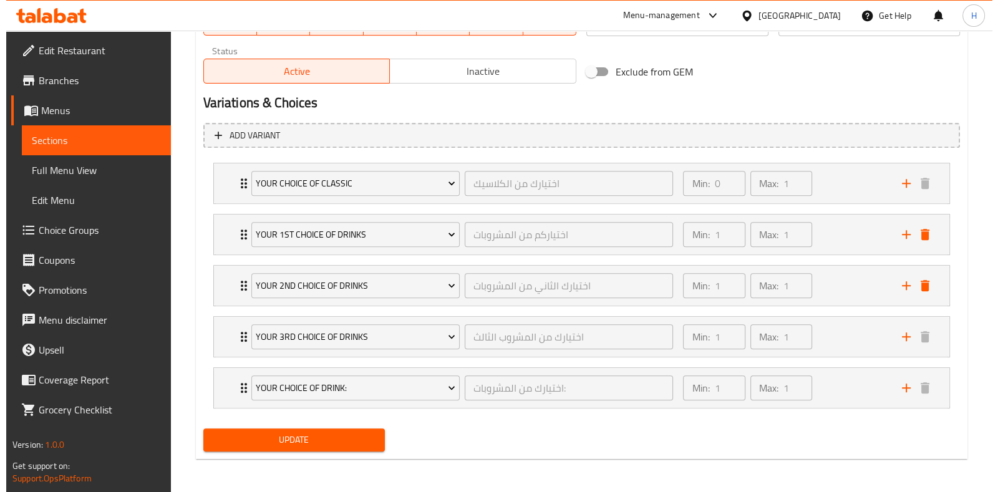
scroll to position [0, 0]
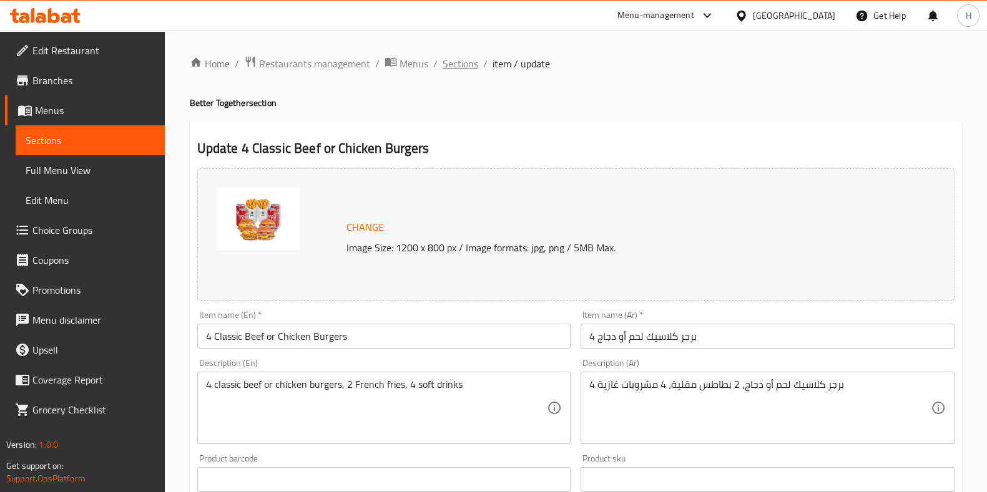
click at [444, 57] on span "Sections" at bounding box center [460, 63] width 36 height 15
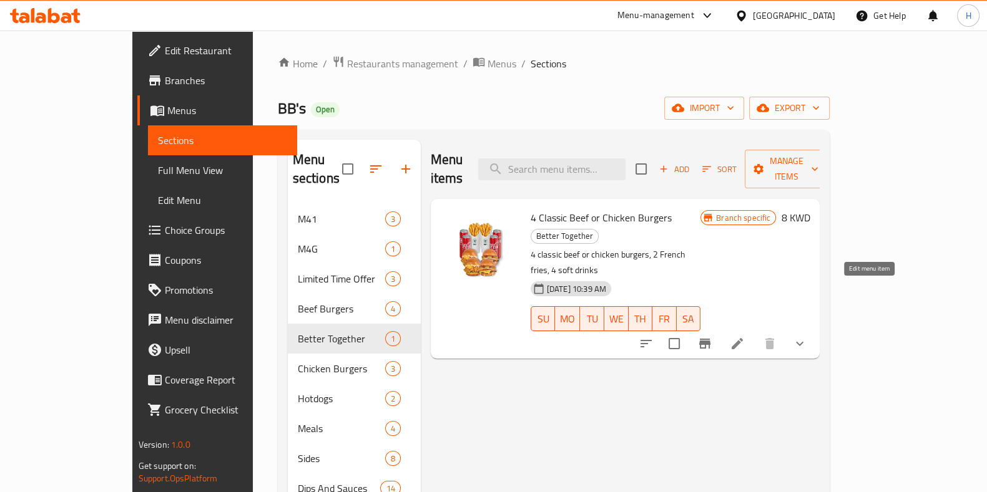
click at [744, 336] on icon at bounding box center [736, 343] width 15 height 15
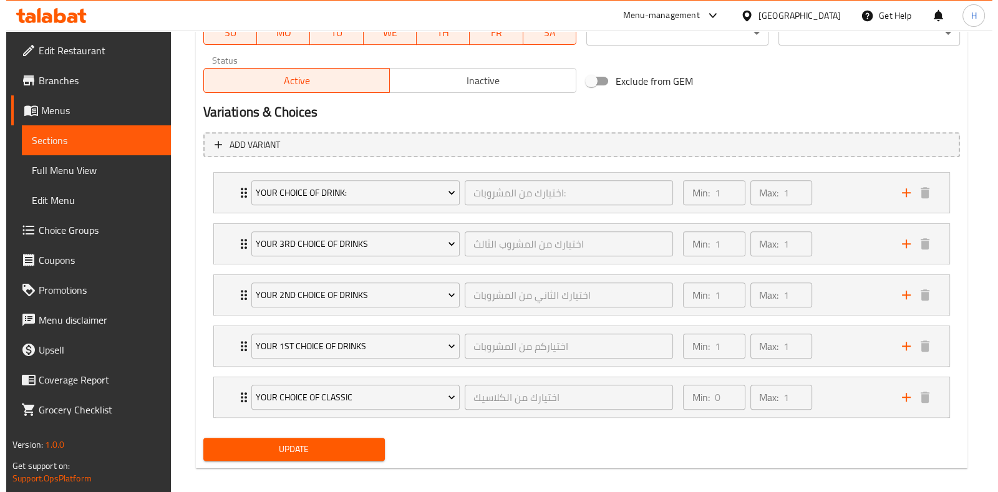
scroll to position [631, 0]
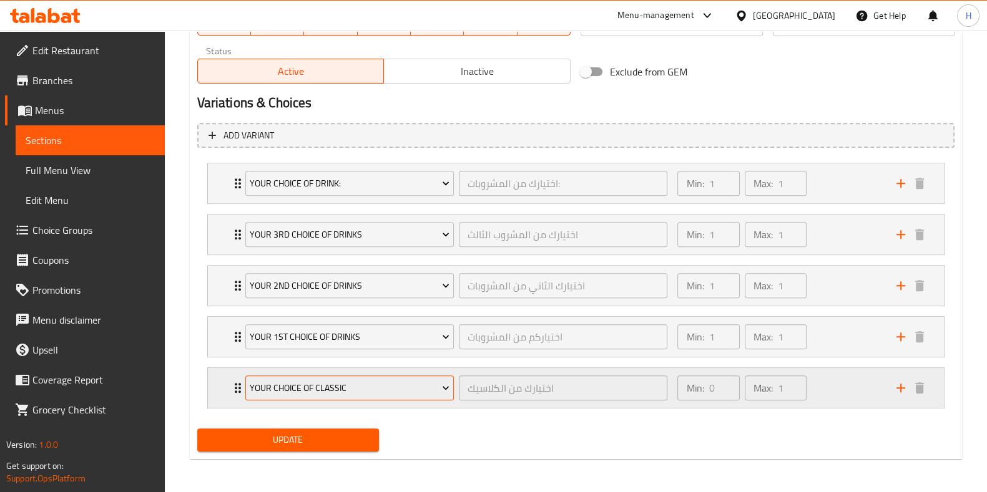
click at [381, 384] on span "Your choice of classic" at bounding box center [350, 389] width 200 height 16
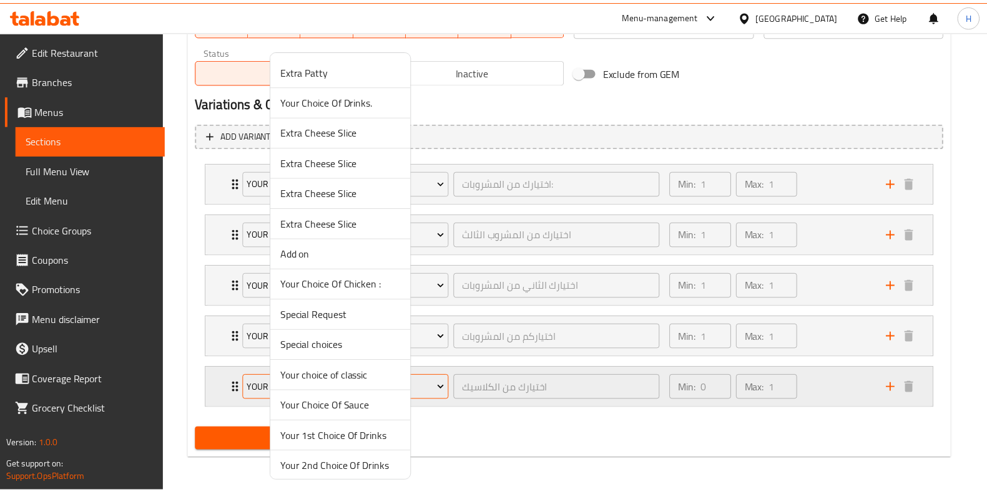
scroll to position [65, 0]
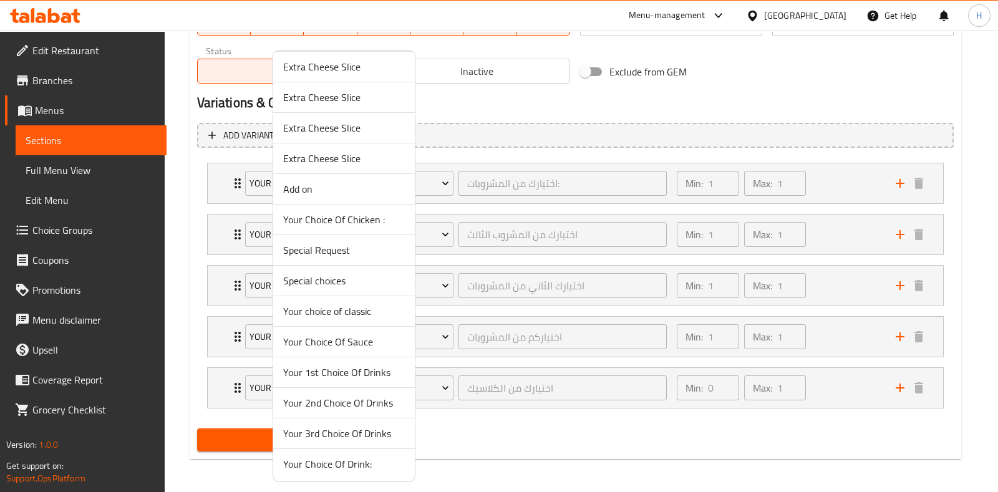
click at [524, 463] on div at bounding box center [499, 246] width 998 height 492
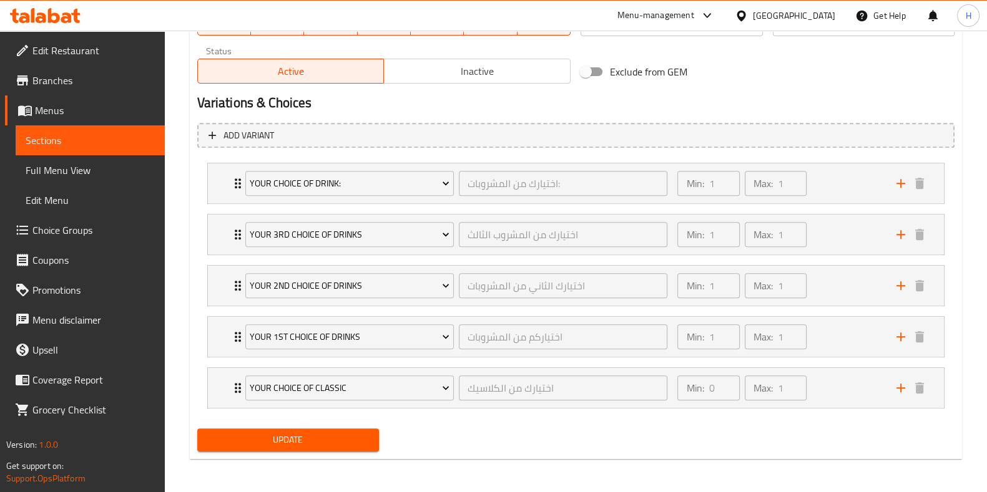
click at [45, 234] on span "Choice Groups" at bounding box center [93, 230] width 122 height 15
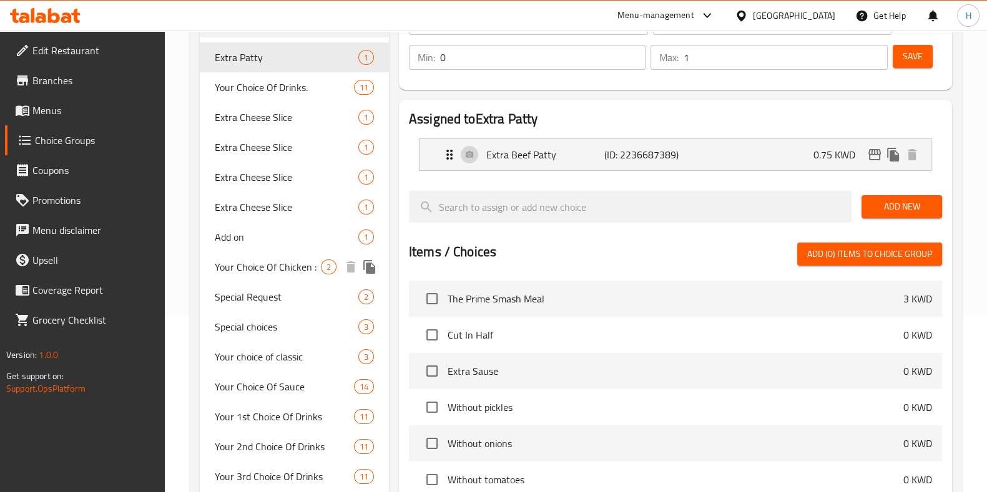
scroll to position [329, 0]
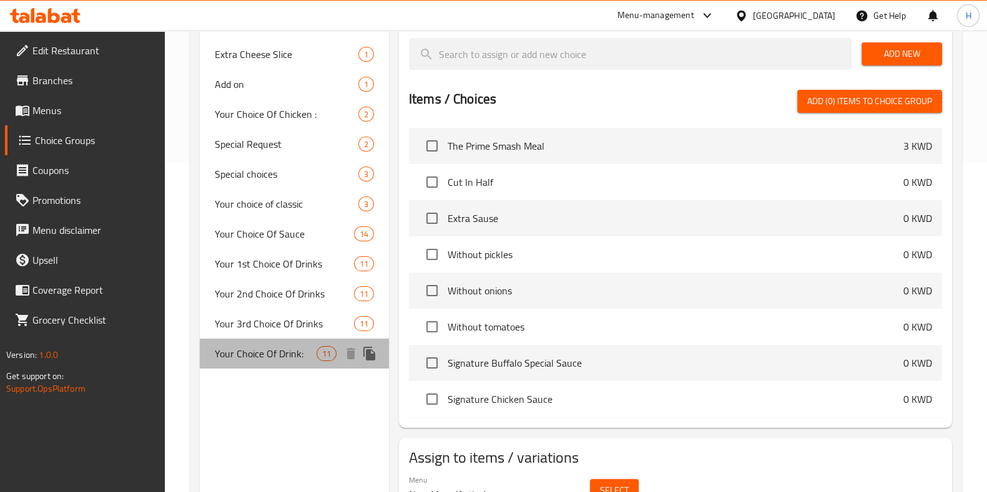
click at [265, 346] on span "Your Choice Of Drink:" at bounding box center [266, 353] width 102 height 15
type input "Your Choice Of Drink:"
type input "اختيارك من المشروبات:"
type input "1"
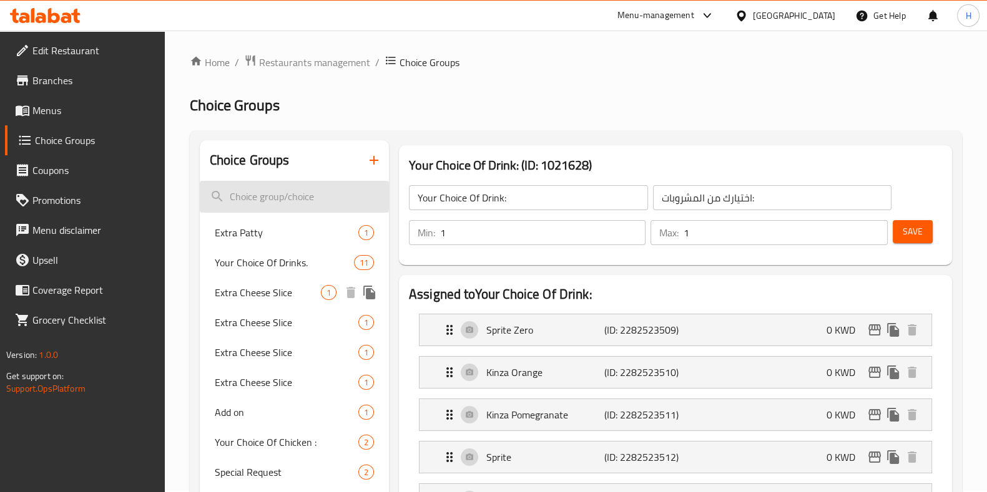
scroll to position [0, 0]
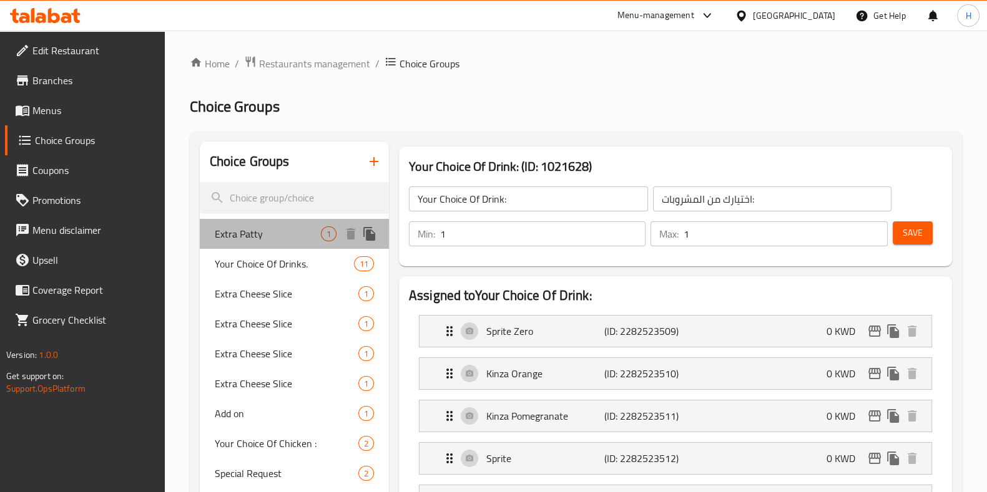
click at [248, 237] on span "Extra Patty" at bounding box center [268, 234] width 106 height 15
type input "Extra Patty"
type input "باتي اضافية"
type input "0"
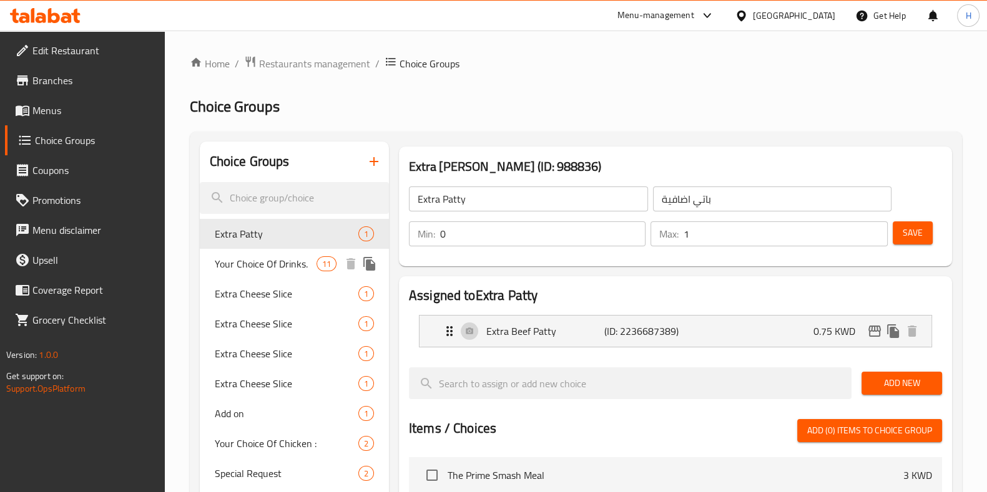
click at [236, 275] on div "Your Choice Of Drinks. 11" at bounding box center [294, 264] width 189 height 30
type input "Your Choice Of Drinks."
type input "اختيارك من نوع المشروب"
type input "1"
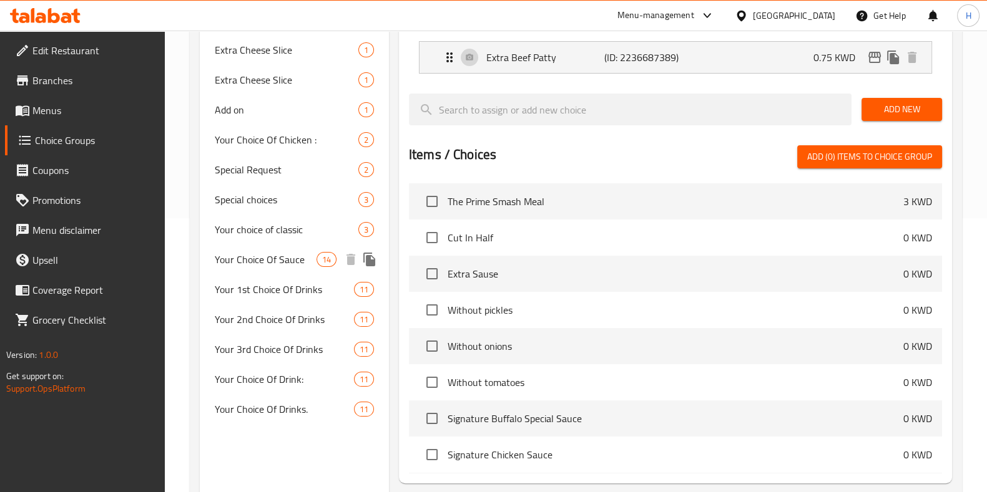
scroll to position [273, 0]
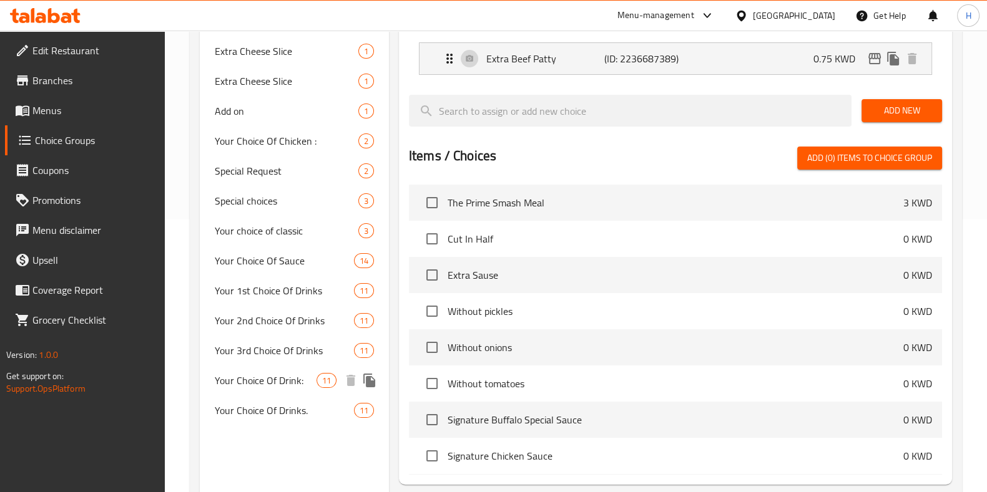
click at [297, 384] on span "Your Choice Of Drink:" at bounding box center [266, 380] width 102 height 15
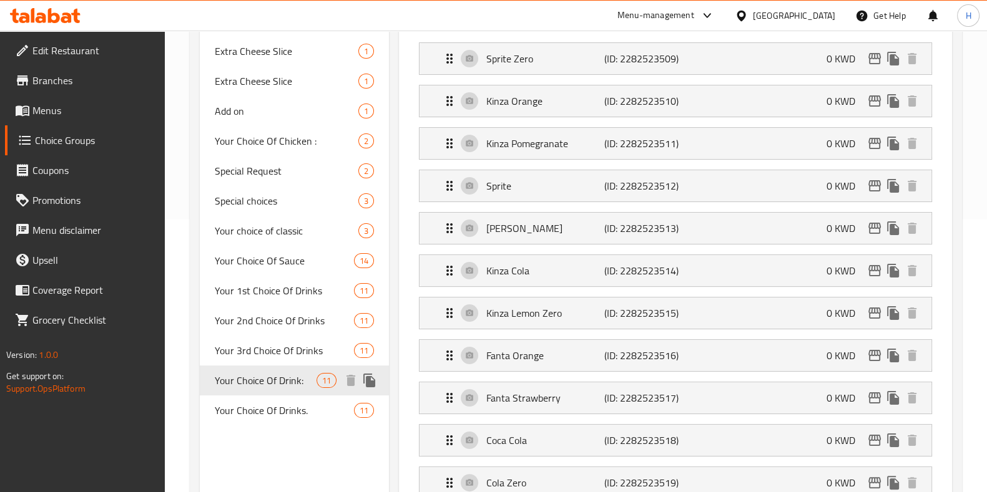
type input "Your Choice Of Drink:"
type input "اختيارك من المشروبات:"
type input "1"
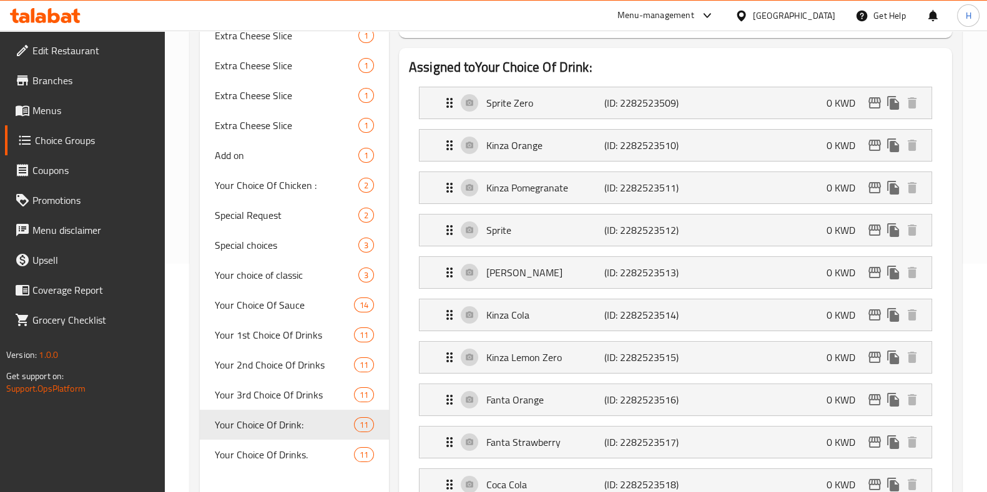
scroll to position [0, 0]
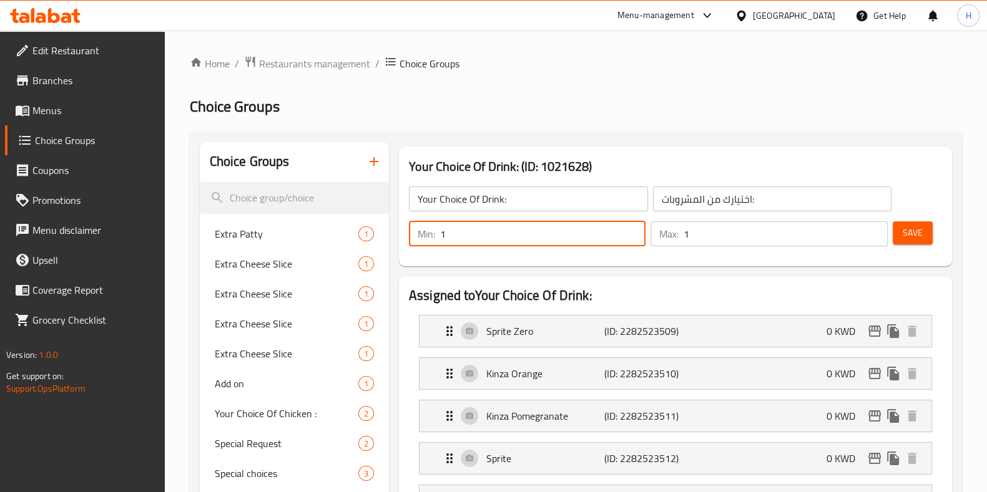
click at [474, 232] on input "1" at bounding box center [542, 234] width 205 height 25
click at [439, 195] on input "Your Choice Of Drink:" at bounding box center [528, 199] width 239 height 25
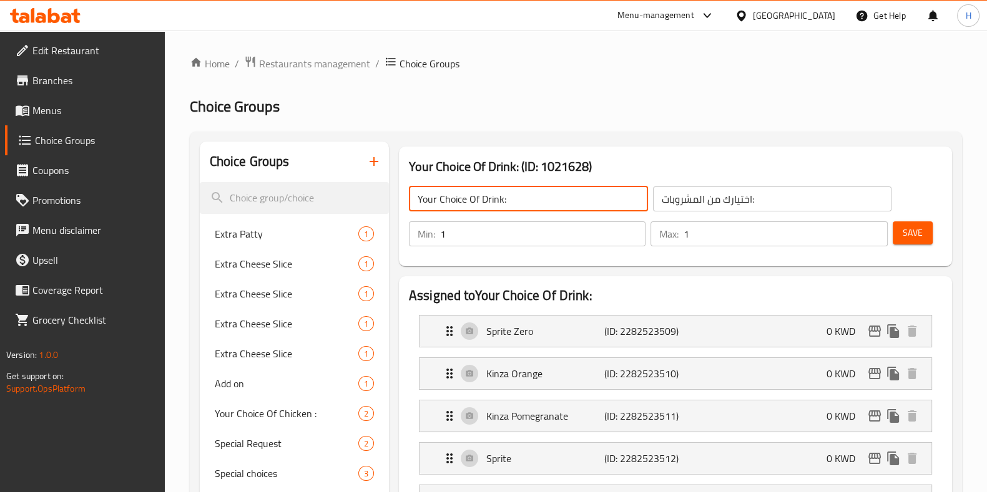
click at [439, 203] on input "Your Choice Of Drink:" at bounding box center [528, 199] width 239 height 25
click at [443, 198] on input "Your 4Choice Of Drink:" at bounding box center [528, 199] width 239 height 25
click at [441, 198] on input "Your 4Choice Of Drink:" at bounding box center [528, 199] width 239 height 25
click at [446, 202] on input "Your 4Choice Of Drink:" at bounding box center [528, 199] width 239 height 25
click at [444, 198] on input "Your 4Choice Of Drink:" at bounding box center [528, 199] width 239 height 25
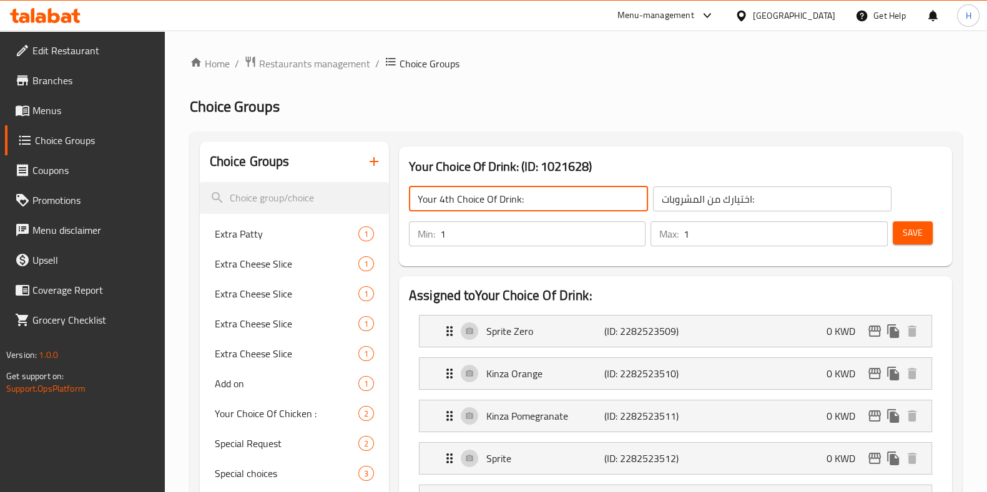
type input "Your 4th Choice Of Drink:"
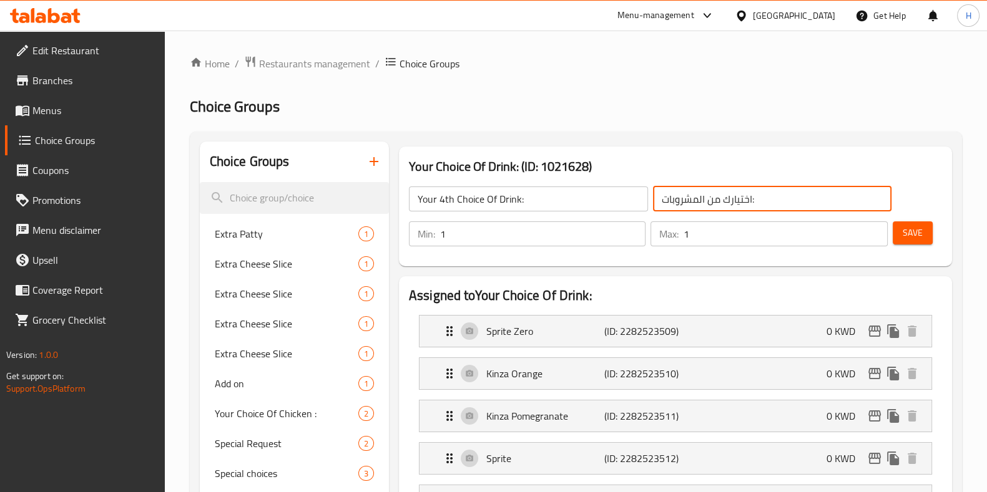
drag, startPoint x: 751, startPoint y: 192, endPoint x: 573, endPoint y: 210, distance: 178.8
click at [573, 210] on div "Your 4th Choice Of Drink: ​ اختيارك من المشروبات: ​" at bounding box center [650, 199] width 498 height 40
type input "h"
type input "اختيارك من المشروب الرابع"
click at [909, 228] on span "Save" at bounding box center [912, 233] width 20 height 16
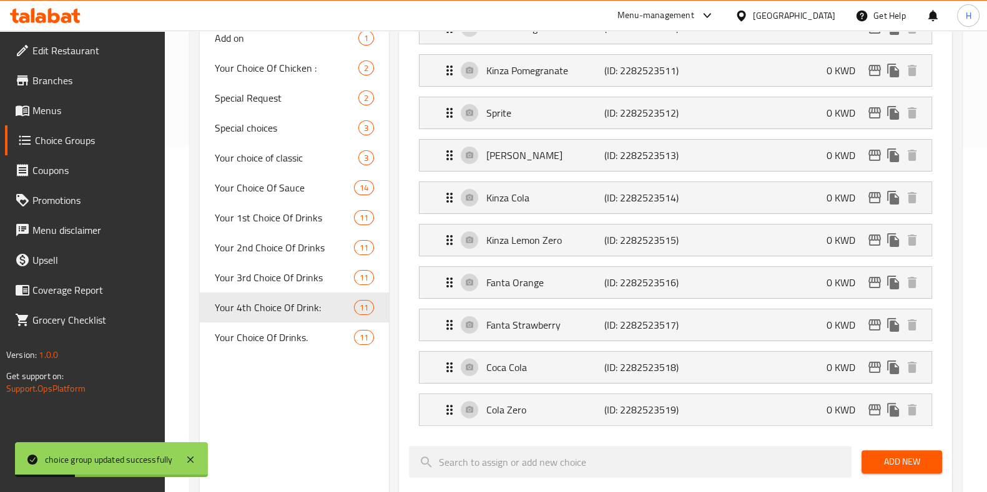
scroll to position [350, 0]
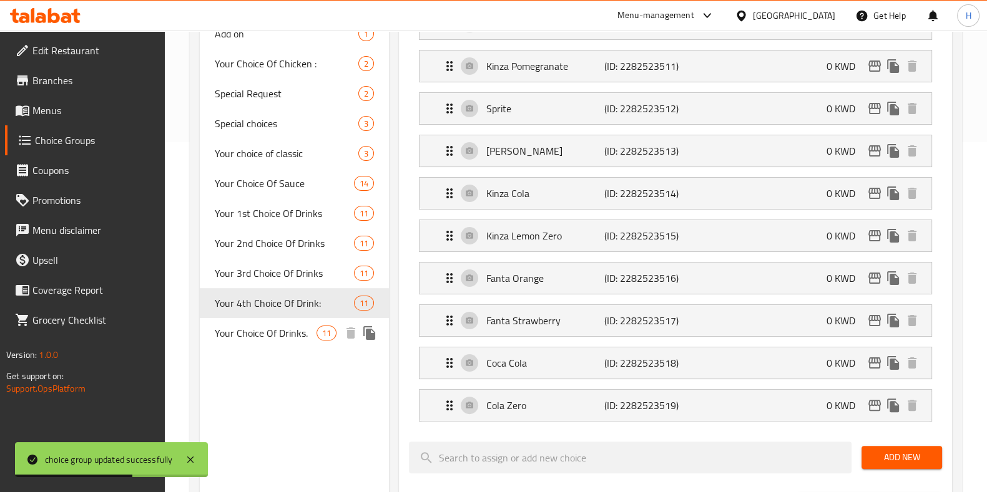
click at [295, 331] on span "Your Choice Of Drinks." at bounding box center [266, 333] width 102 height 15
type input "Your Choice Of Drinks."
type input "اختيارك من نوع المشروب"
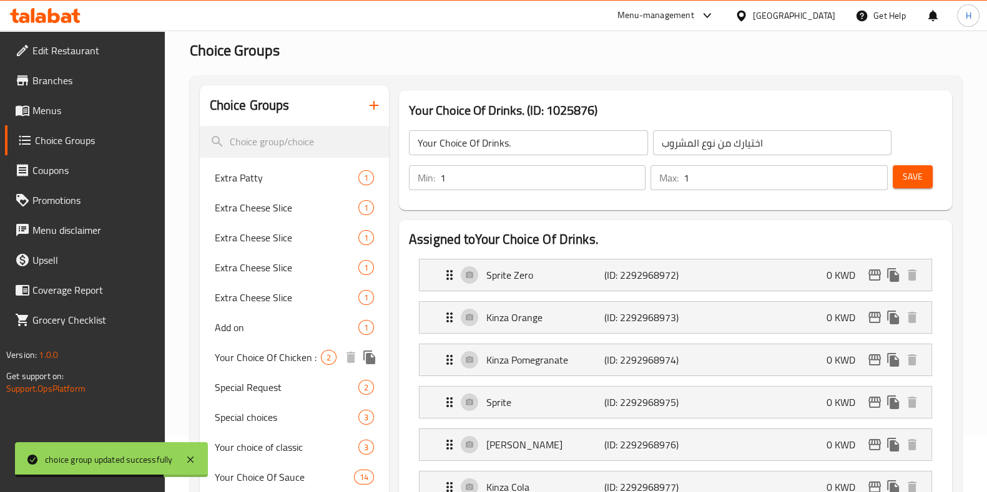
scroll to position [0, 0]
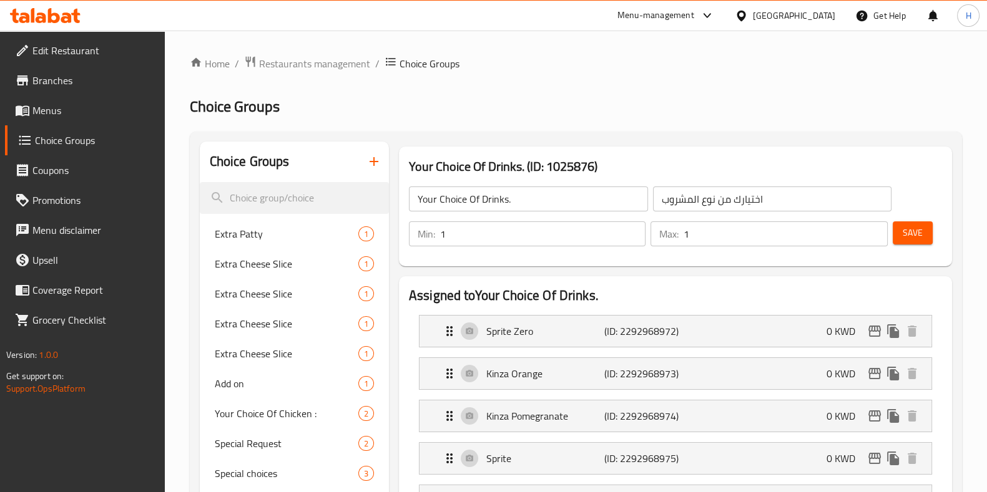
click at [915, 235] on span "Save" at bounding box center [912, 233] width 20 height 16
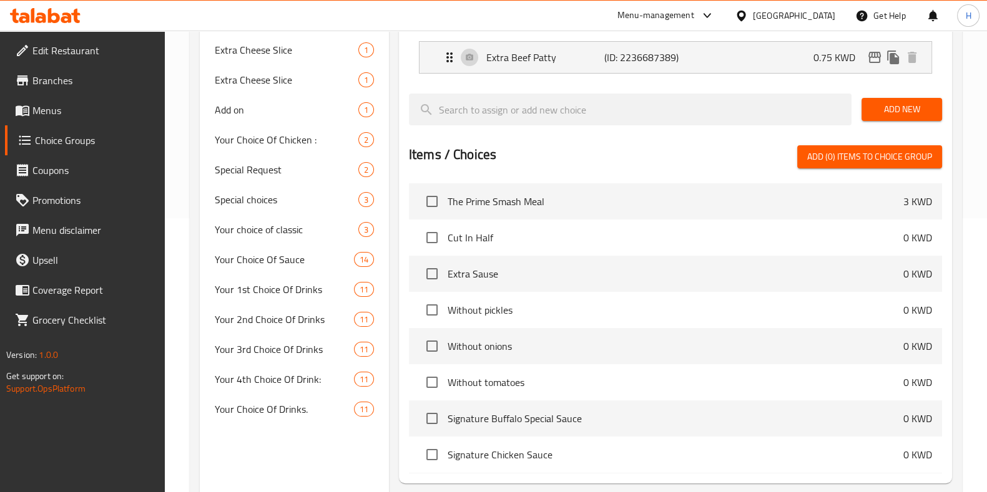
scroll to position [102, 0]
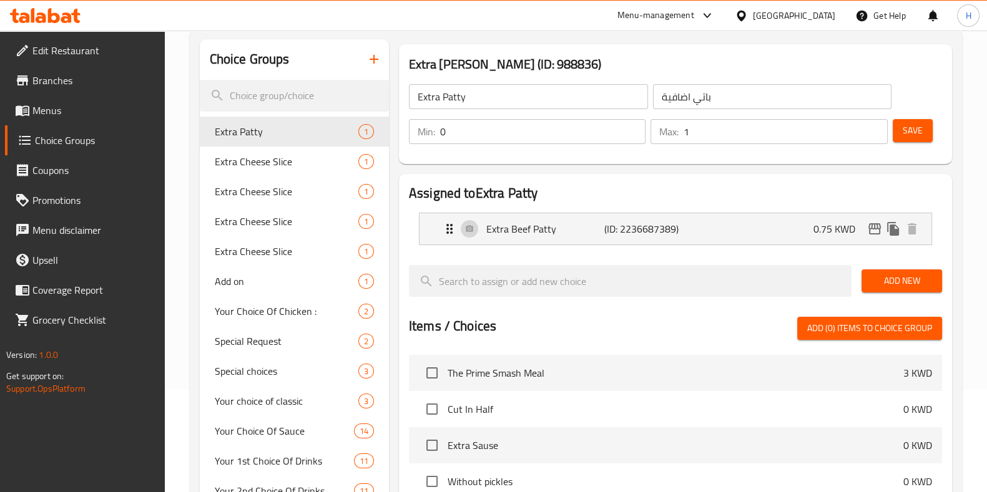
click at [72, 106] on span "Menus" at bounding box center [93, 110] width 122 height 15
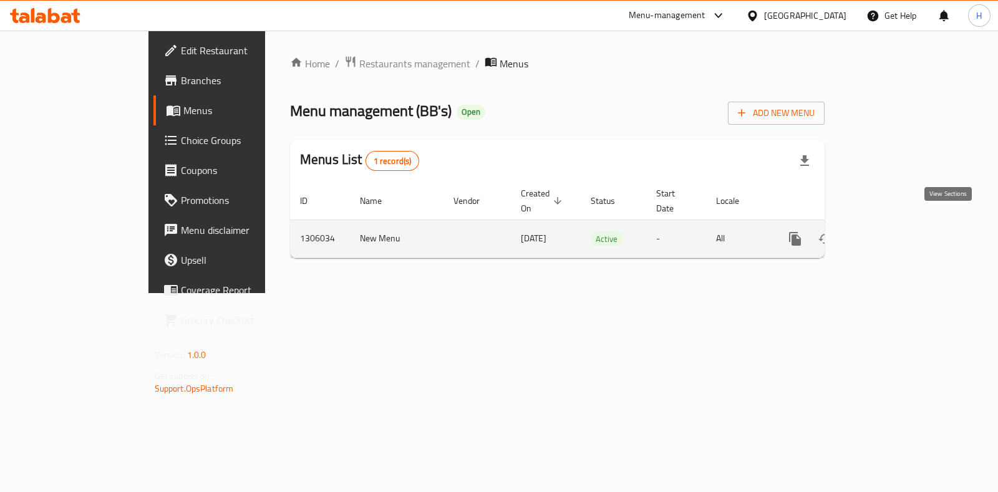
click at [900, 224] on link "enhanced table" at bounding box center [885, 239] width 30 height 30
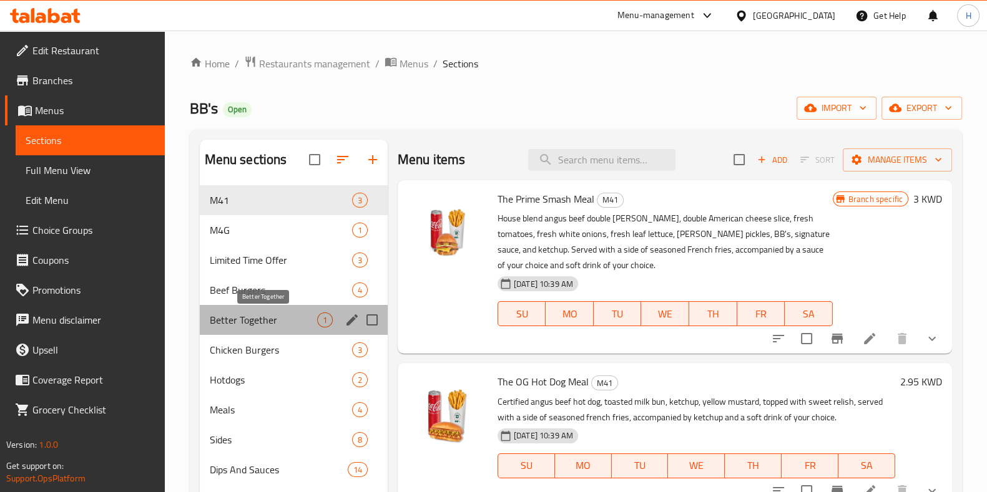
click at [270, 323] on span "Better Together" at bounding box center [263, 320] width 107 height 15
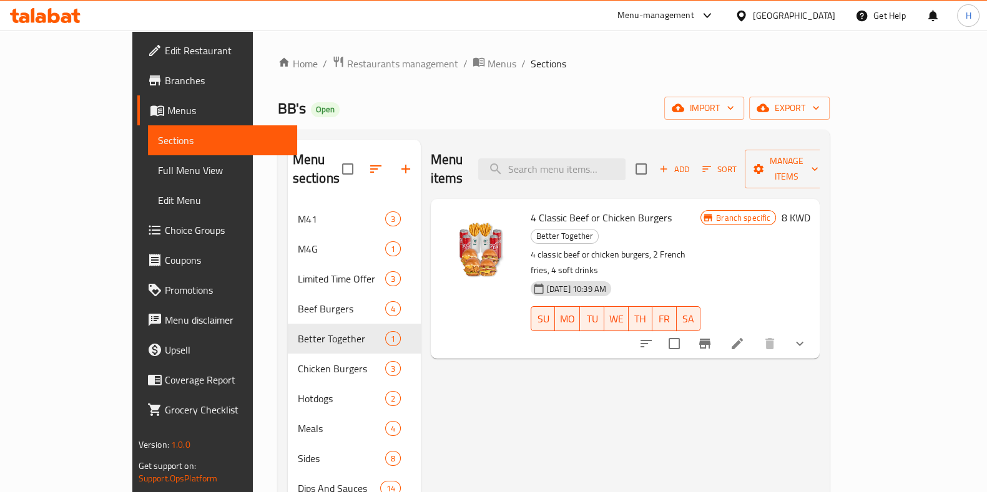
click at [744, 336] on icon at bounding box center [736, 343] width 15 height 15
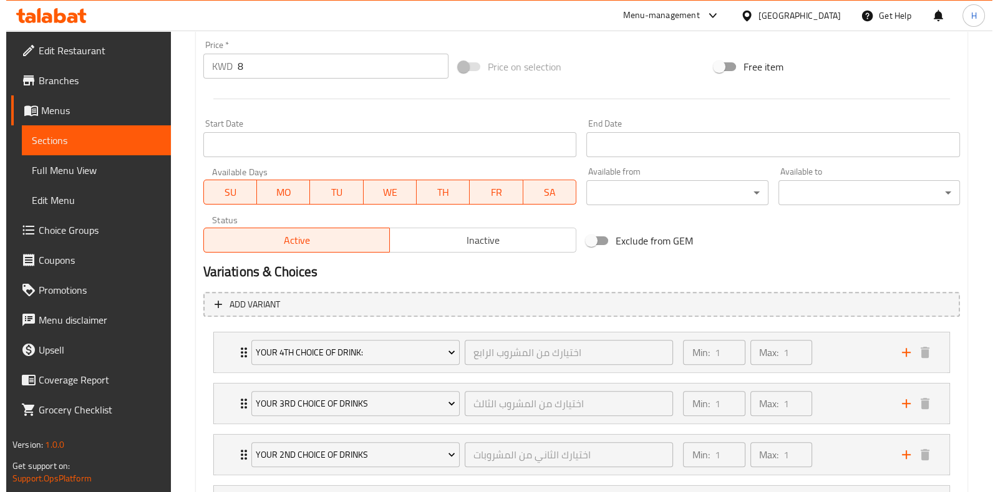
scroll to position [631, 0]
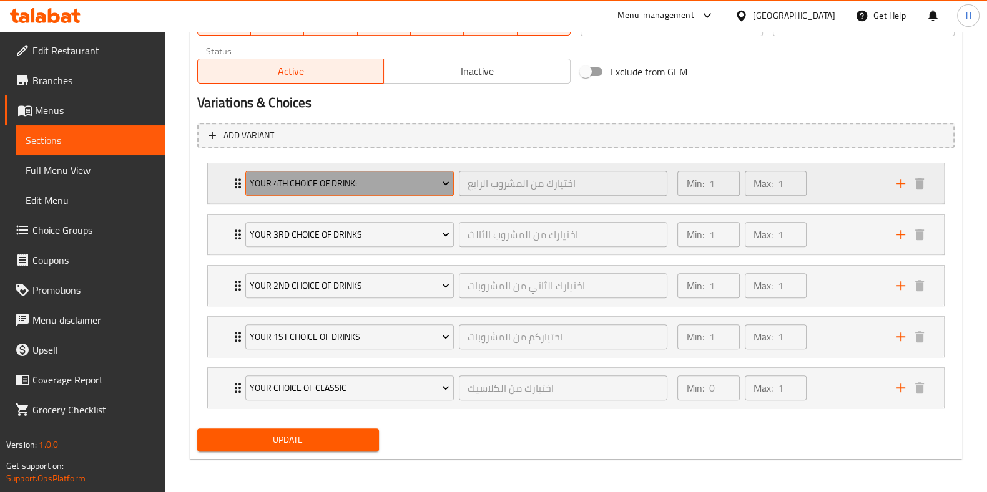
click at [274, 187] on span "Your 4th Choice Of Drink:" at bounding box center [350, 184] width 200 height 16
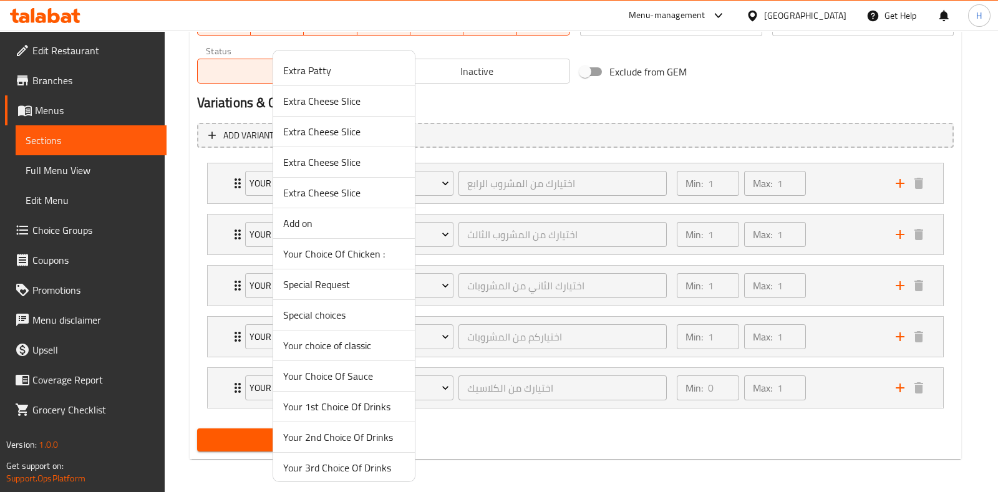
scroll to position [41, 0]
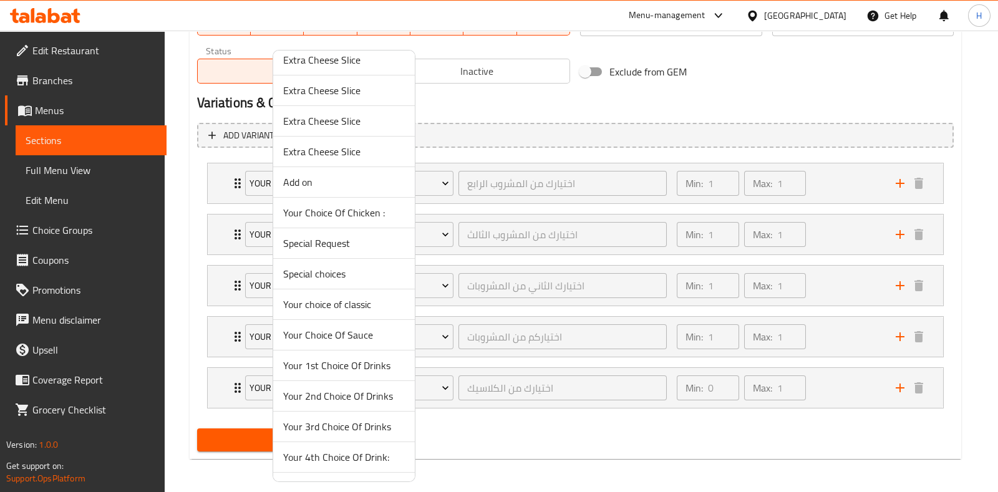
click at [341, 371] on span "Your 1st Choice Of Drinks" at bounding box center [344, 365] width 122 height 15
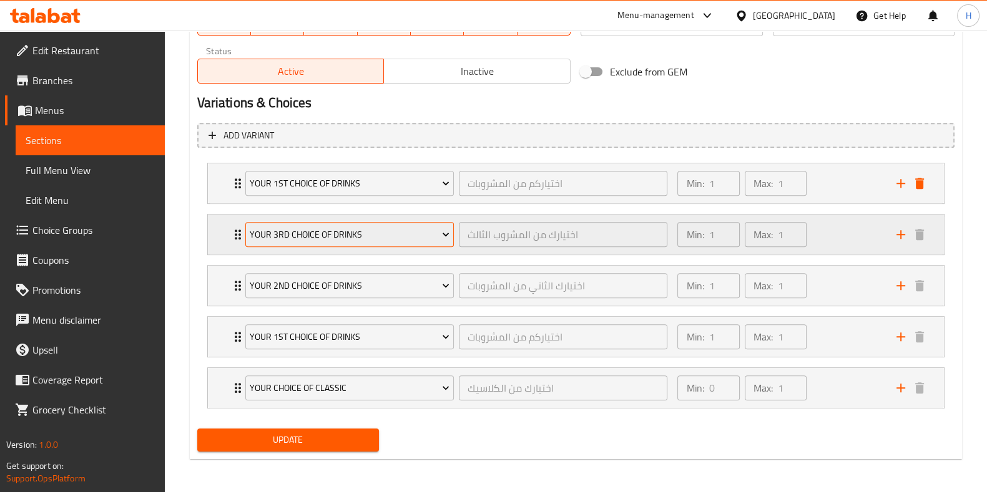
click at [311, 238] on span "Your 3rd Choice Of Drinks" at bounding box center [350, 235] width 200 height 16
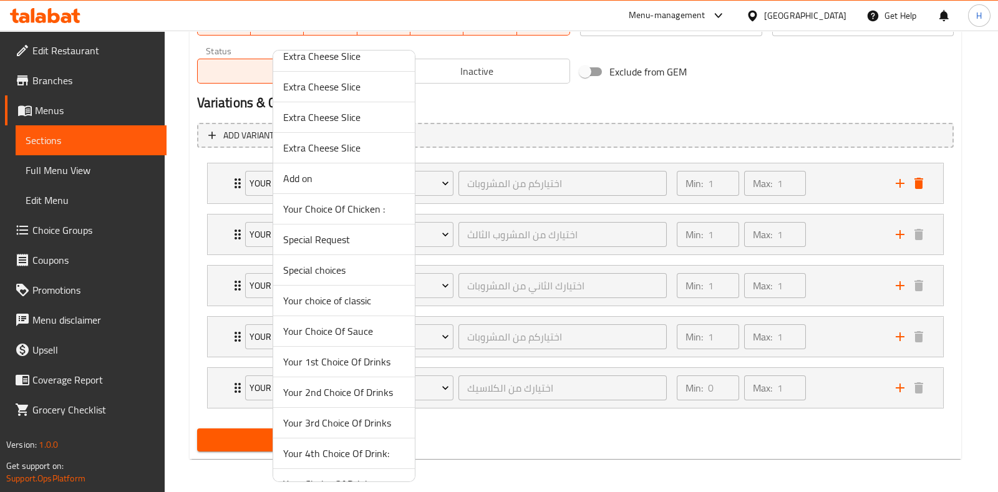
scroll to position [49, 0]
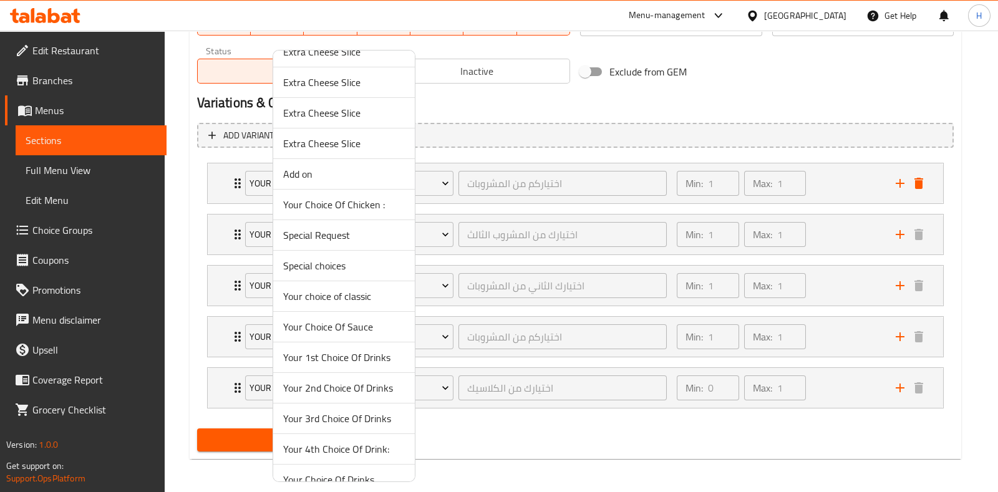
click at [337, 390] on span "Your 2nd Choice Of Drinks" at bounding box center [344, 388] width 122 height 15
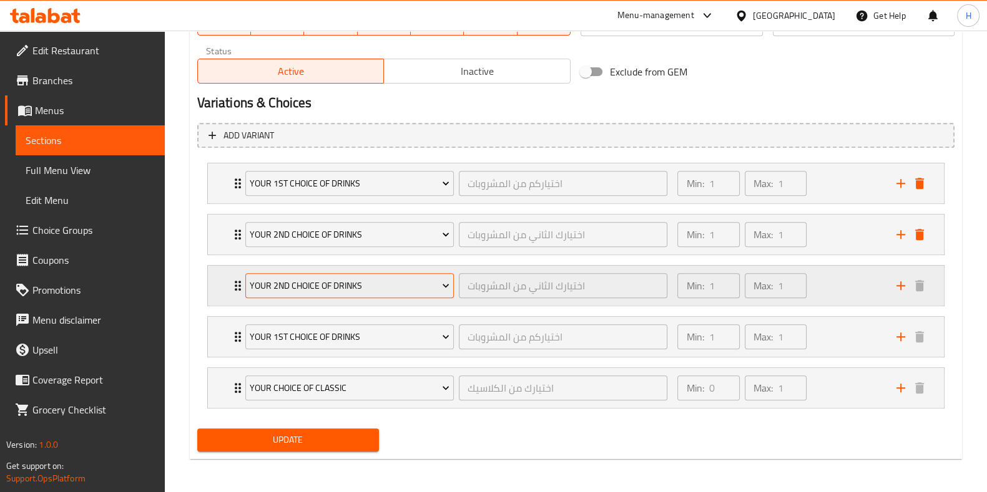
click at [308, 280] on span "Your 2nd Choice Of Drinks" at bounding box center [350, 286] width 200 height 16
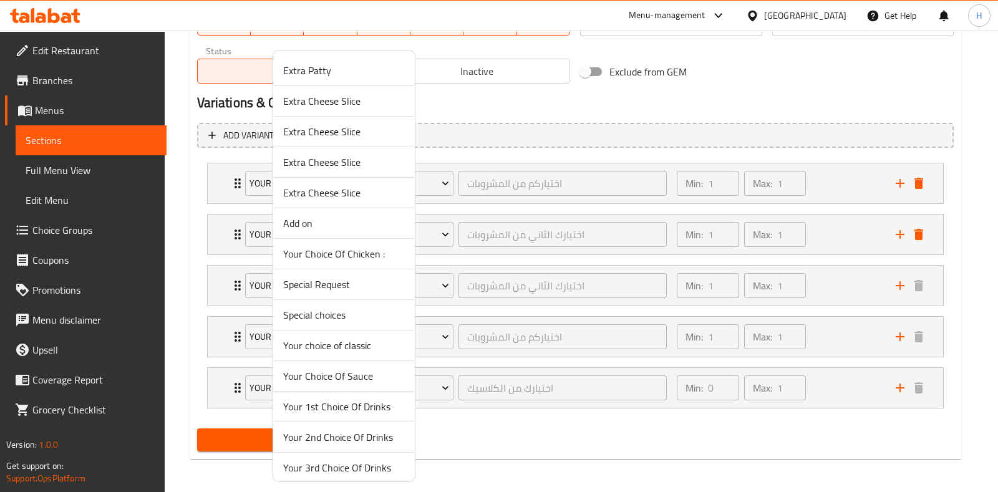
scroll to position [47, 0]
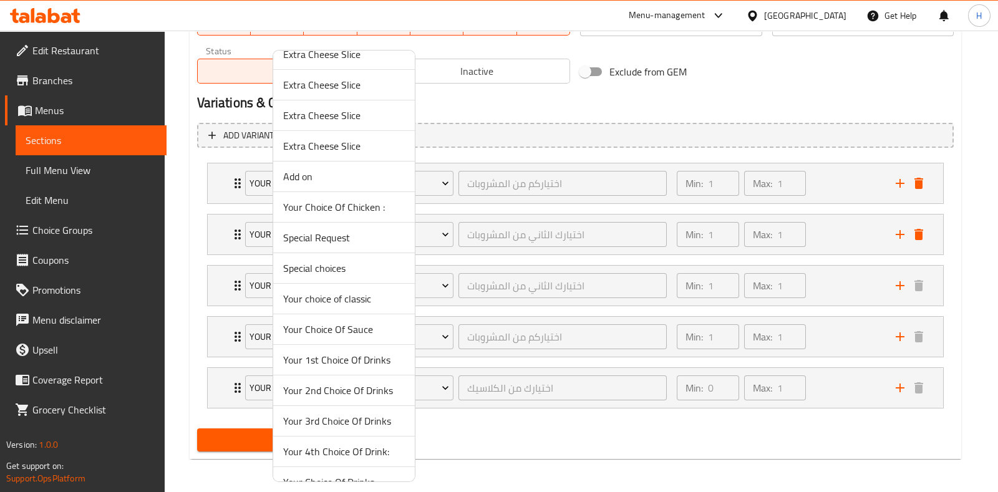
click at [331, 421] on span "Your 3rd Choice Of Drinks" at bounding box center [344, 421] width 122 height 15
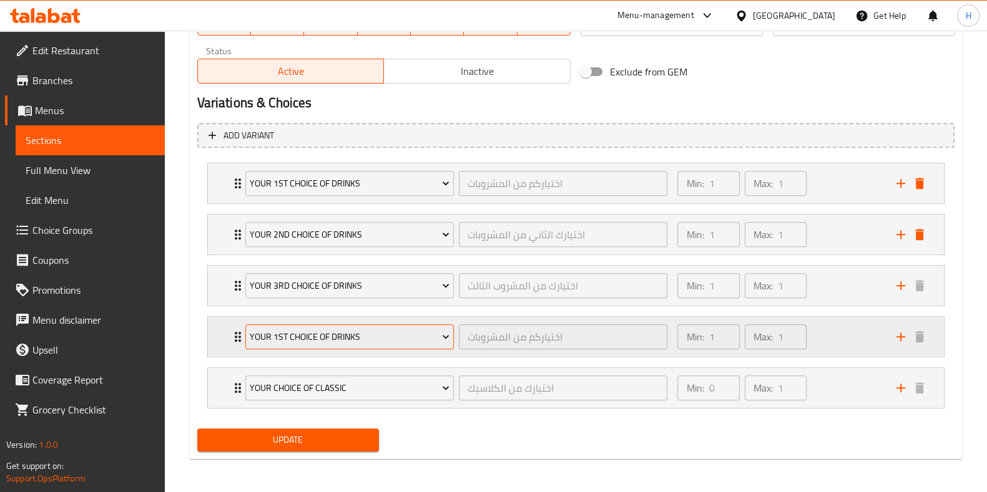
click at [337, 334] on span "Your 1st Choice Of Drinks" at bounding box center [350, 337] width 200 height 16
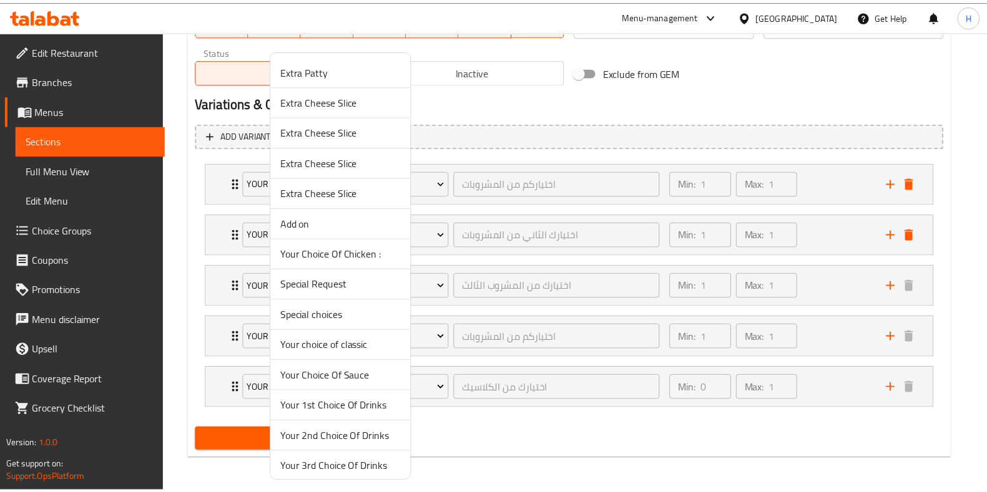
scroll to position [65, 0]
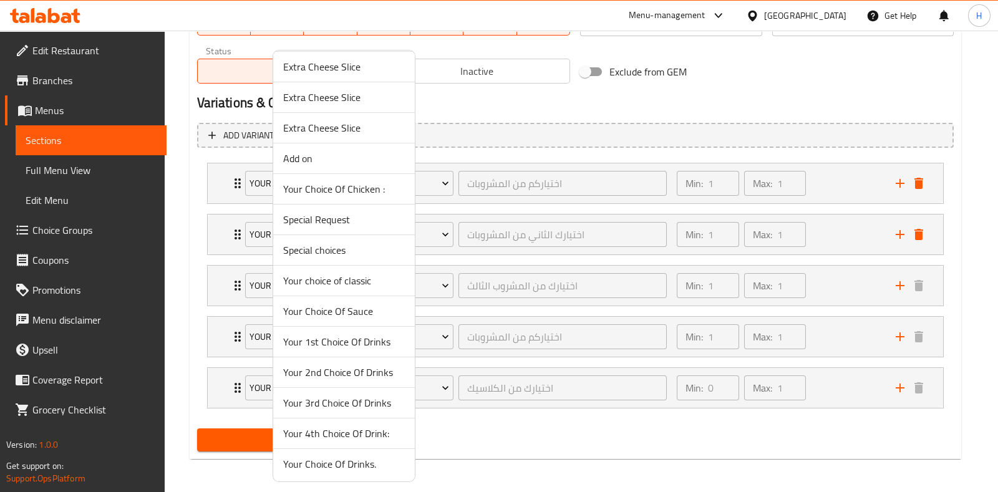
click at [334, 437] on span "Your 4th Choice Of Drink:" at bounding box center [344, 433] width 122 height 15
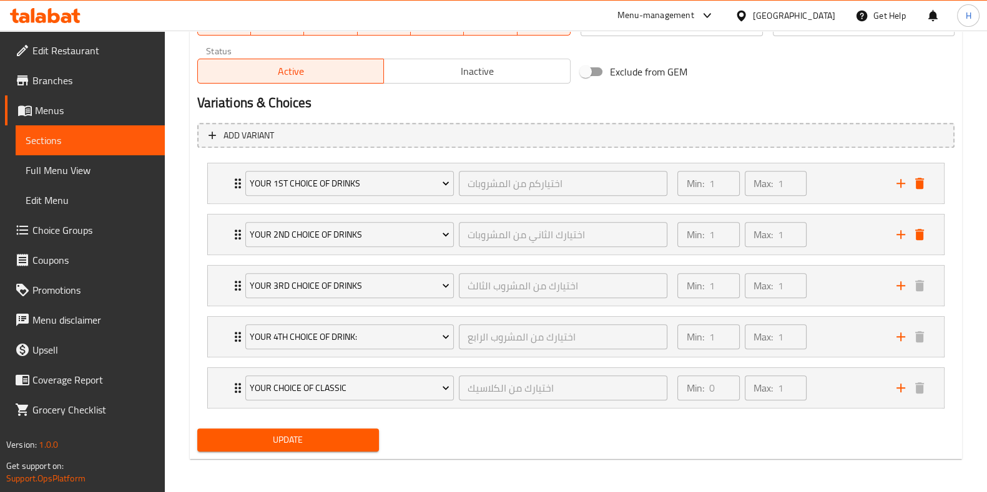
click at [322, 439] on span "Update" at bounding box center [288, 440] width 162 height 16
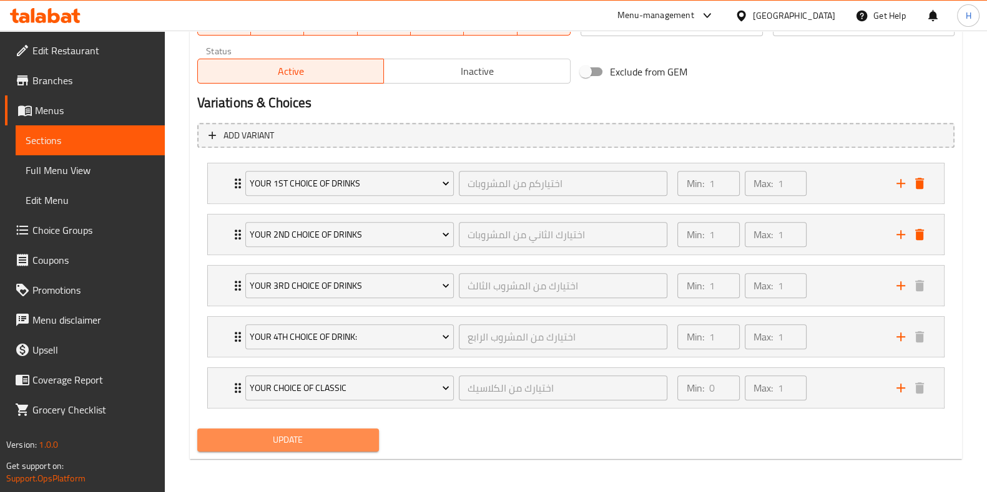
click at [324, 439] on span "Update" at bounding box center [288, 440] width 162 height 16
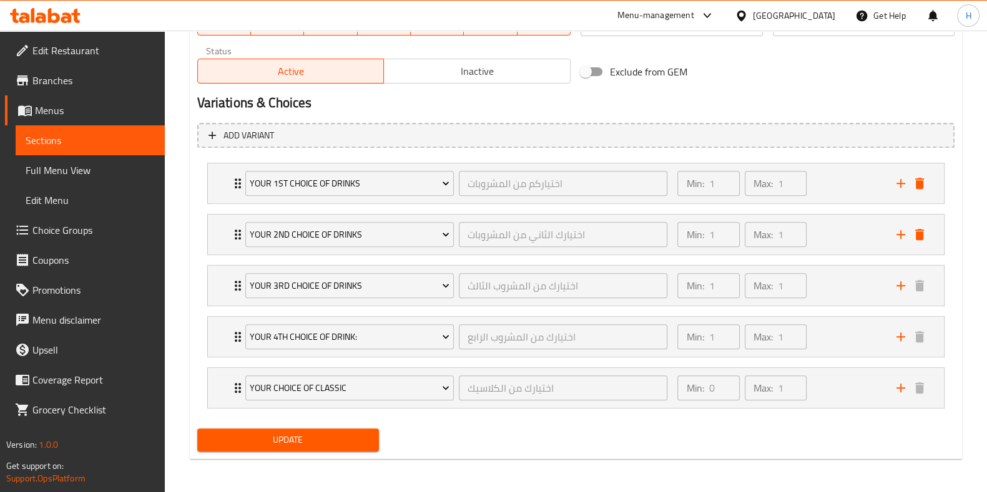
scroll to position [0, 0]
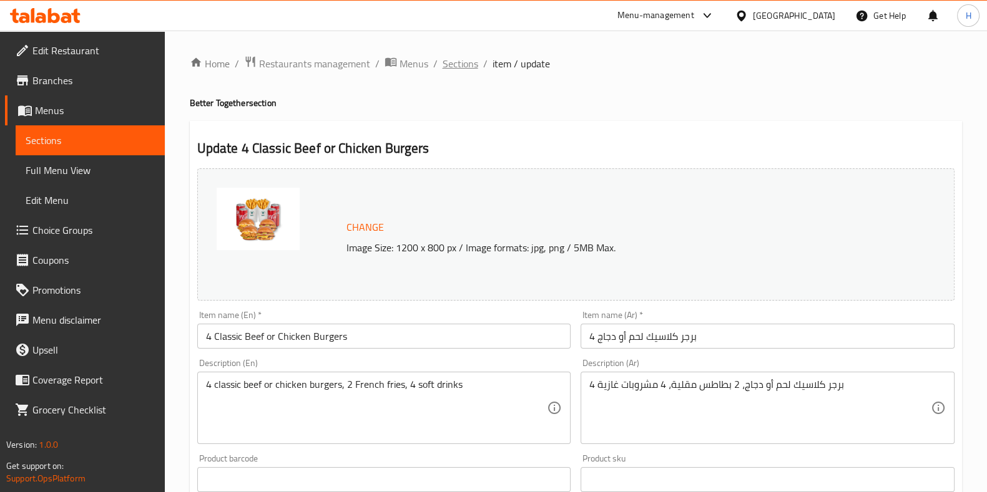
click at [459, 66] on span "Sections" at bounding box center [460, 63] width 36 height 15
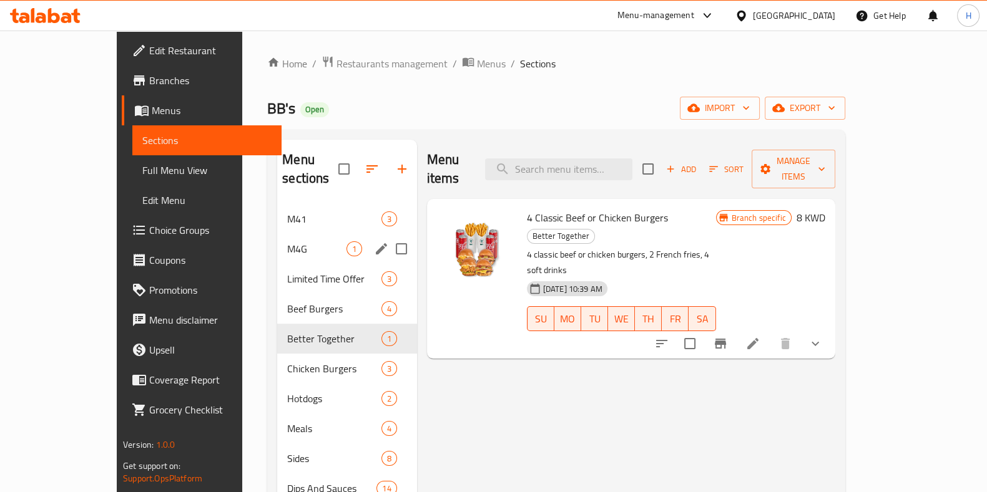
click at [277, 238] on div "M4G 1" at bounding box center [346, 249] width 139 height 30
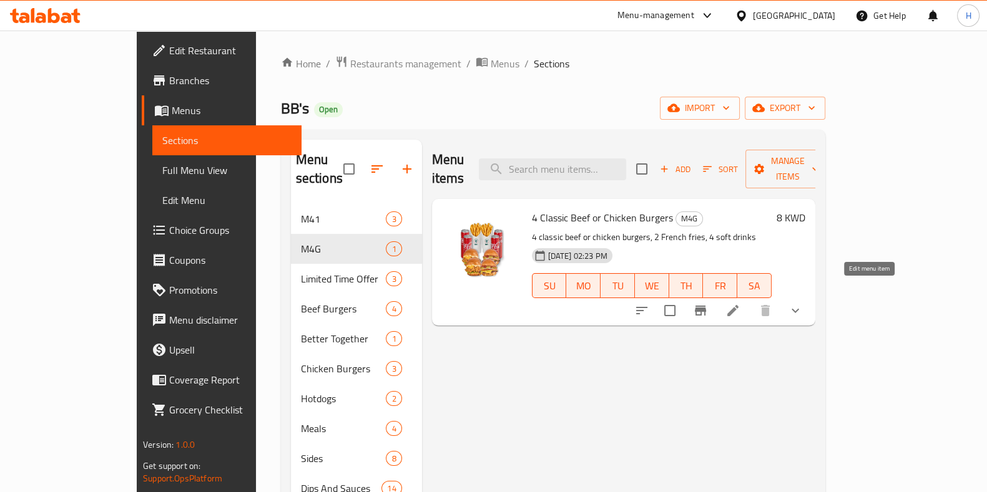
click at [740, 303] on icon at bounding box center [732, 310] width 15 height 15
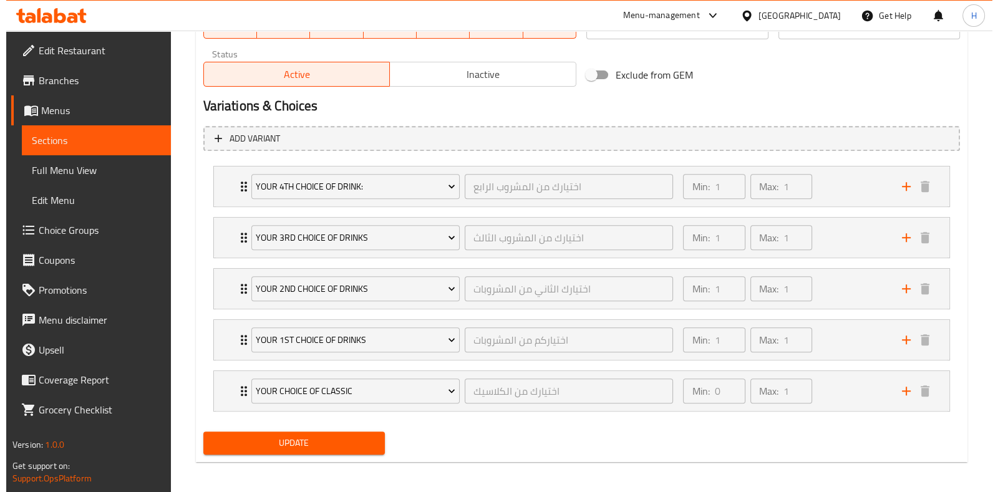
scroll to position [631, 0]
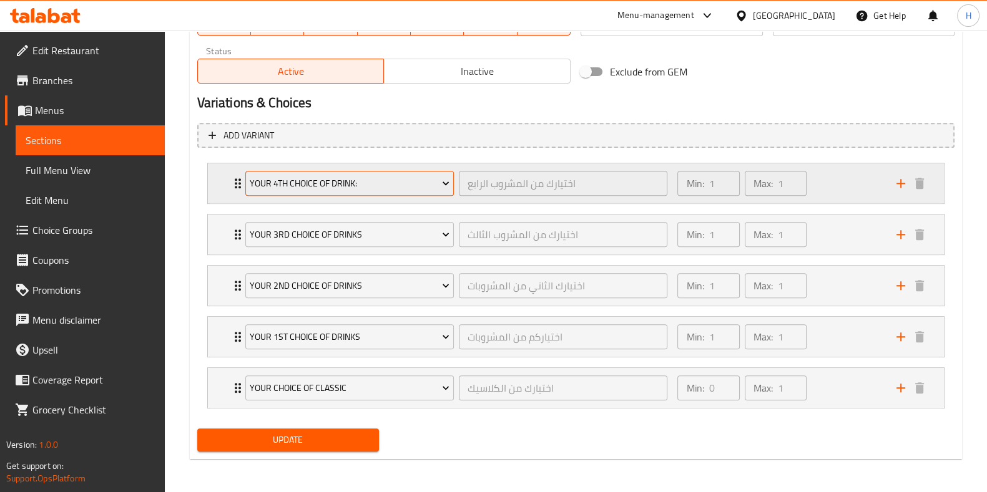
click at [293, 185] on span "Your 4th Choice Of Drink:" at bounding box center [350, 184] width 200 height 16
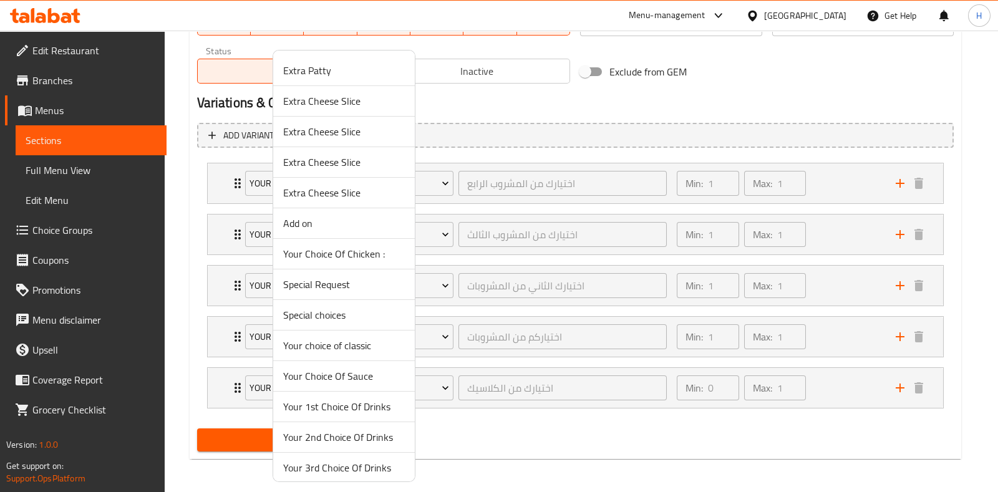
scroll to position [65, 0]
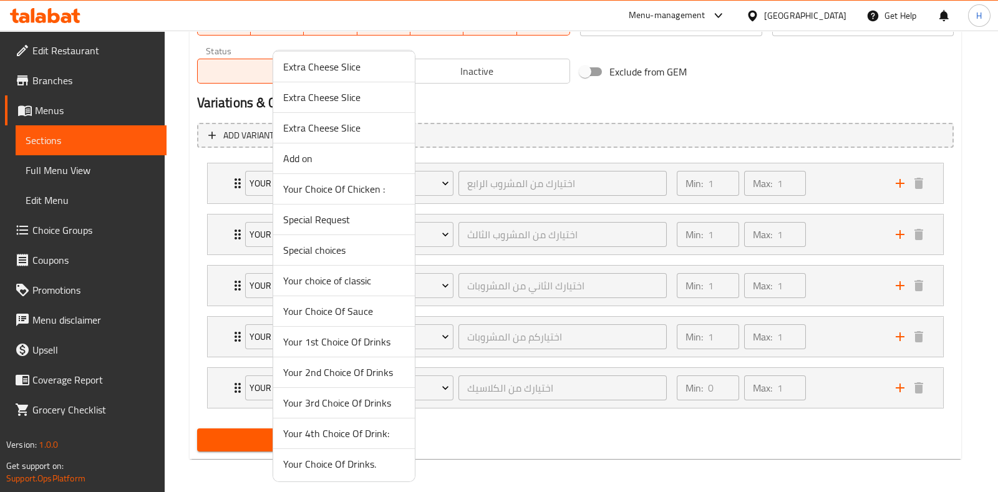
click at [338, 343] on span "Your 1st Choice Of Drinks" at bounding box center [344, 341] width 122 height 15
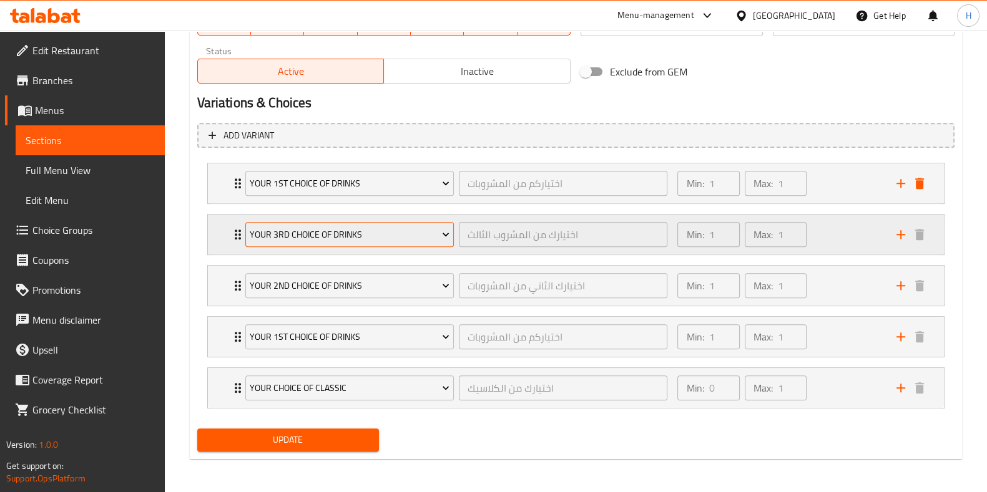
click at [283, 229] on span "Your 3rd Choice Of Drinks" at bounding box center [350, 235] width 200 height 16
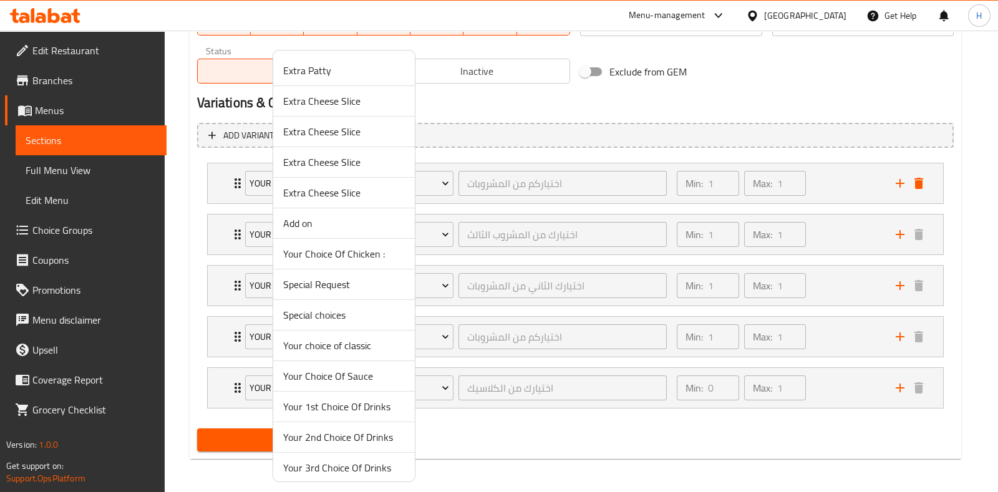
scroll to position [34, 0]
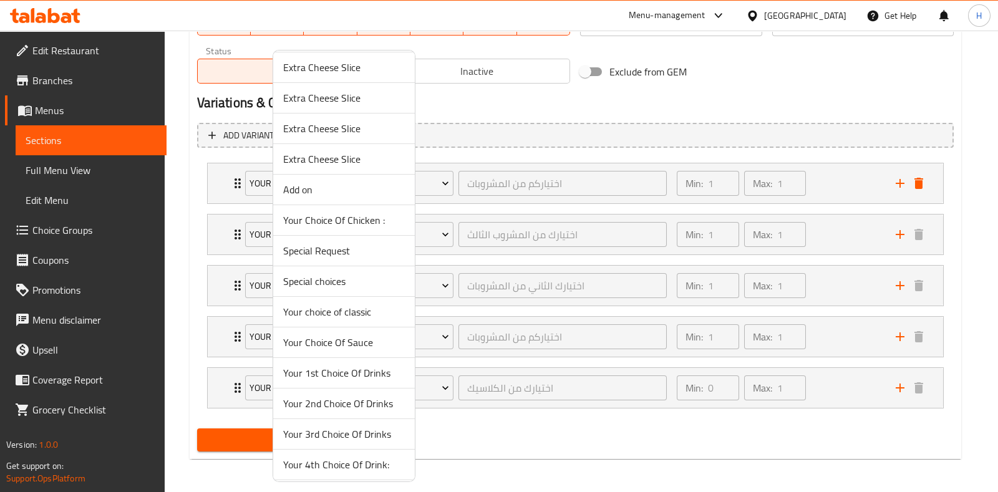
click at [334, 397] on span "Your 2nd Choice Of Drinks" at bounding box center [344, 403] width 122 height 15
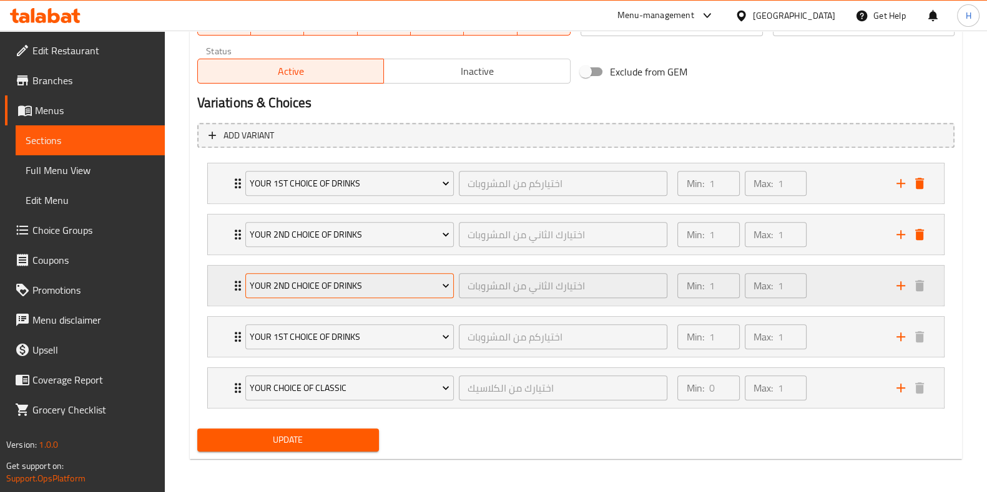
click at [312, 282] on span "Your 2nd Choice Of Drinks" at bounding box center [350, 286] width 200 height 16
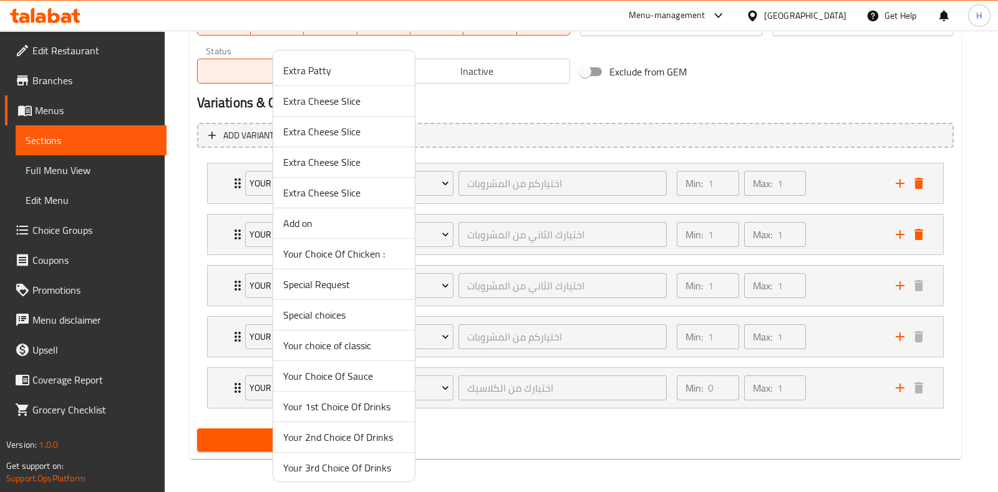
scroll to position [65, 0]
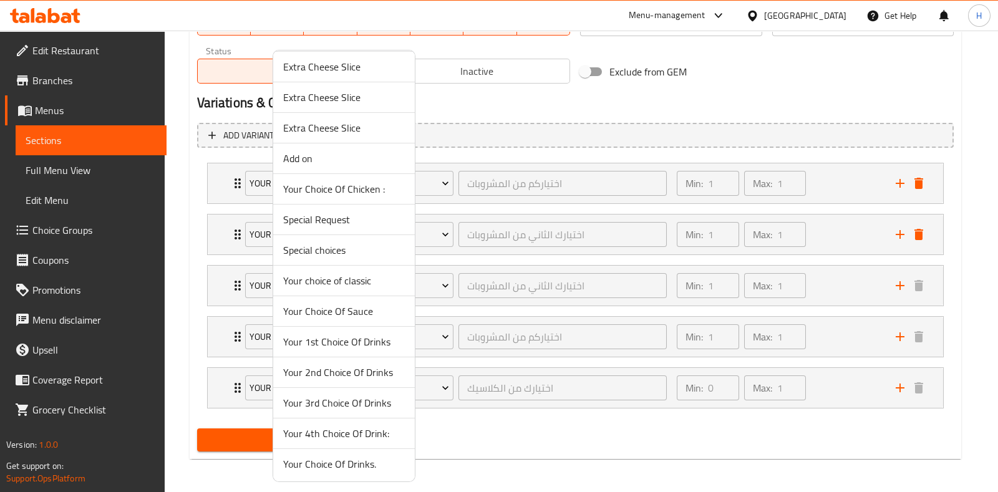
click at [346, 402] on span "Your 3rd Choice Of Drinks" at bounding box center [344, 403] width 122 height 15
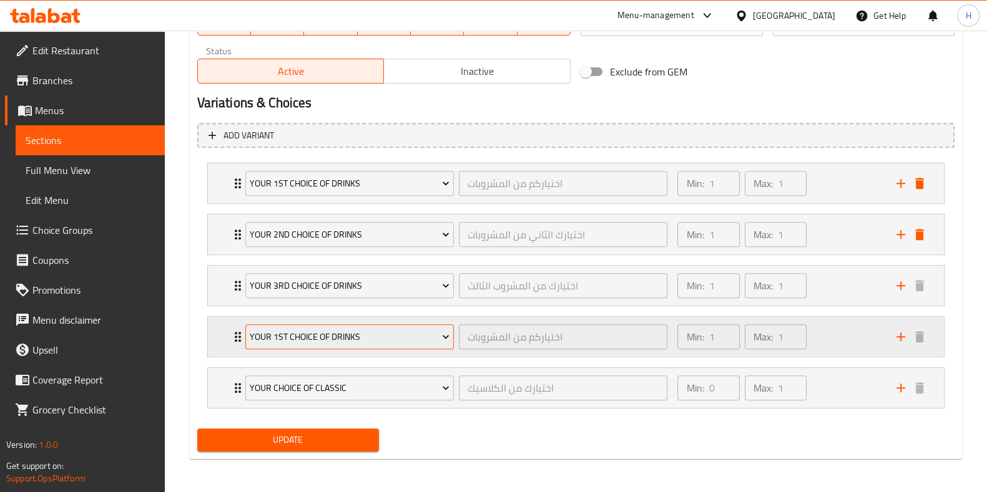
click at [315, 339] on span "Your 1st Choice Of Drinks" at bounding box center [350, 337] width 200 height 16
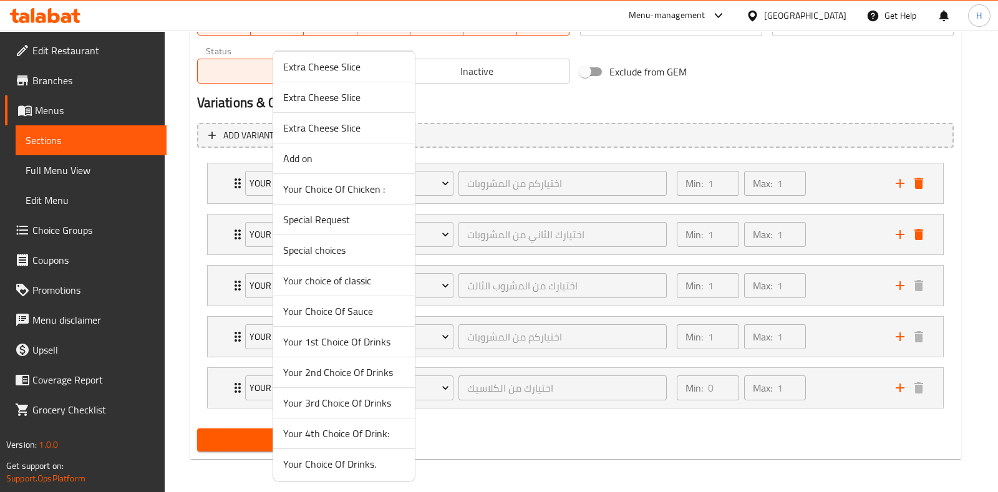
click at [329, 432] on span "Your 4th Choice Of Drink:" at bounding box center [344, 433] width 122 height 15
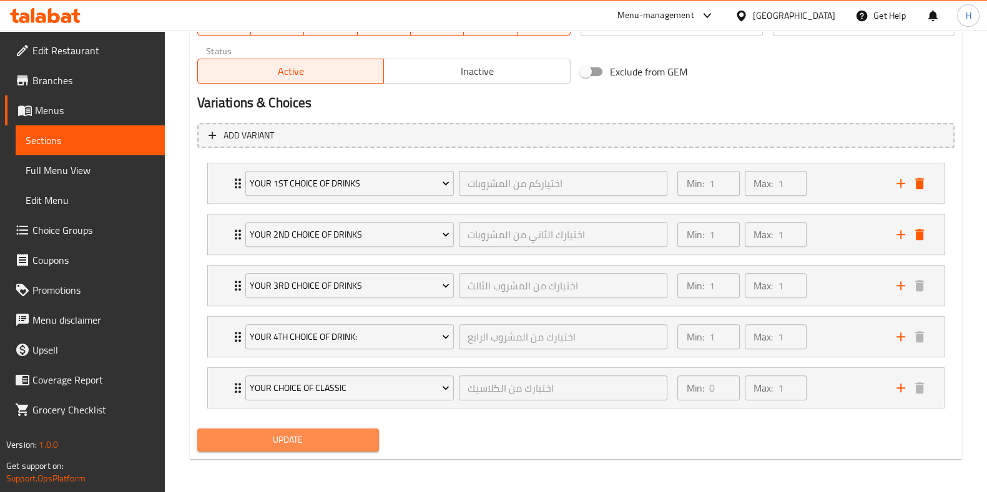
click at [290, 441] on span "Update" at bounding box center [288, 440] width 162 height 16
click at [275, 446] on button "Update" at bounding box center [288, 440] width 182 height 23
click at [298, 444] on span "Update" at bounding box center [288, 440] width 162 height 16
click at [298, 444] on div at bounding box center [493, 246] width 987 height 492
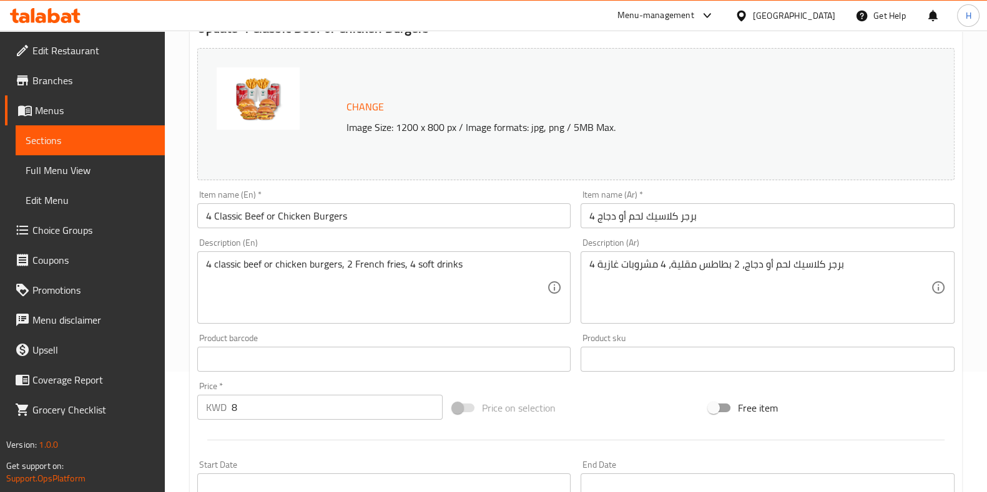
scroll to position [0, 0]
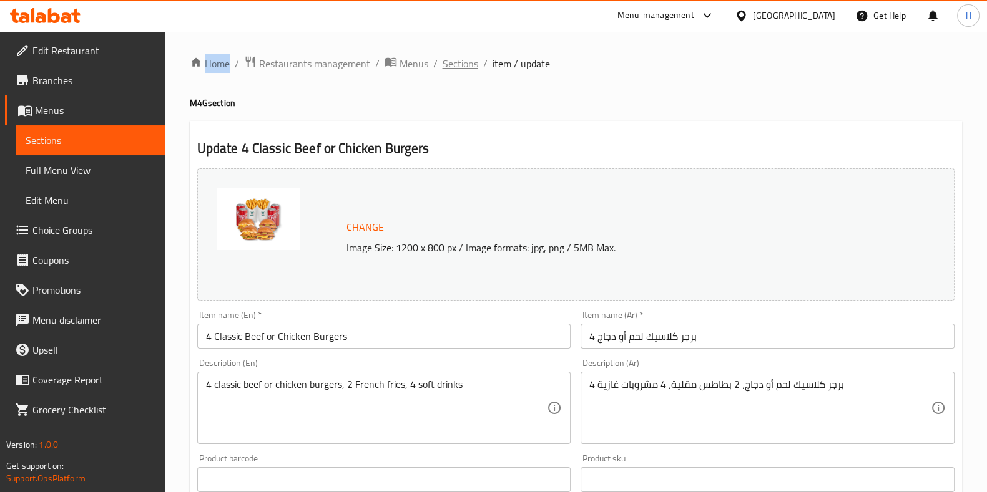
click at [462, 67] on span "Sections" at bounding box center [460, 63] width 36 height 15
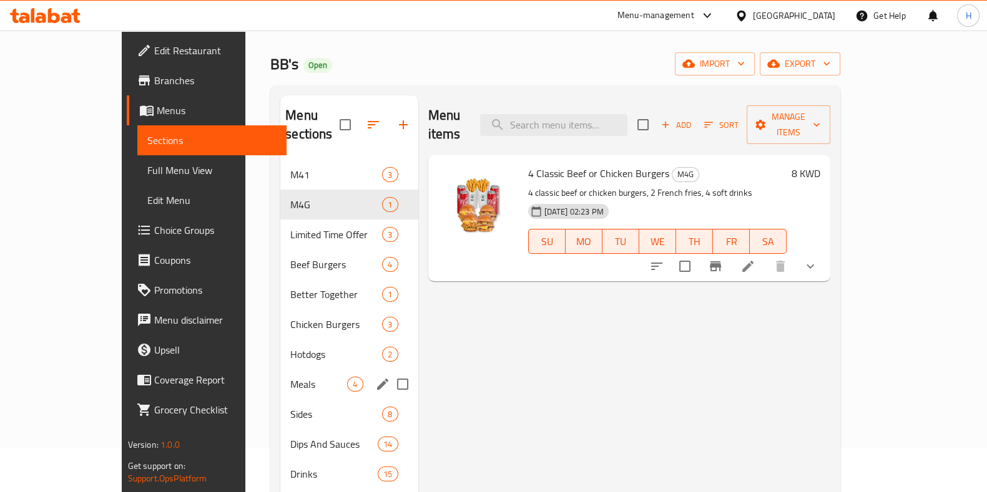
scroll to position [45, 0]
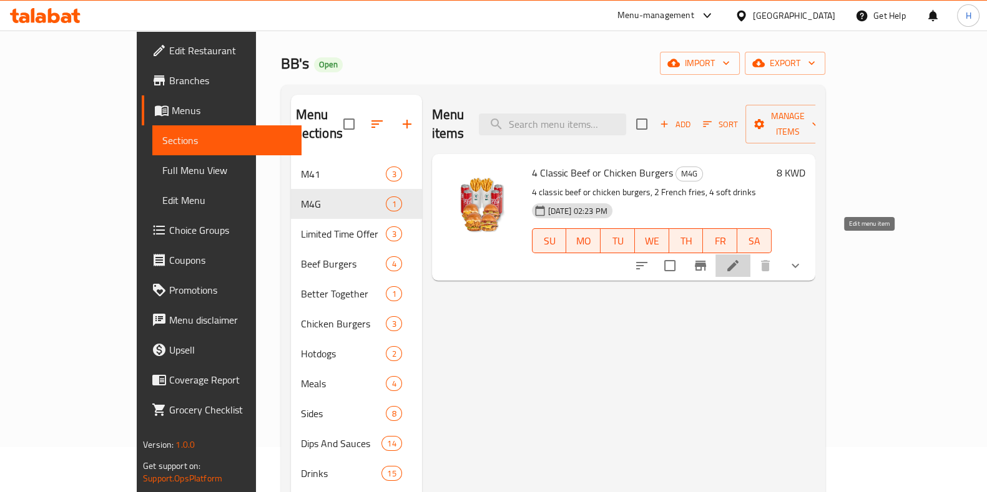
click at [738, 260] on icon at bounding box center [732, 265] width 11 height 11
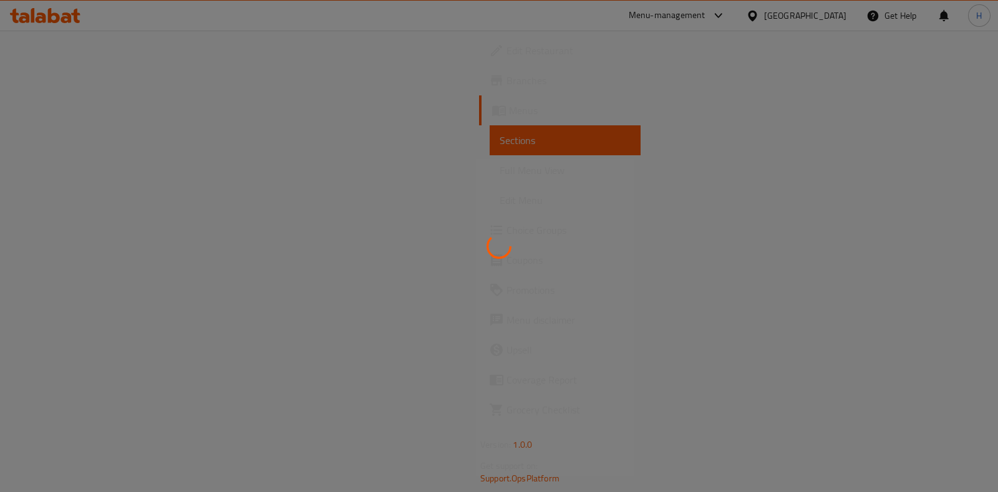
click at [556, 267] on div at bounding box center [499, 246] width 998 height 492
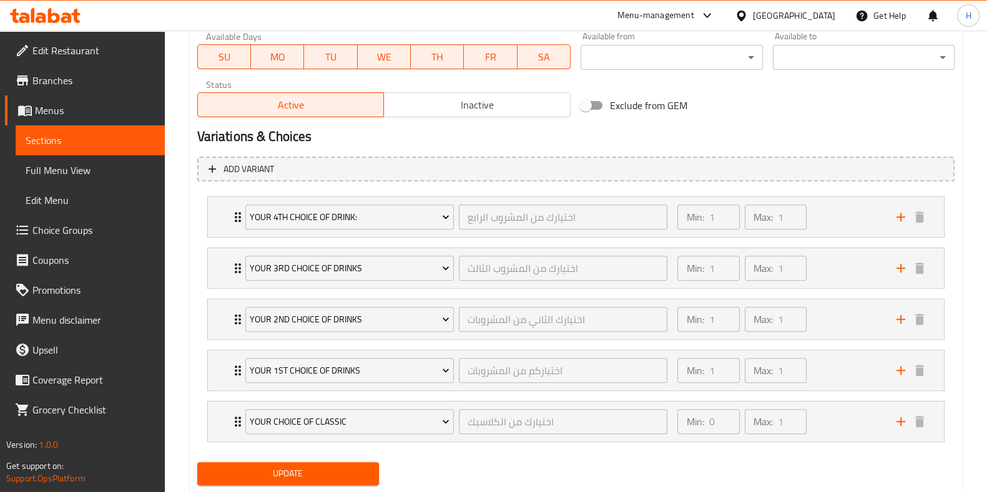
scroll to position [598, 0]
click at [84, 115] on span "Menus" at bounding box center [95, 110] width 120 height 15
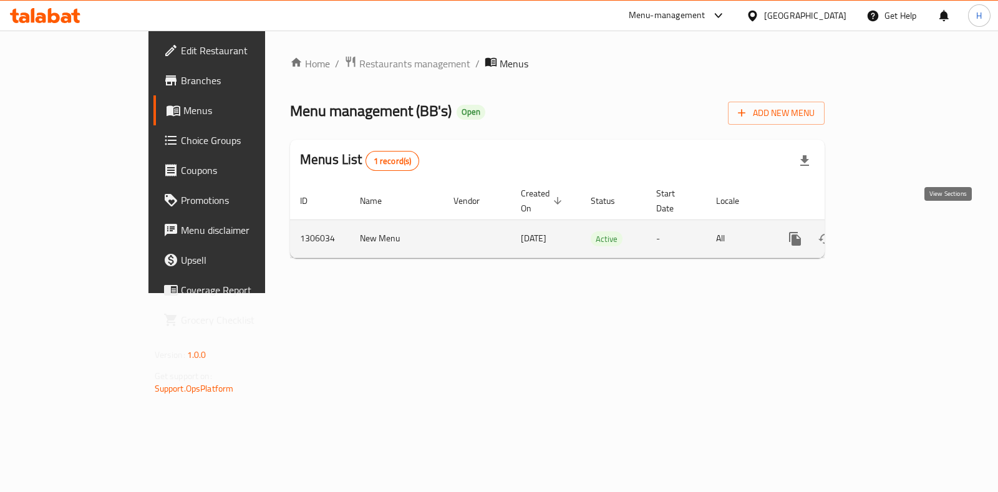
click at [900, 235] on link "enhanced table" at bounding box center [885, 239] width 30 height 30
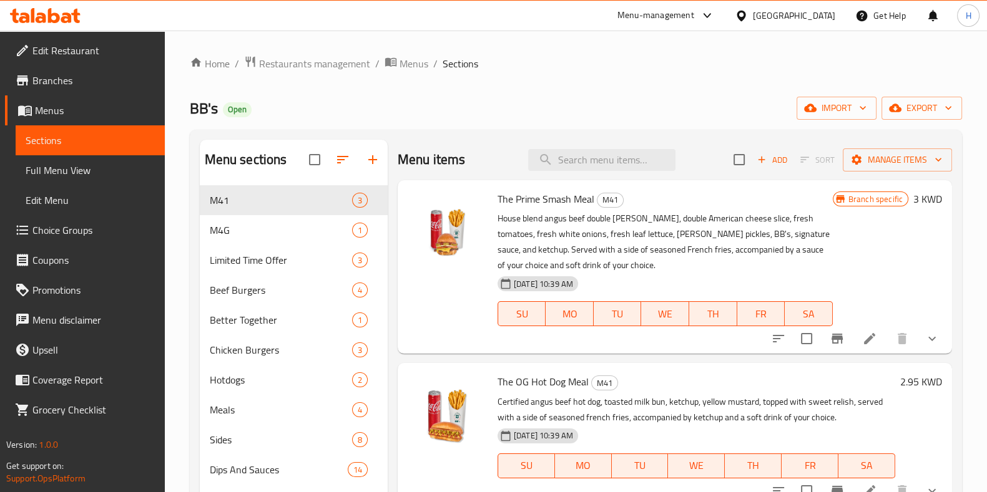
click at [862, 343] on icon at bounding box center [869, 338] width 15 height 15
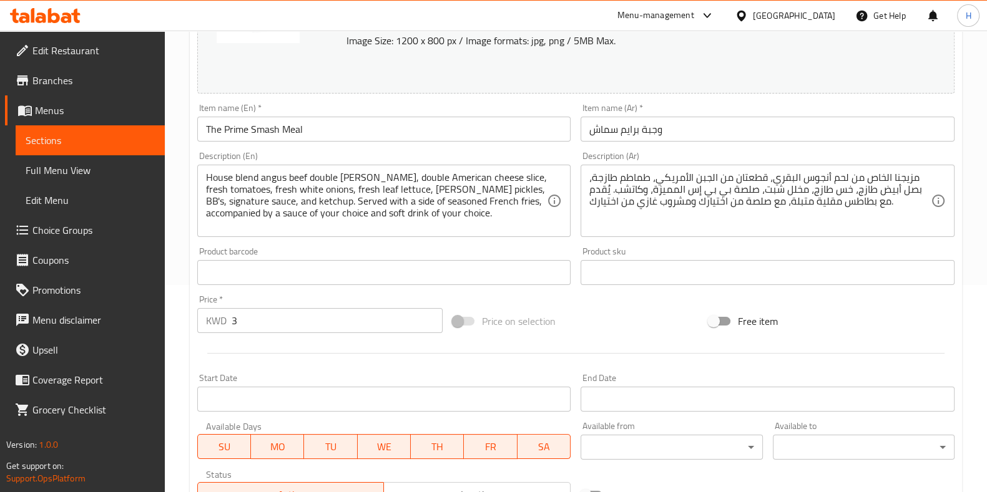
scroll to position [234, 0]
